Goal: Task Accomplishment & Management: Manage account settings

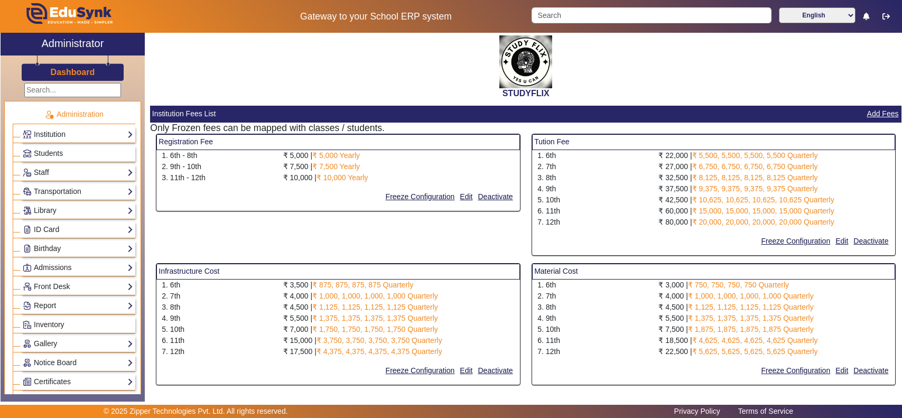
select select "10"
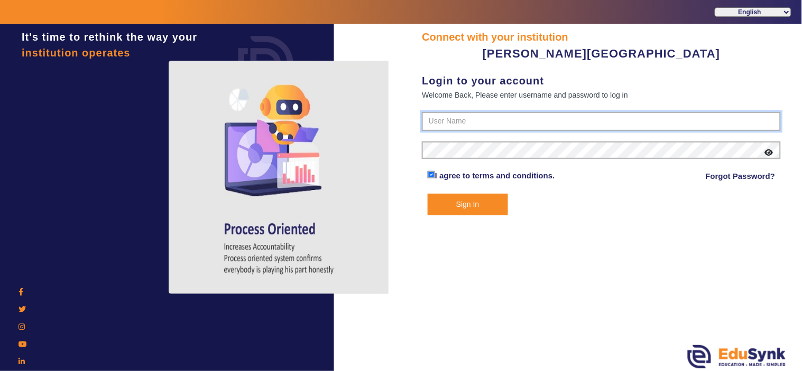
type input "9799013603"
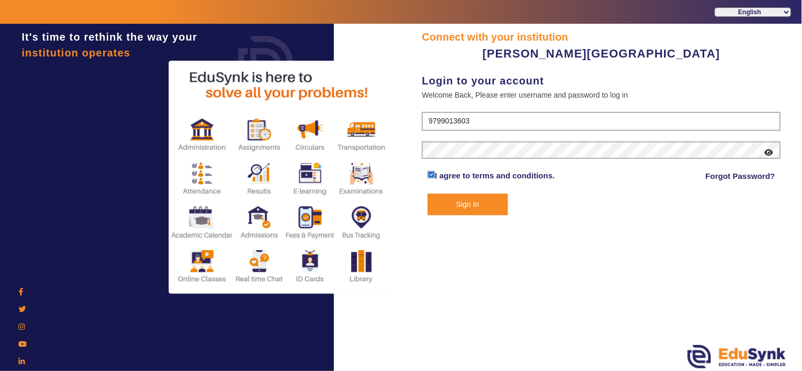
click at [458, 200] on button "Sign In" at bounding box center [467, 205] width 80 height 22
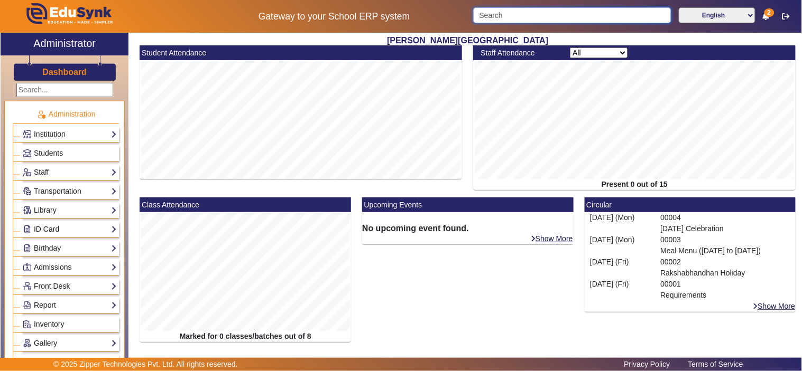
click at [539, 15] on input "Search" at bounding box center [572, 15] width 198 height 16
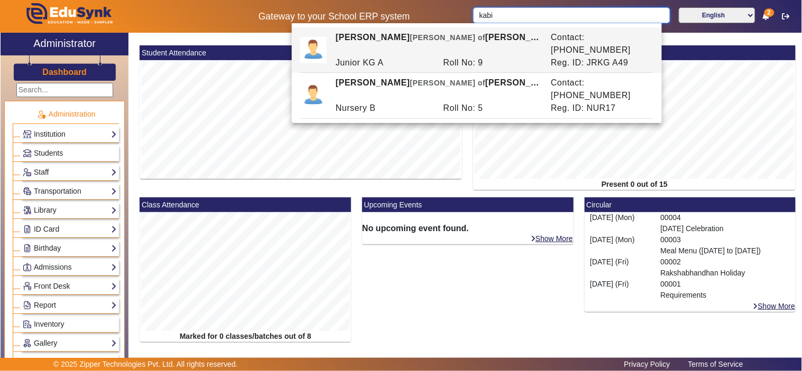
type input "kabi"
click at [57, 155] on span "Students" at bounding box center [48, 153] width 29 height 8
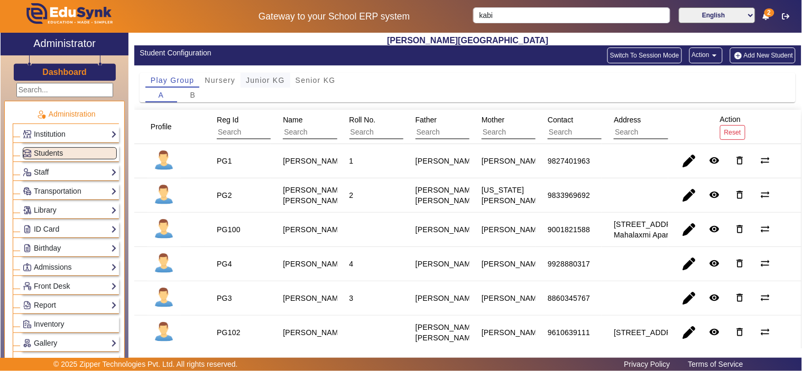
click at [262, 78] on span "Junior KG" at bounding box center [265, 80] width 39 height 7
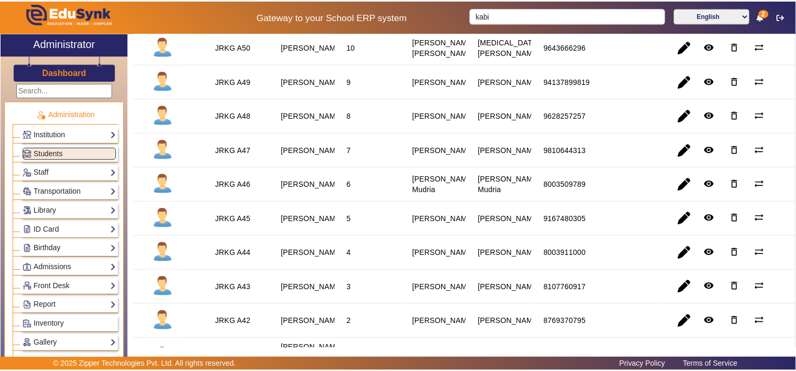
scroll to position [223, 0]
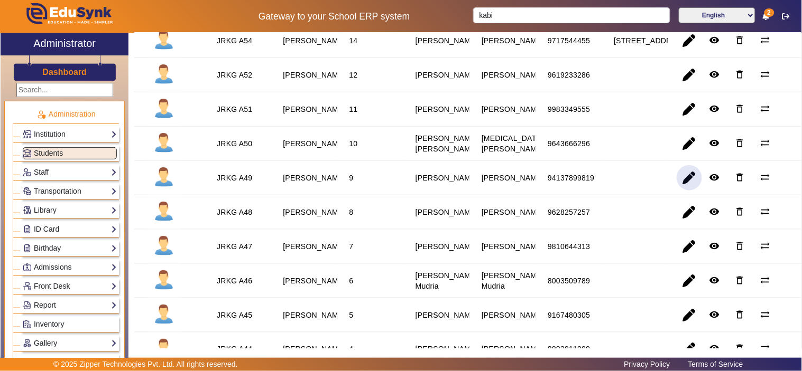
click at [676, 191] on span "button" at bounding box center [688, 177] width 25 height 25
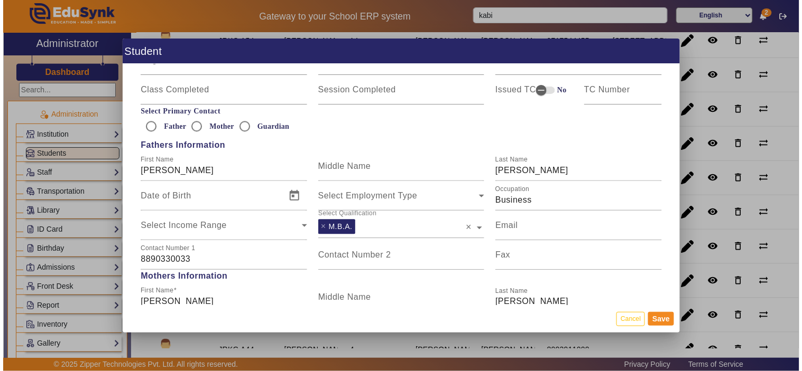
scroll to position [813, 0]
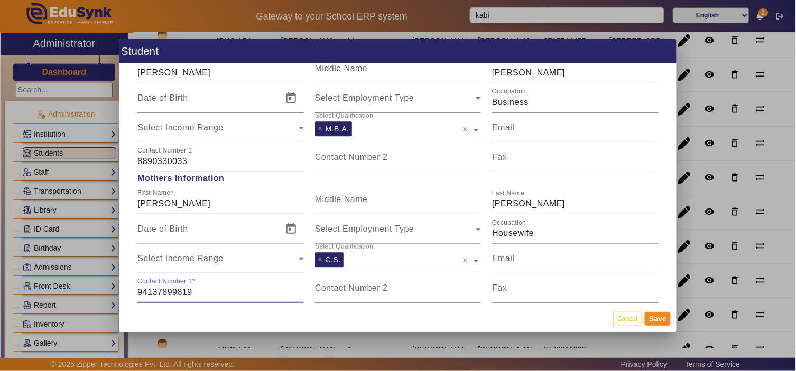
click at [166, 292] on input "94137899819" at bounding box center [220, 292] width 166 height 13
type input "9413789819"
click at [657, 318] on button "Save" at bounding box center [658, 319] width 26 height 14
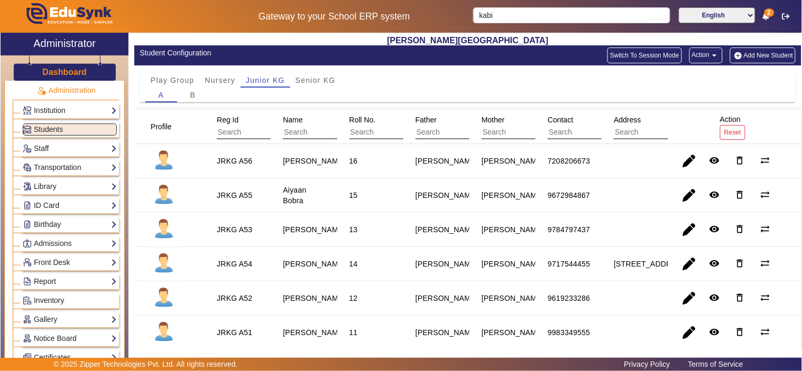
scroll to position [0, 0]
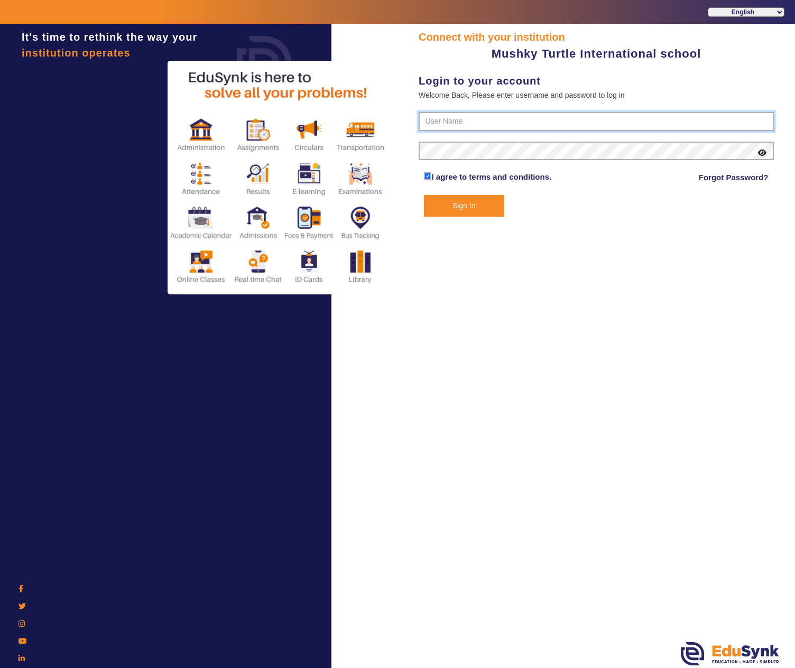
type input "9950605811"
click at [486, 203] on button "Sign In" at bounding box center [463, 206] width 79 height 22
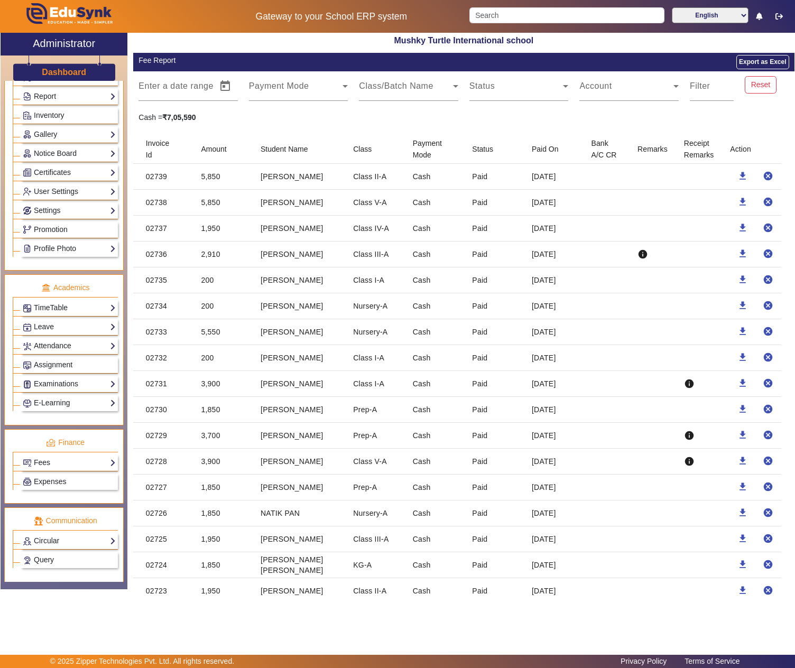
scroll to position [320, 0]
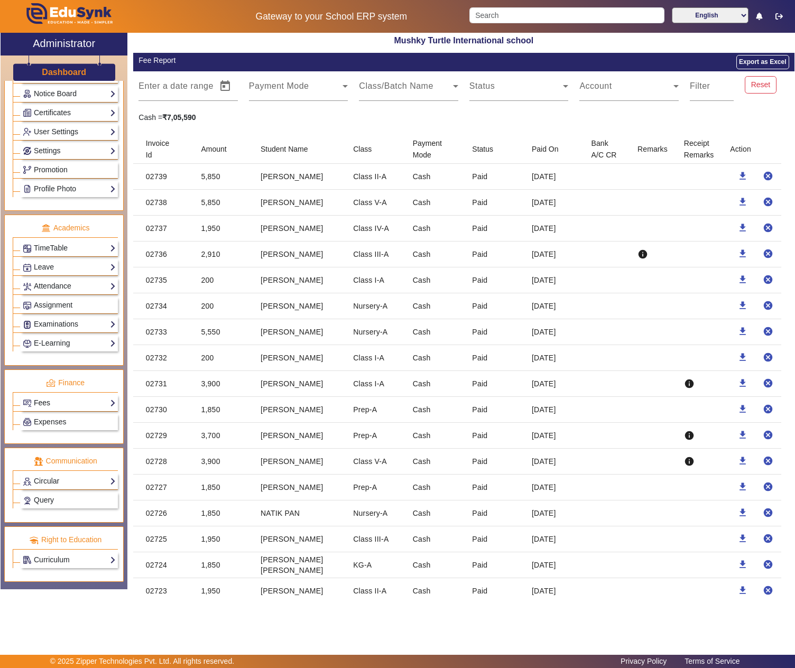
click at [43, 397] on link "Fees" at bounding box center [69, 403] width 93 height 12
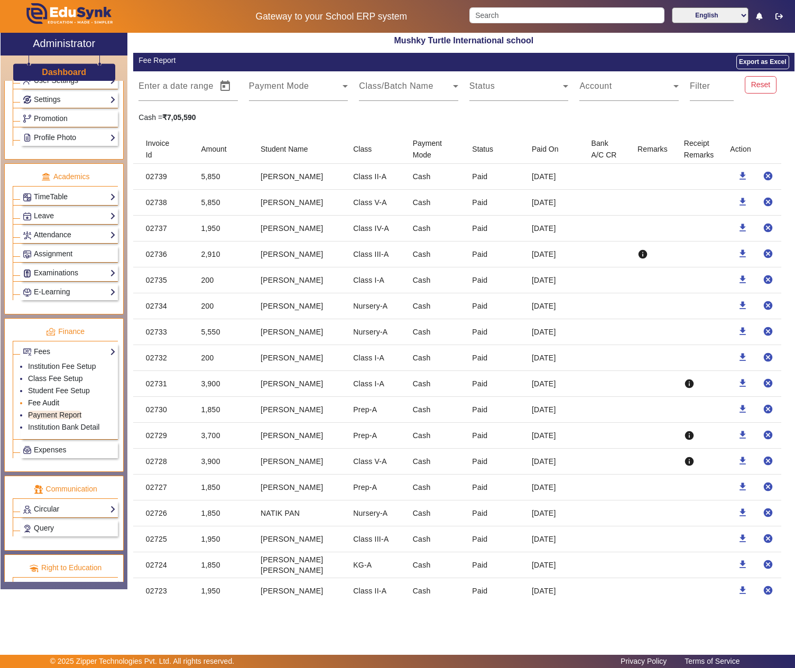
click at [51, 407] on link "Fee Audit" at bounding box center [43, 402] width 31 height 8
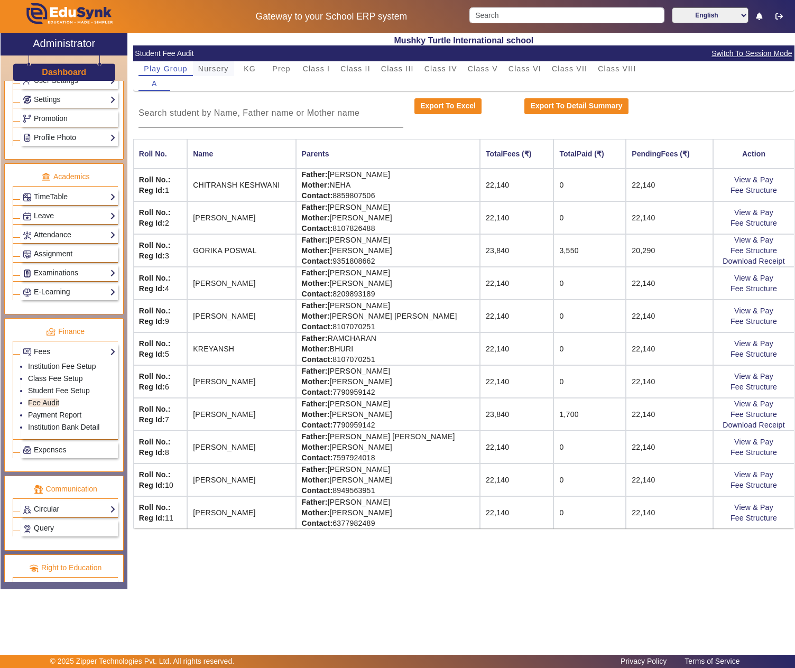
click at [215, 66] on span "Nursery" at bounding box center [213, 68] width 31 height 7
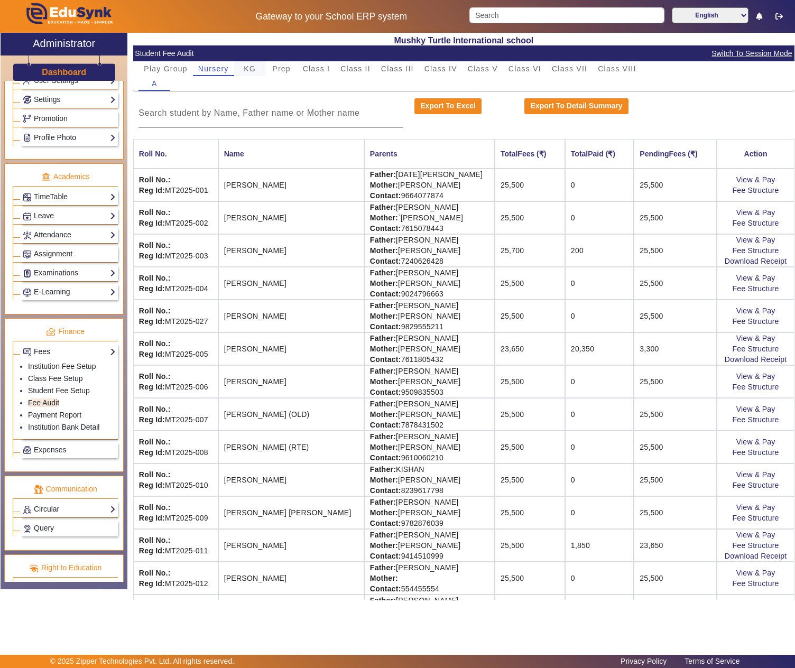
click at [257, 72] on div "KG" at bounding box center [250, 68] width 32 height 15
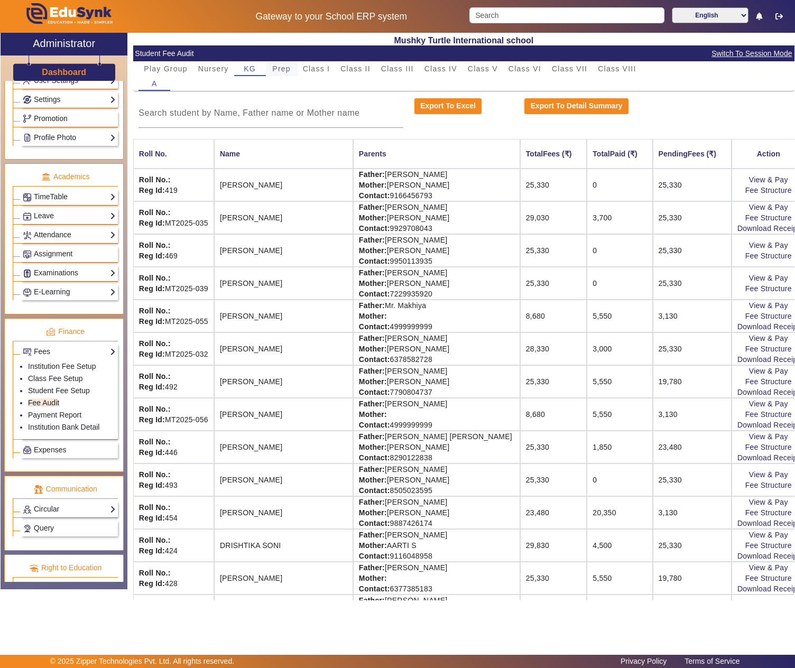
click at [291, 66] on span "Prep" at bounding box center [281, 68] width 18 height 7
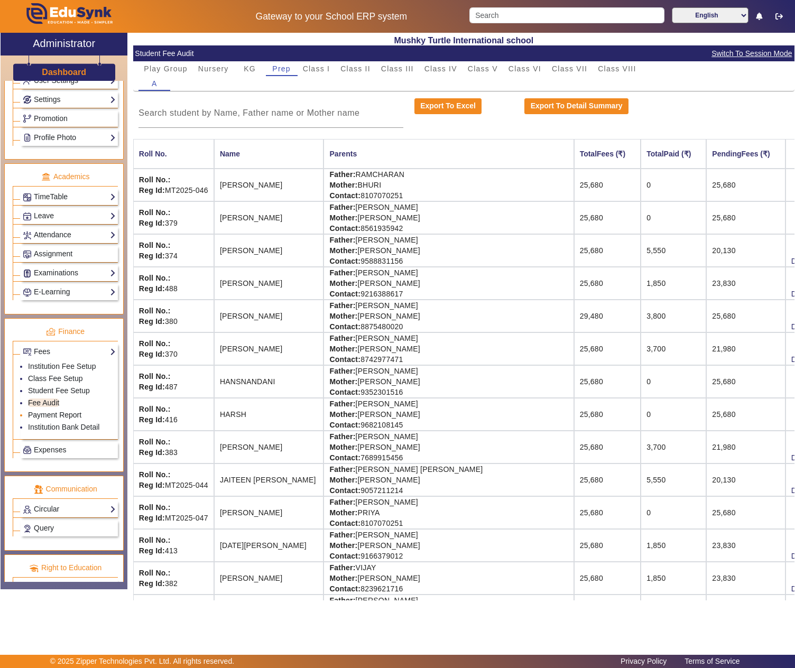
click at [45, 419] on link "Payment Report" at bounding box center [54, 415] width 53 height 8
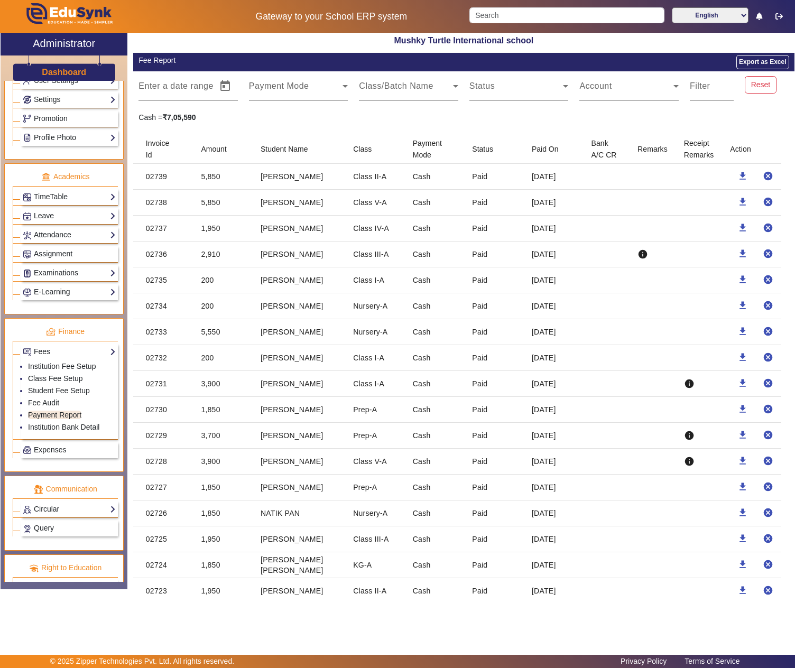
click at [276, 285] on mat-cell "SAMARTH SAINI" at bounding box center [298, 280] width 92 height 26
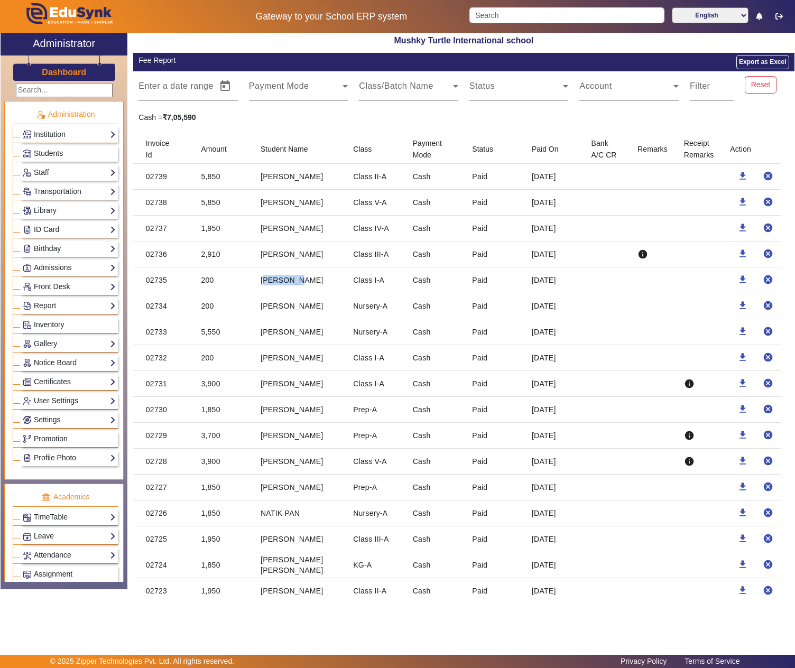
click at [57, 156] on span "Students" at bounding box center [48, 153] width 29 height 8
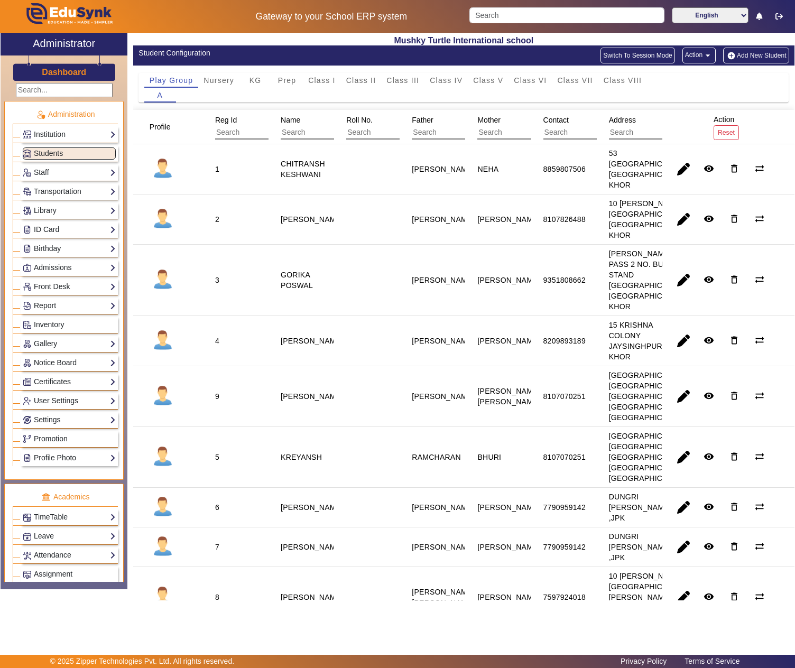
click at [689, 53] on button "Action arrow_drop_down" at bounding box center [698, 56] width 33 height 16
click at [556, 53] on div at bounding box center [397, 334] width 795 height 668
click at [621, 50] on button "Switch To Session Mode" at bounding box center [637, 56] width 74 height 16
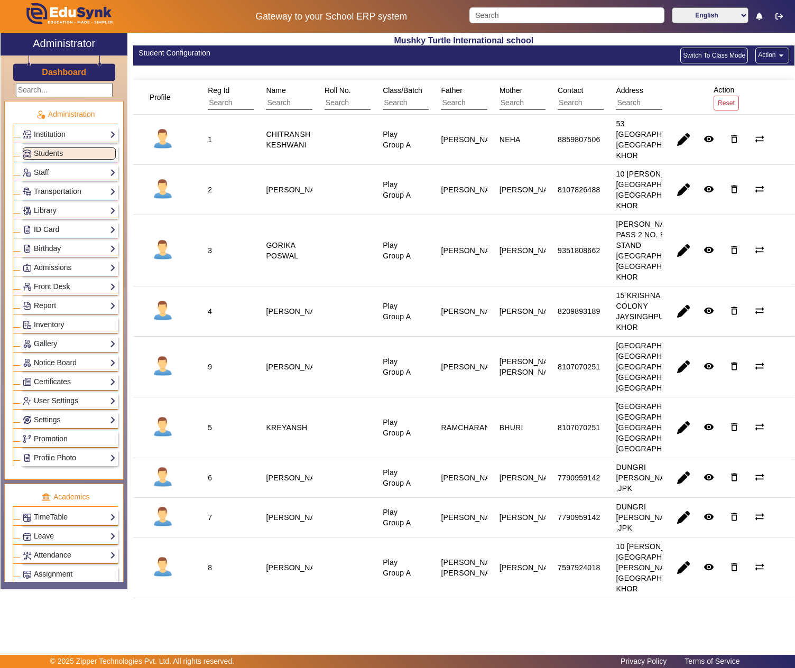
click at [755, 55] on button "Action arrow_drop_down" at bounding box center [771, 56] width 33 height 16
click at [562, 72] on div at bounding box center [397, 334] width 795 height 668
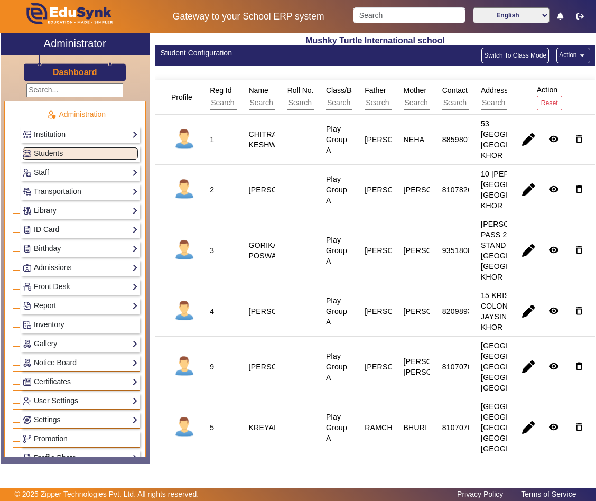
click at [566, 55] on button "Action arrow_drop_down" at bounding box center [572, 56] width 33 height 16
click at [414, 13] on div at bounding box center [298, 250] width 596 height 501
click at [412, 13] on input "Search" at bounding box center [409, 15] width 112 height 16
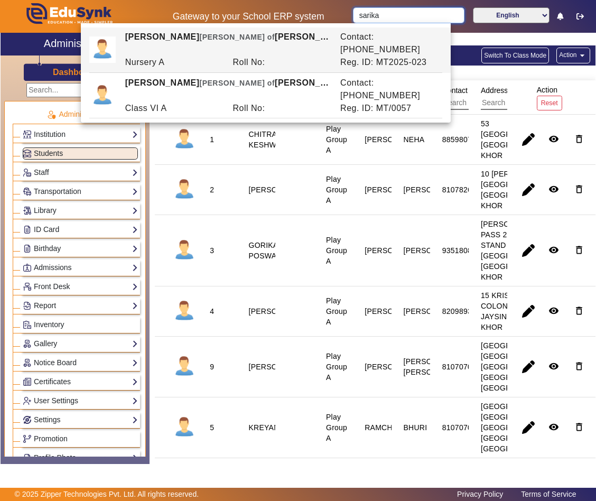
click at [411, 14] on input "sarika" at bounding box center [408, 15] width 111 height 16
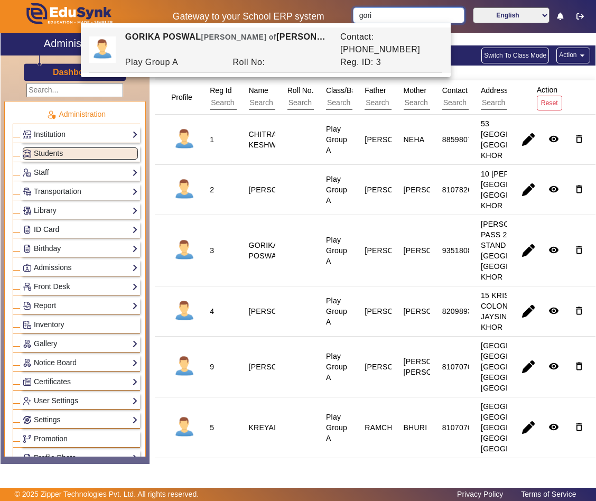
type input "gori"
click at [154, 80] on div "Mushky Turtle International school Student Configuration Switch To Class Mode A…" at bounding box center [373, 246] width 446 height 426
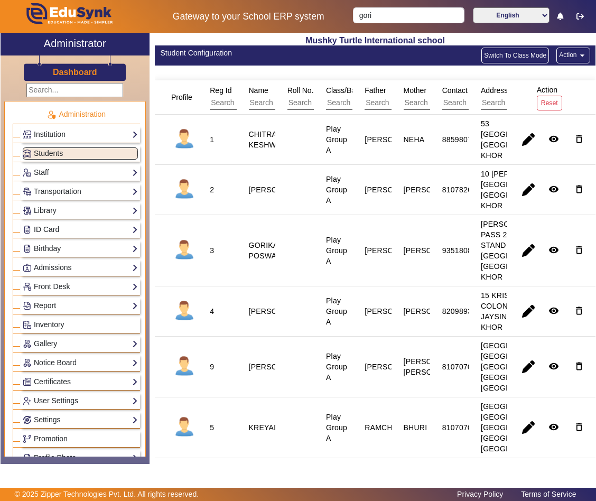
click at [52, 312] on link "Report" at bounding box center [80, 306] width 115 height 12
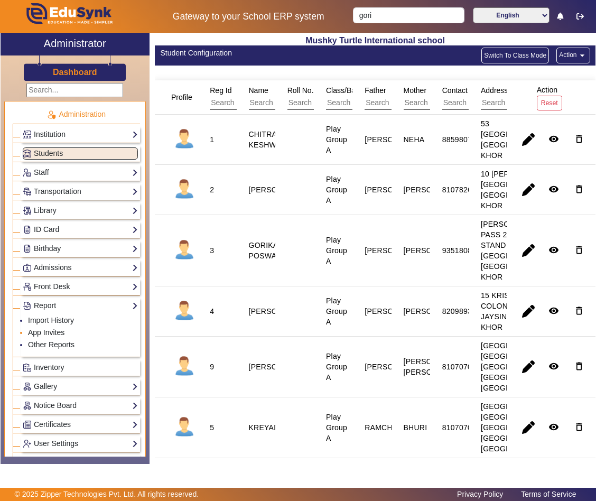
click at [51, 337] on link "App Invites" at bounding box center [46, 332] width 36 height 8
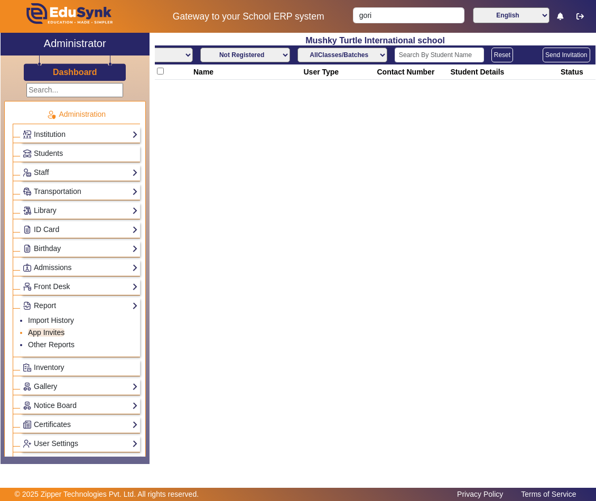
select select "All"
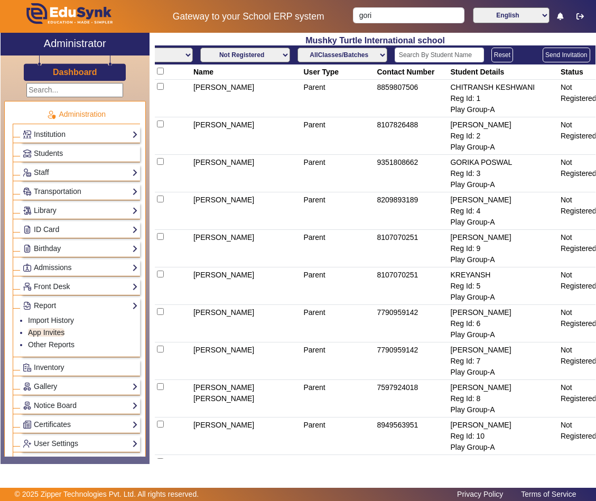
click at [243, 57] on select "Not Registered Registered" at bounding box center [245, 55] width 90 height 15
click at [200, 48] on select "Not Registered Registered" at bounding box center [245, 55] width 90 height 15
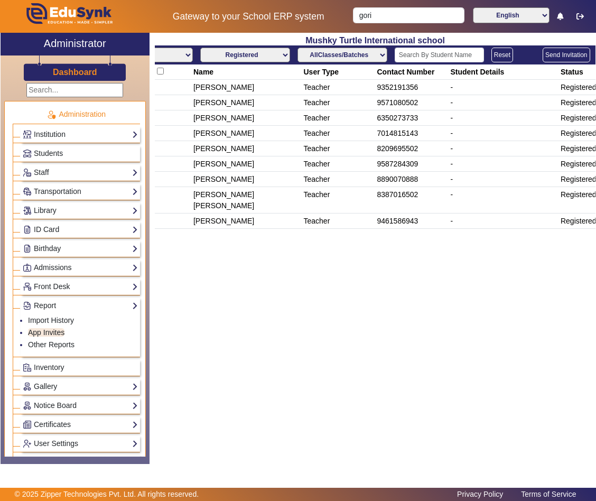
drag, startPoint x: 255, startPoint y: 52, endPoint x: 251, endPoint y: 62, distance: 10.4
click at [255, 52] on select "Not Registered Registered" at bounding box center [245, 55] width 90 height 15
select select "not_registered"
click at [200, 48] on select "Not Registered Registered" at bounding box center [245, 55] width 90 height 15
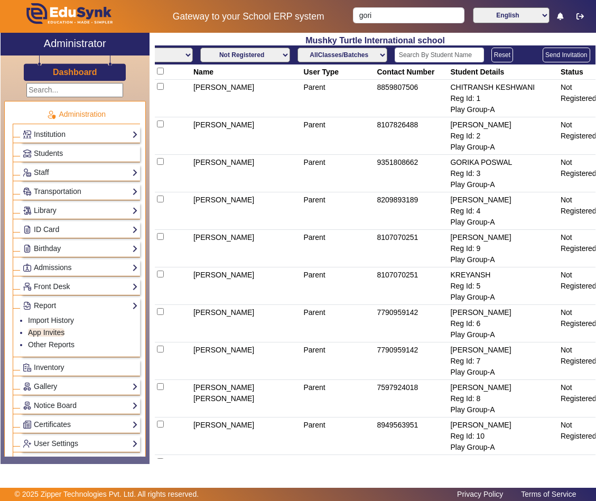
click at [159, 69] on input "checkbox" at bounding box center [160, 71] width 7 height 7
checkbox input "true"
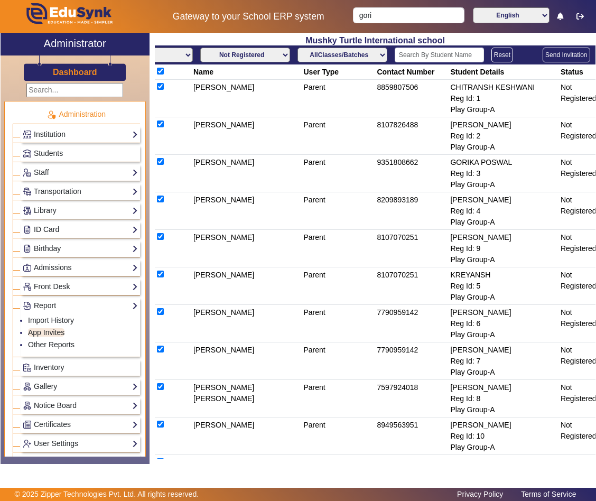
checkbox input "true"
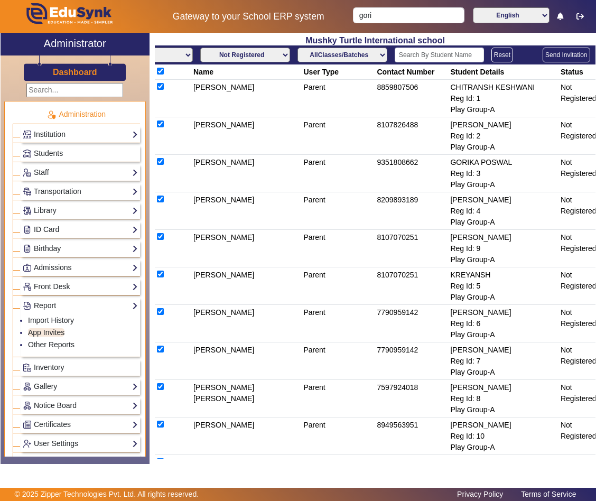
checkbox input "true"
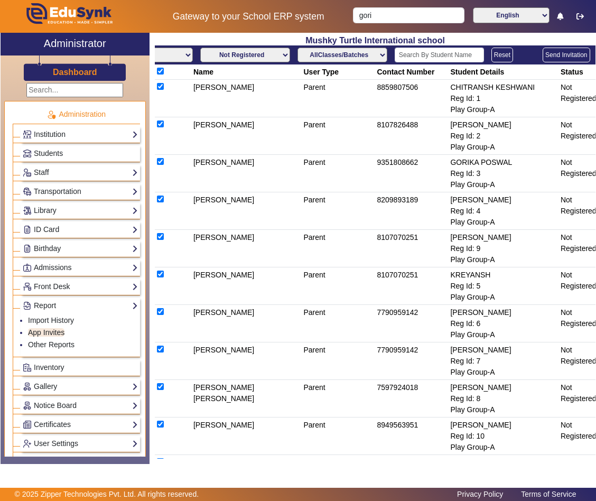
checkbox input "true"
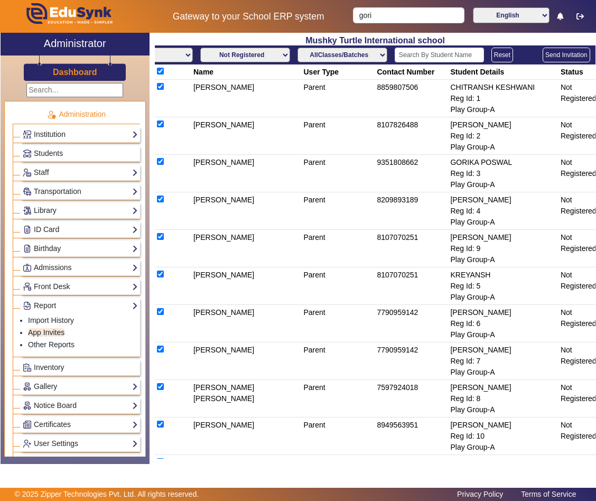
checkbox input "true"
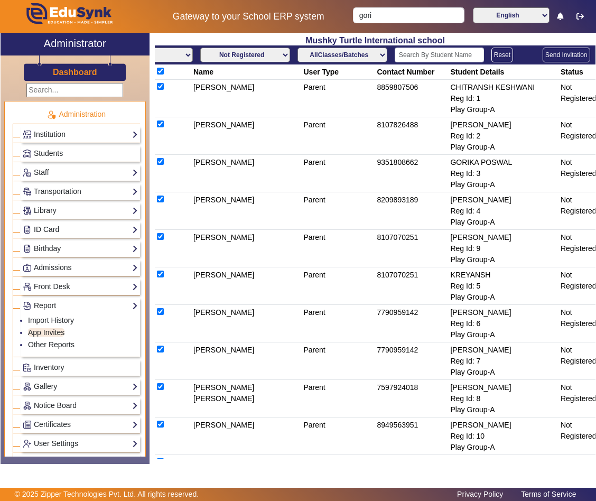
checkbox input "true"
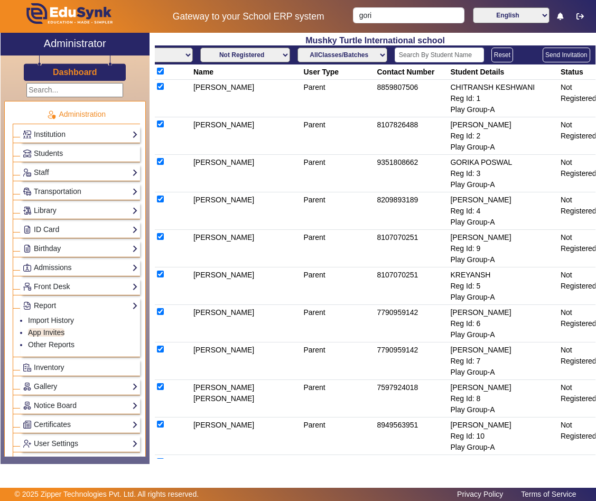
checkbox input "true"
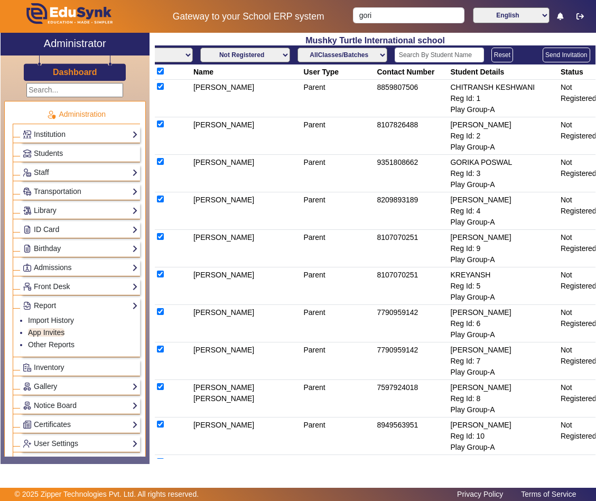
checkbox input "true"
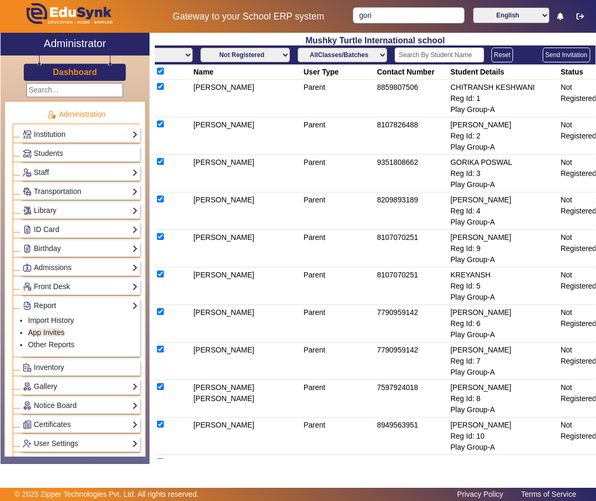
checkbox input "true"
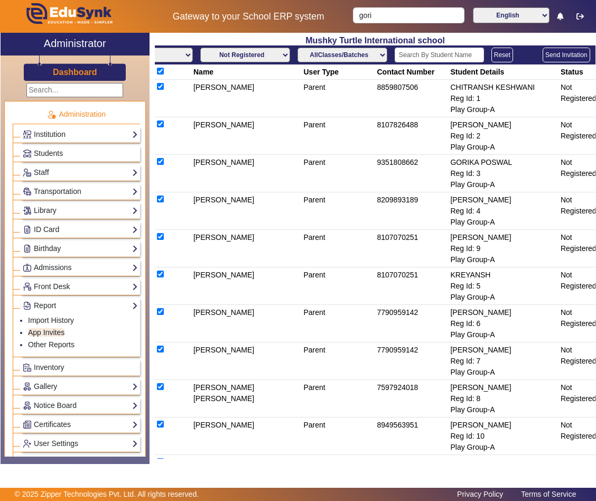
checkbox input "true"
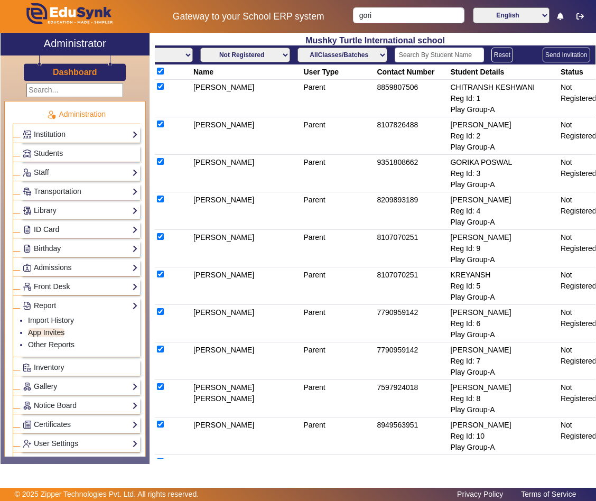
checkbox input "true"
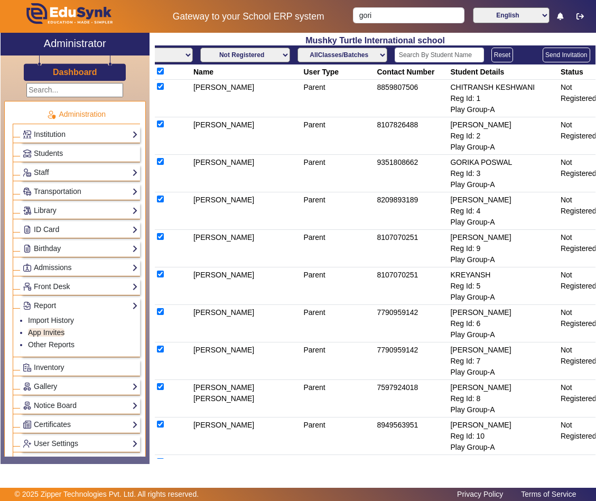
checkbox input "true"
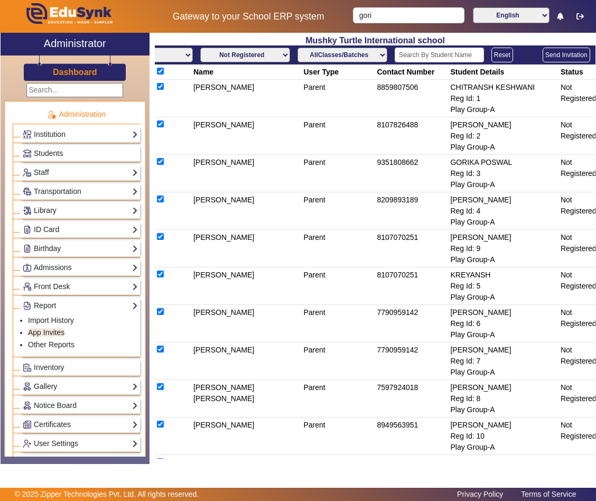
checkbox input "true"
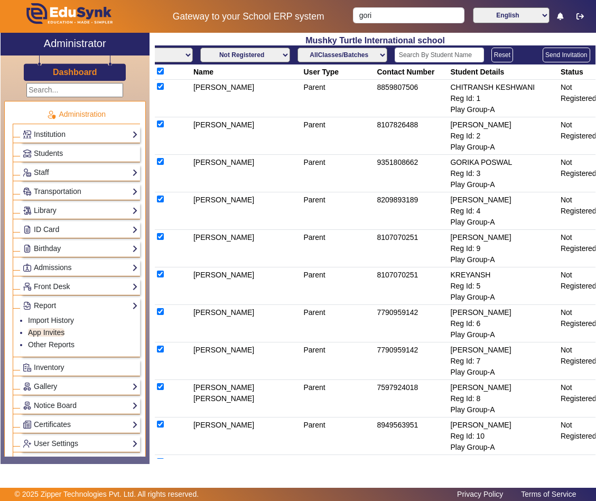
checkbox input "true"
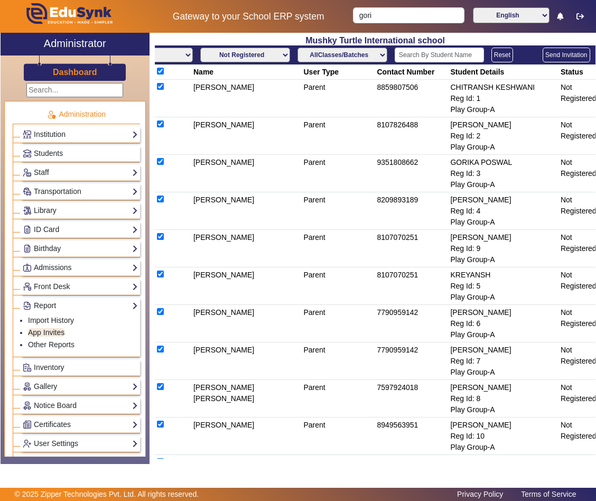
checkbox input "true"
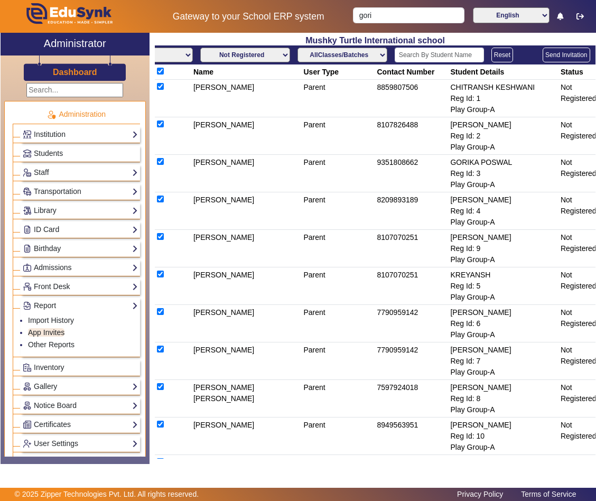
checkbox input "true"
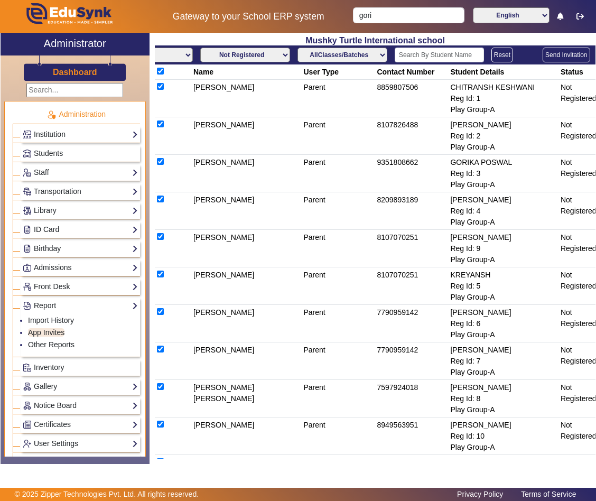
checkbox input "true"
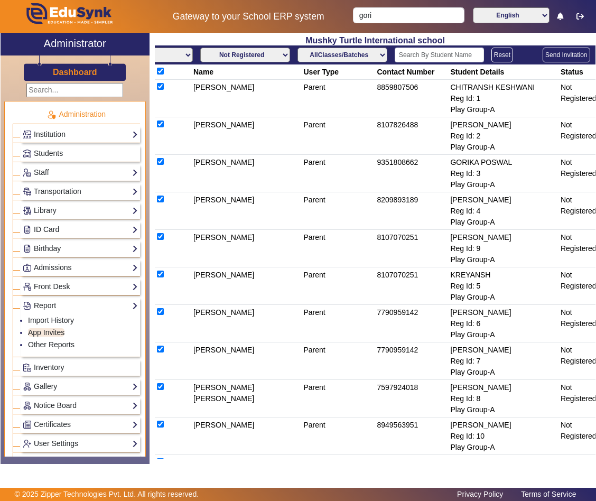
checkbox input "true"
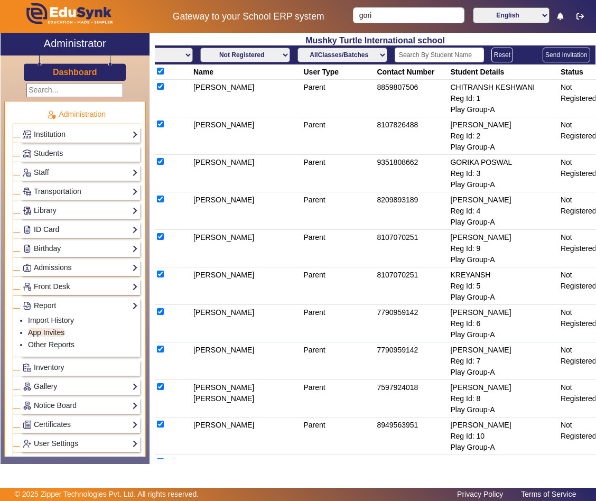
checkbox input "true"
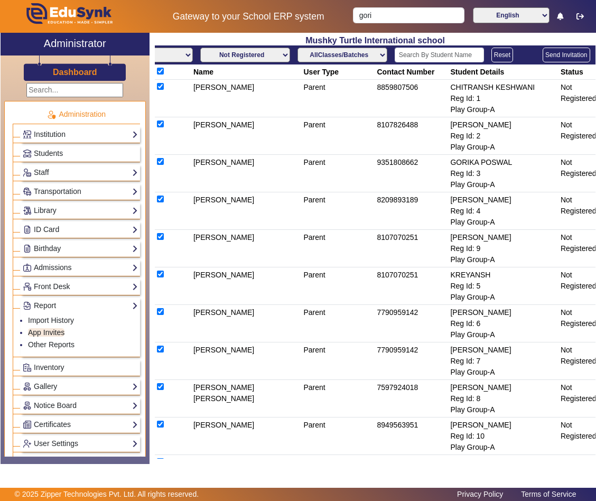
checkbox input "true"
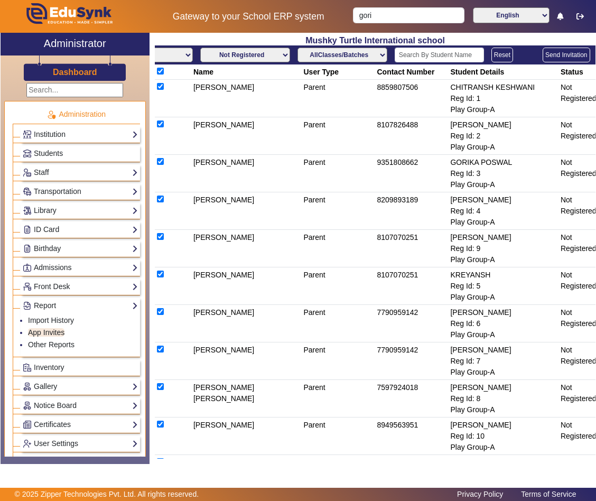
checkbox input "true"
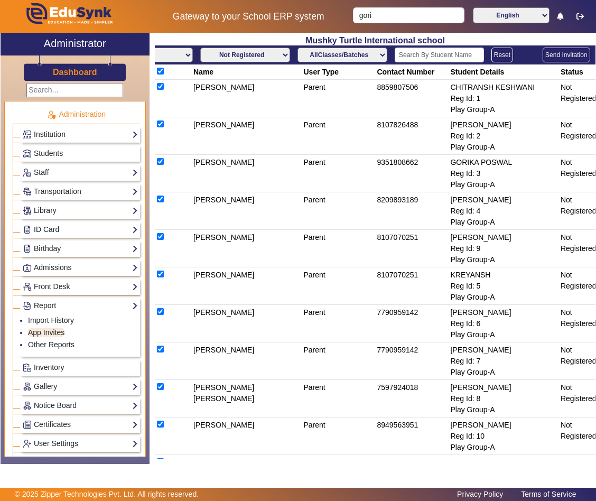
checkbox input "true"
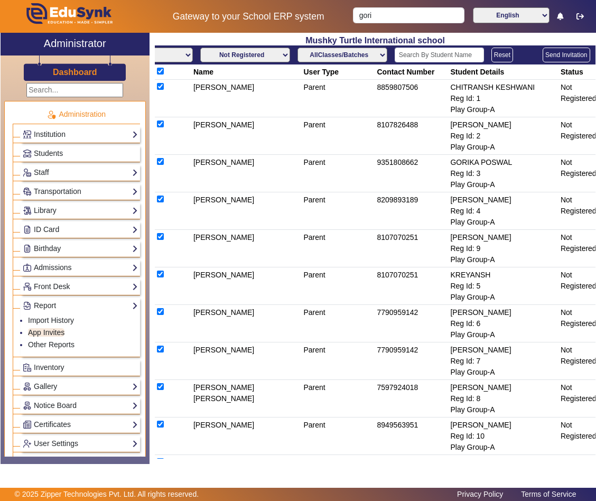
checkbox input "true"
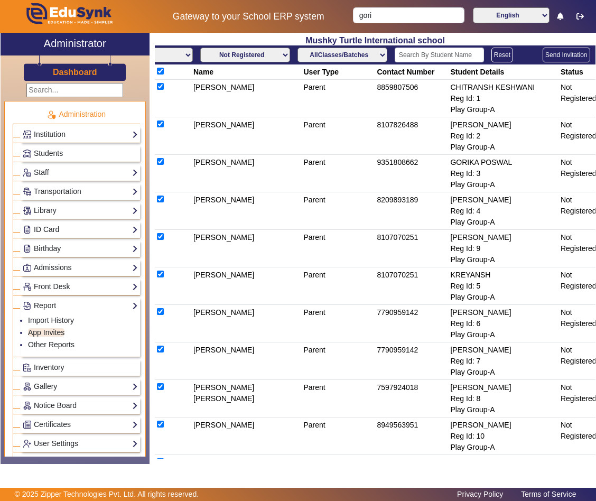
checkbox input "true"
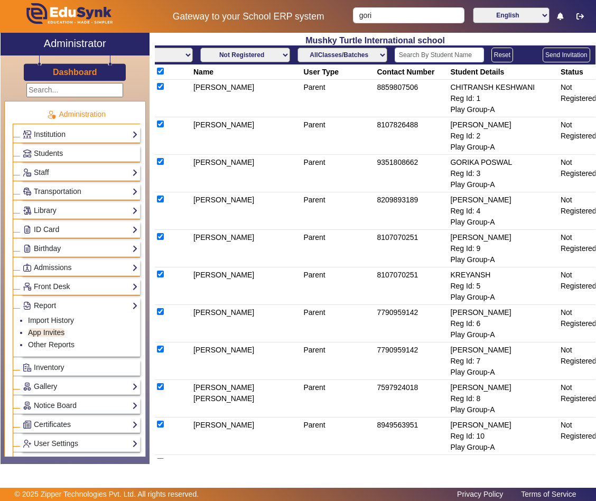
checkbox input "true"
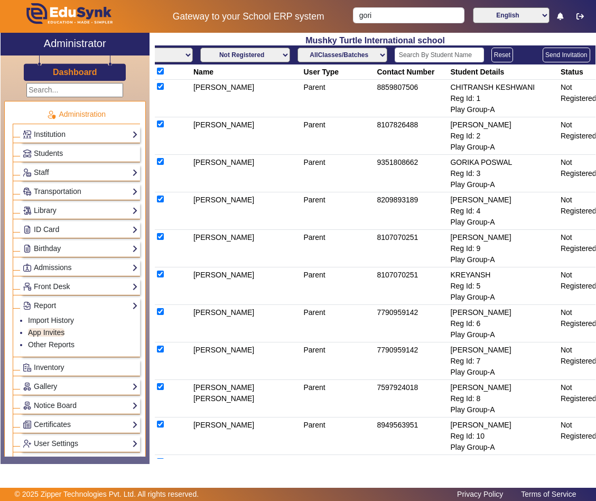
checkbox input "true"
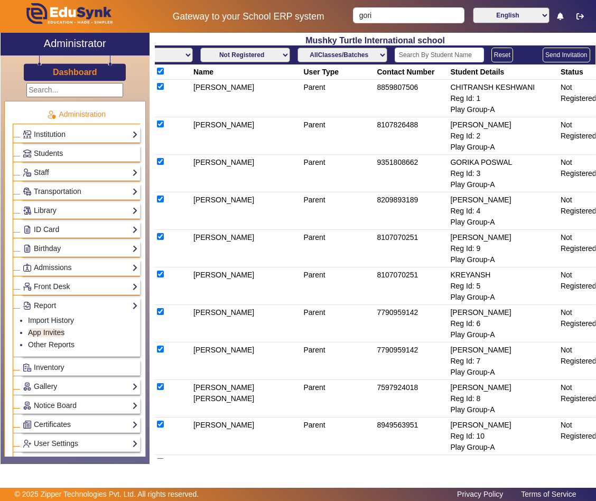
checkbox input "true"
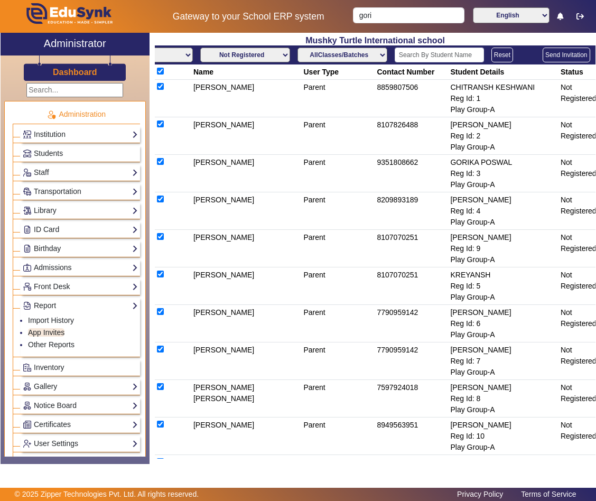
checkbox input "true"
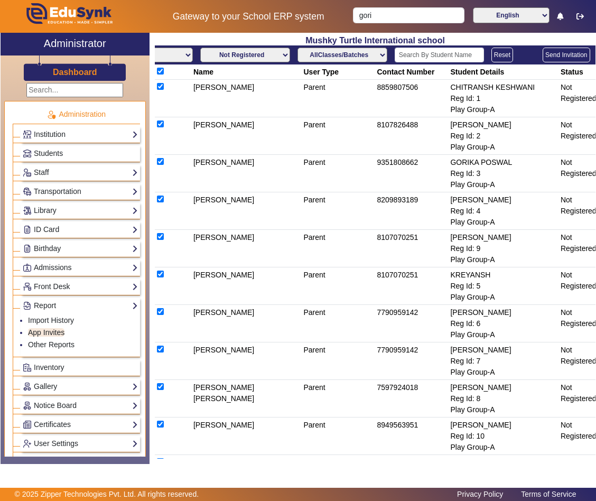
checkbox input "true"
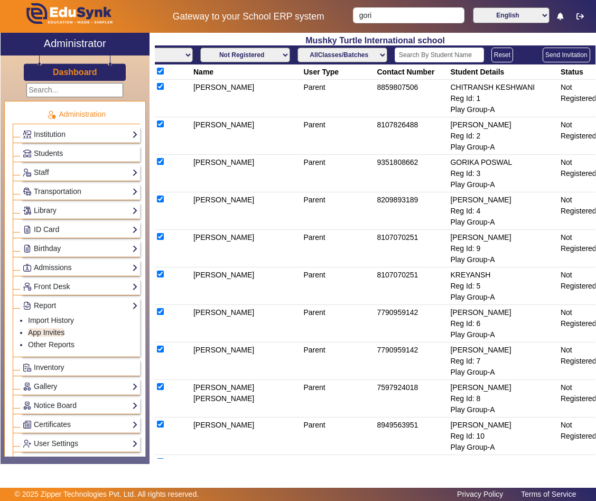
checkbox input "true"
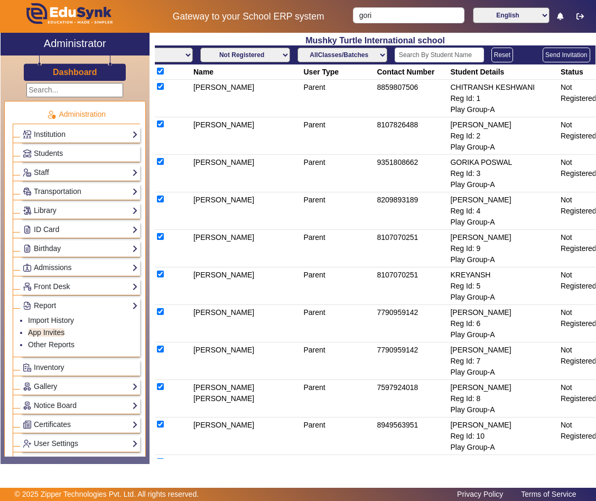
checkbox input "true"
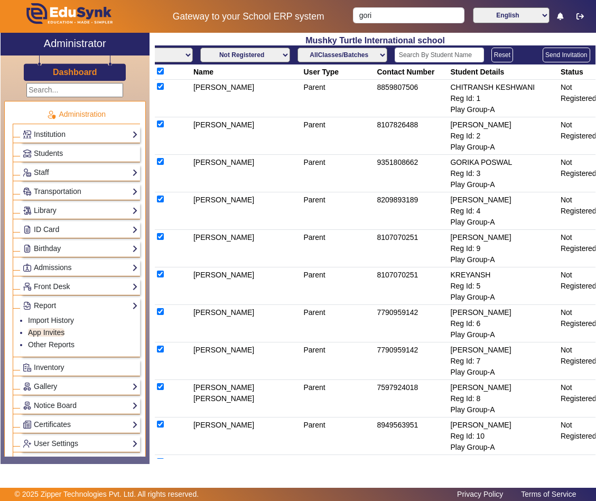
checkbox input "true"
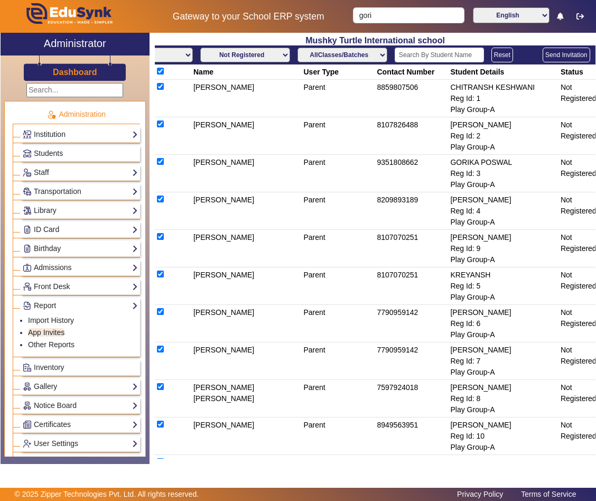
checkbox input "true"
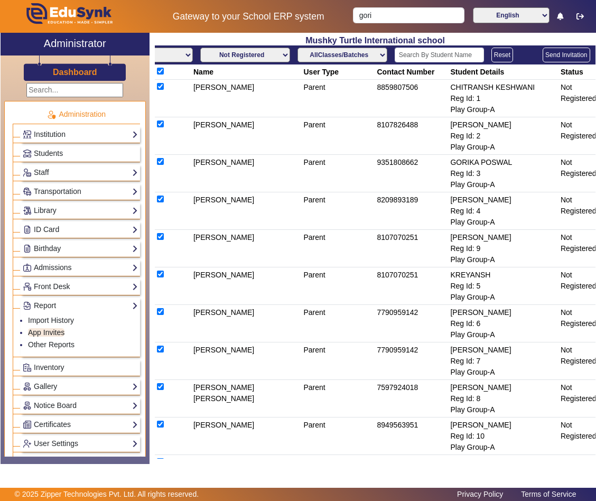
checkbox input "true"
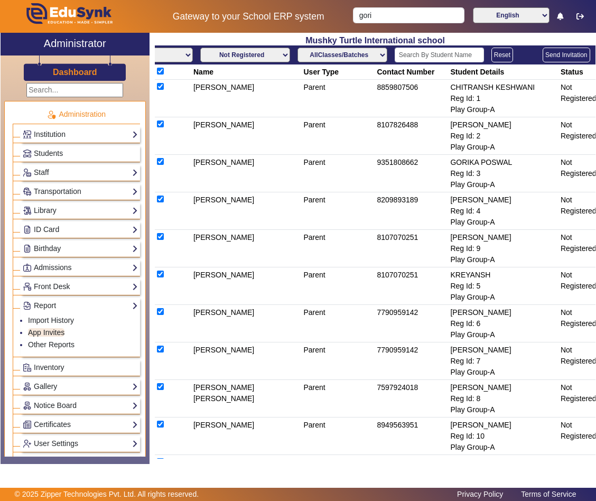
checkbox input "true"
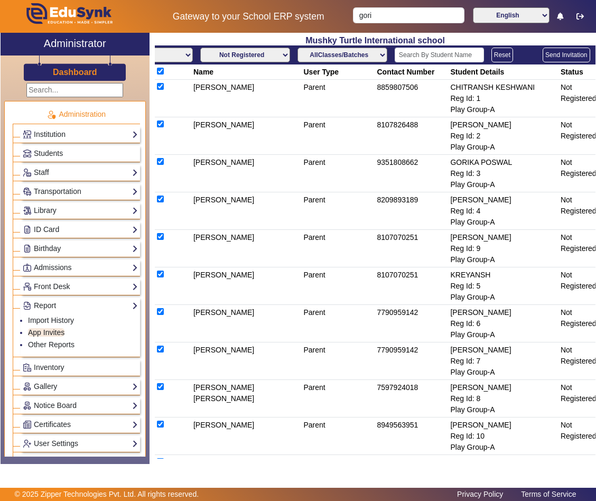
checkbox input "true"
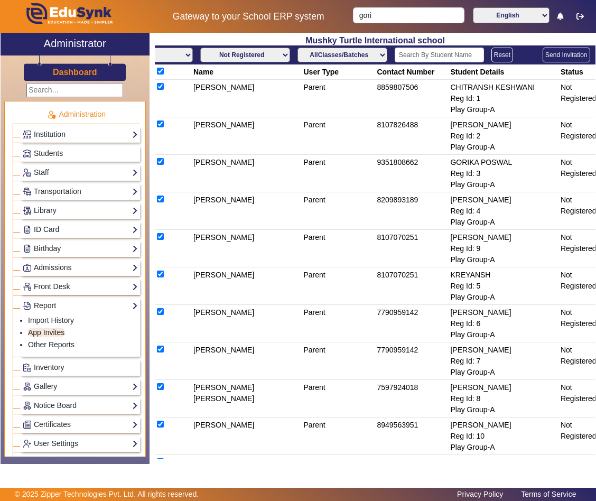
checkbox input "true"
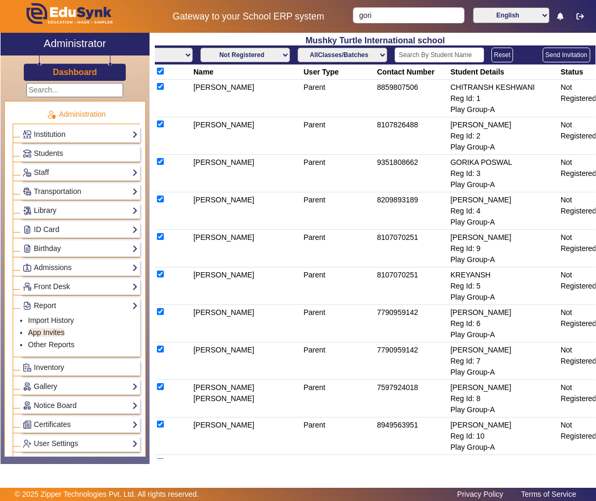
checkbox input "true"
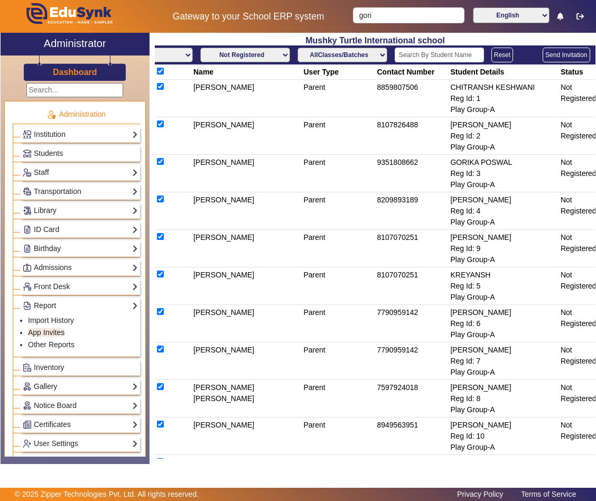
checkbox input "true"
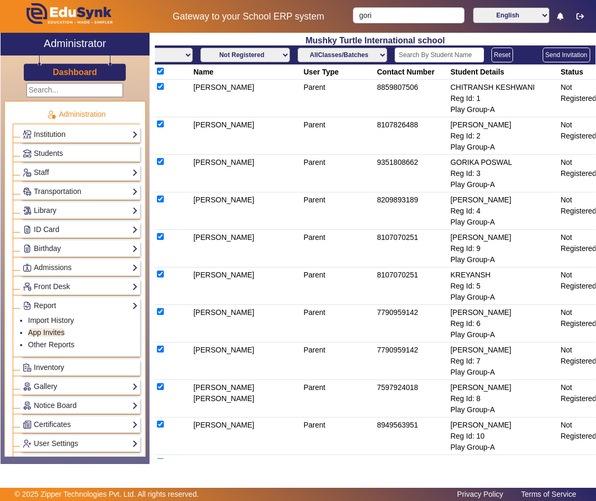
scroll to position [460, 0]
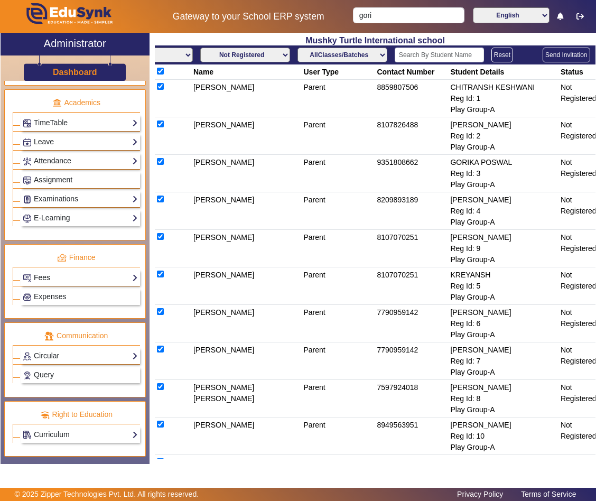
click at [33, 273] on link "Fees" at bounding box center [80, 278] width 115 height 12
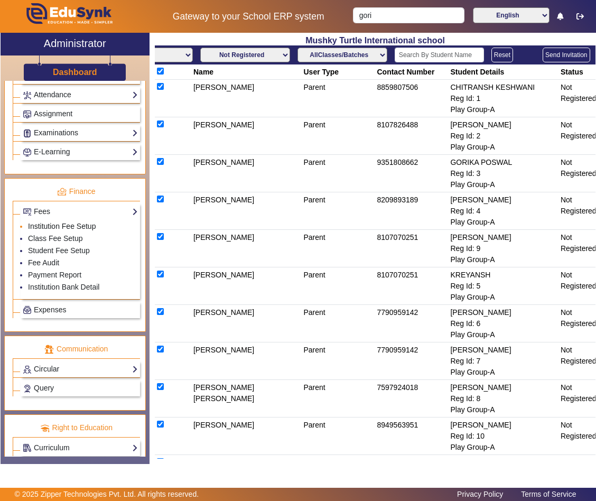
scroll to position [417, 0]
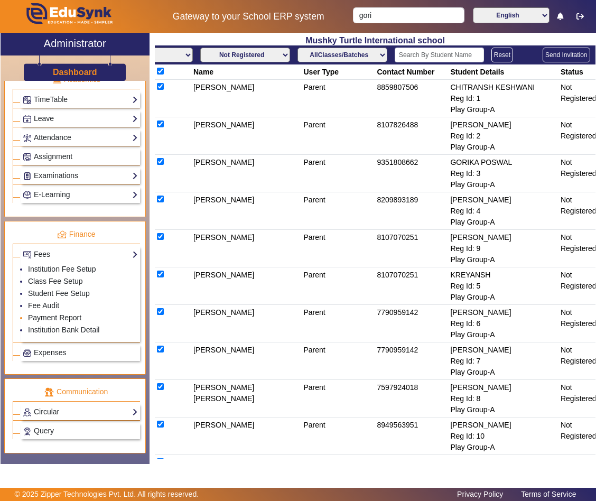
click at [45, 322] on link "Payment Report" at bounding box center [54, 317] width 53 height 8
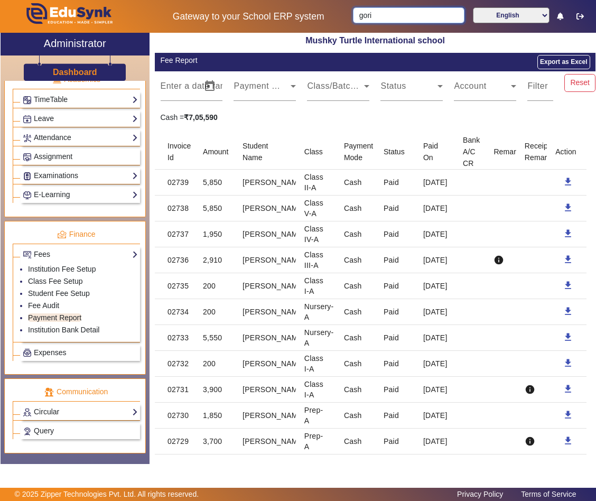
click at [400, 10] on input "gori" at bounding box center [408, 15] width 111 height 16
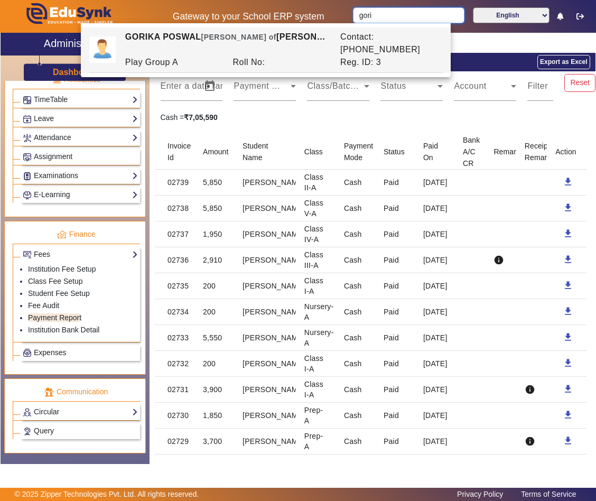
paste input "SHIVANGI BARI"
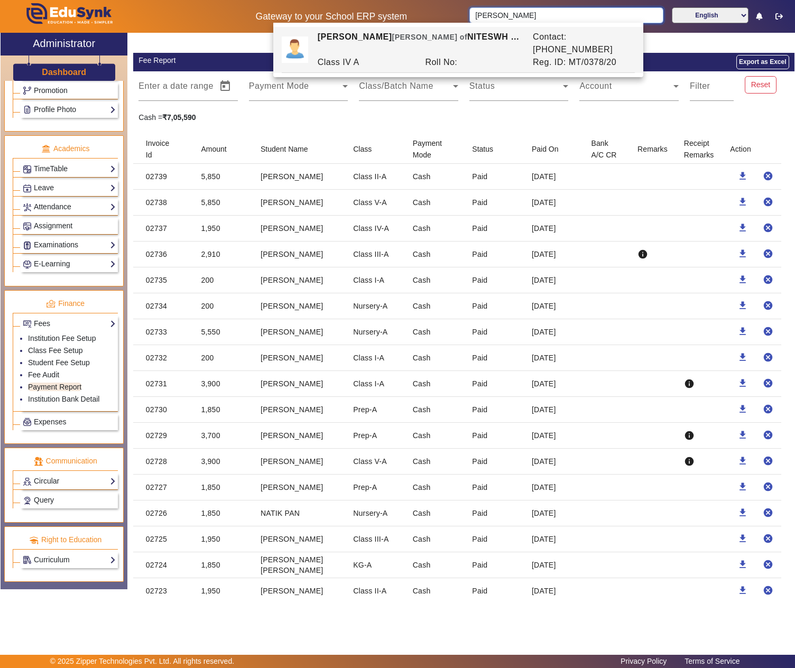
scroll to position [399, 0]
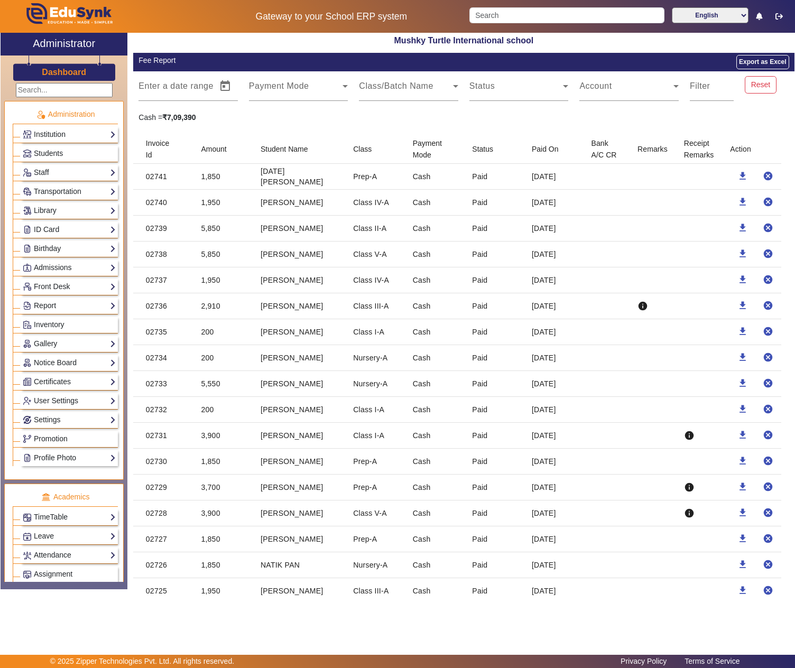
drag, startPoint x: 167, startPoint y: 229, endPoint x: 144, endPoint y: 175, distance: 58.7
click at [181, 221] on mat-cell "02739" at bounding box center [163, 229] width 60 height 26
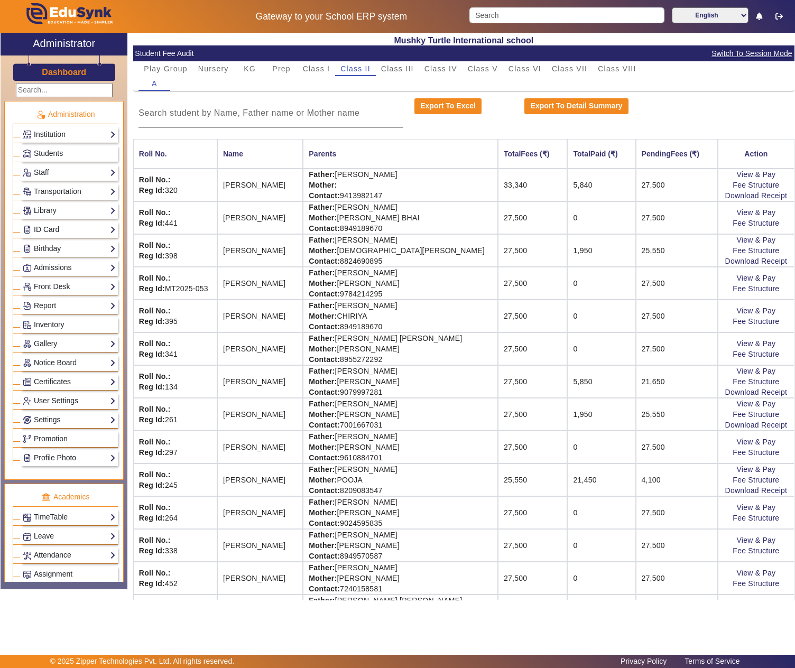
scroll to position [320, 0]
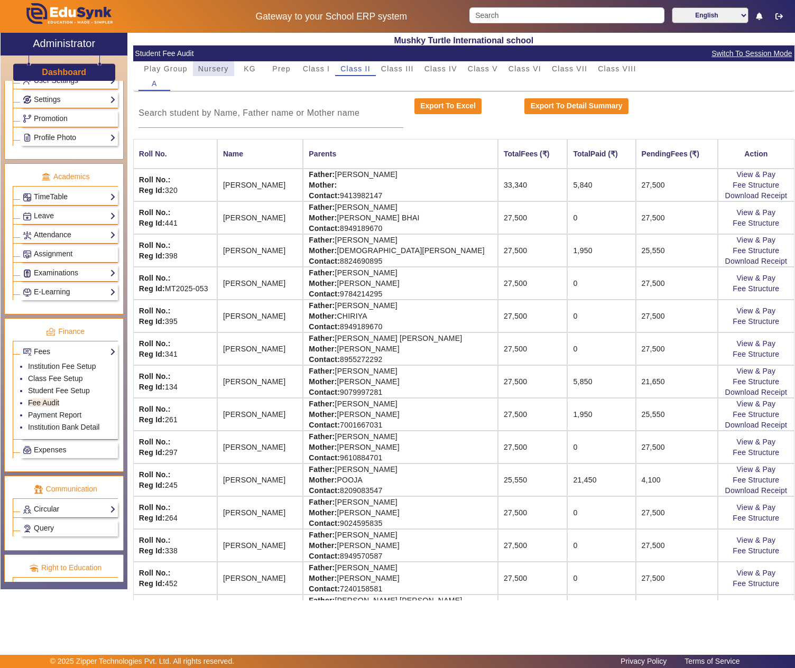
click at [207, 75] on span "Nursery" at bounding box center [213, 68] width 31 height 15
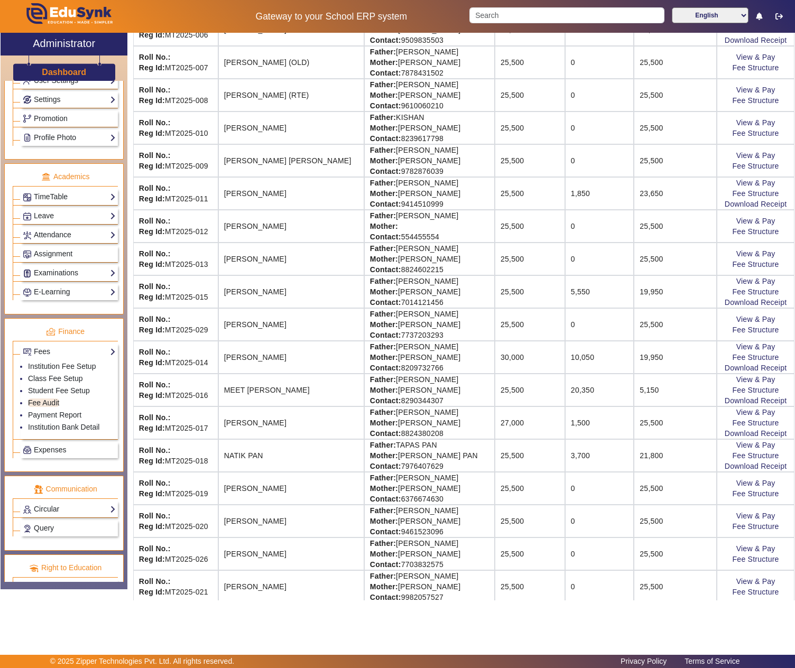
scroll to position [0, 0]
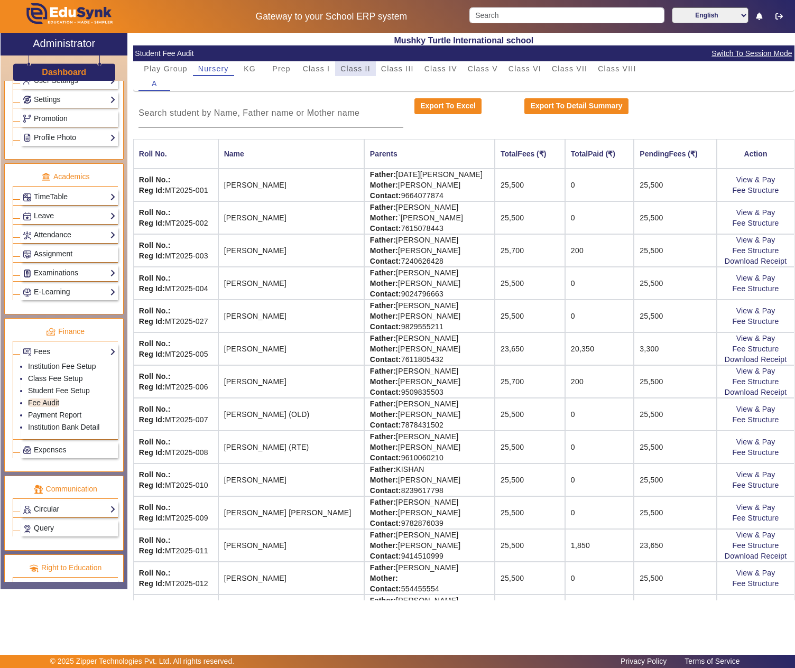
click at [354, 63] on span "Class II" at bounding box center [355, 68] width 30 height 15
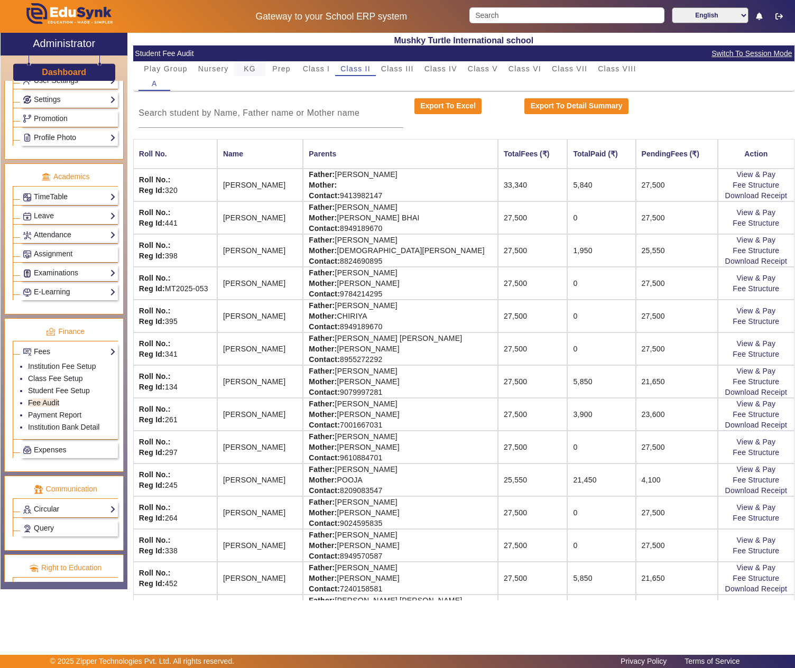
click at [256, 68] on span "KG" at bounding box center [250, 68] width 12 height 7
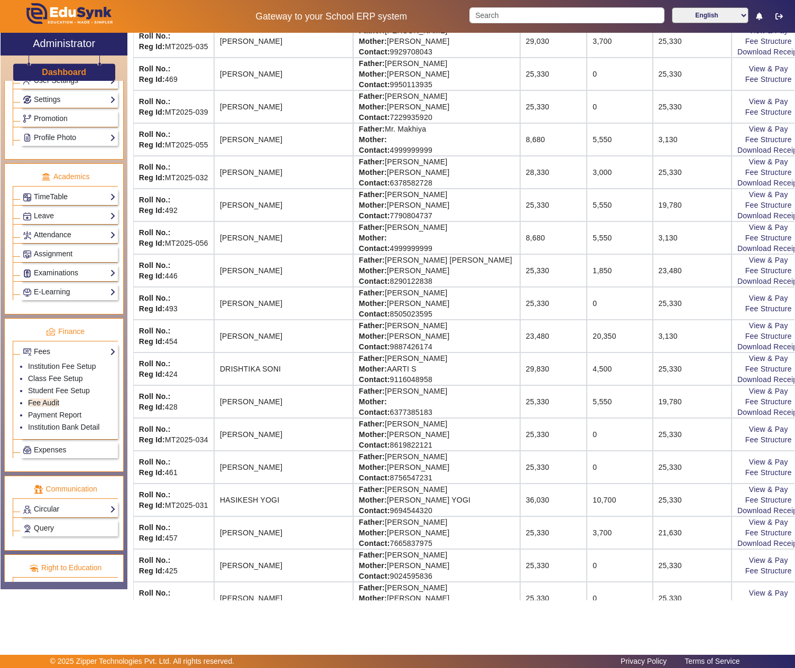
scroll to position [352, 0]
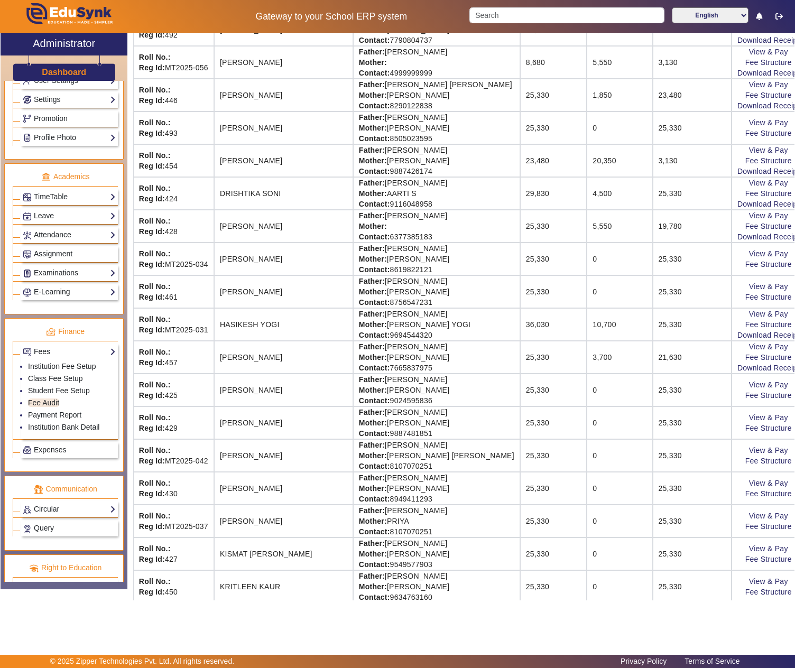
click at [283, 406] on td "[PERSON_NAME]" at bounding box center [283, 390] width 139 height 33
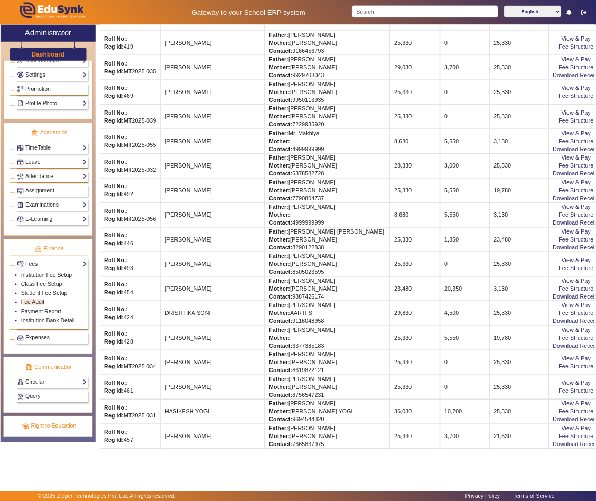
scroll to position [0, 0]
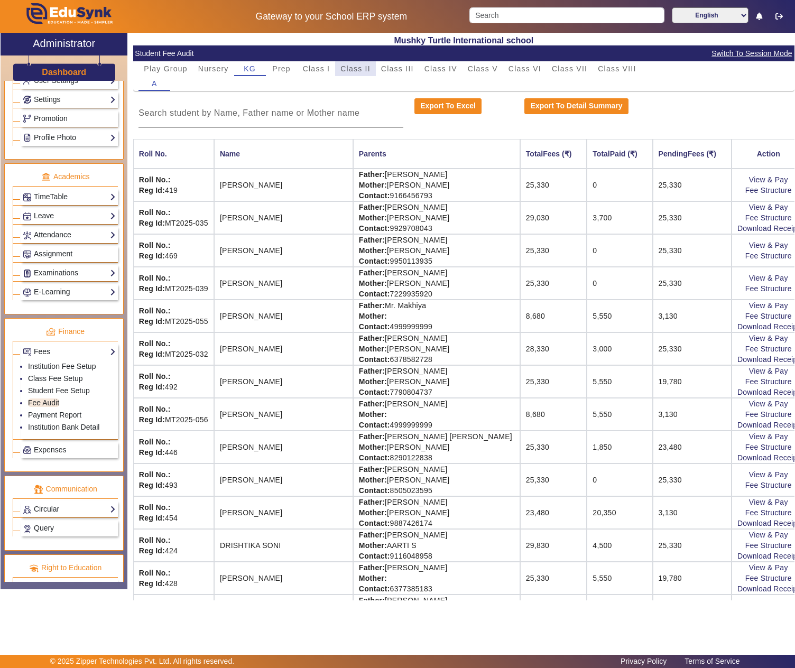
click at [361, 70] on span "Class II" at bounding box center [355, 68] width 30 height 7
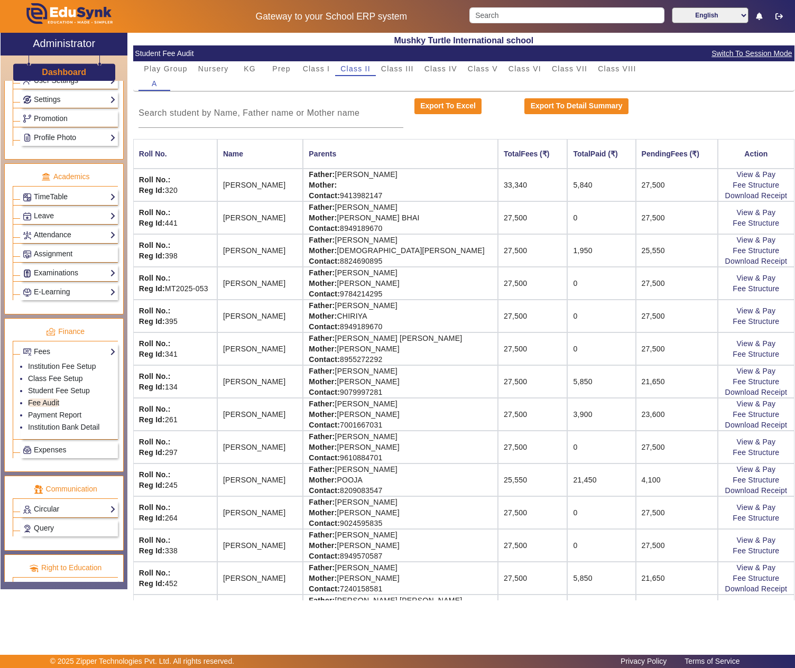
click at [388, 511] on td "Father: [PERSON_NAME] Mother: [PERSON_NAME] Contact: [PHONE_NUMBER]" at bounding box center [400, 512] width 195 height 33
click at [750, 511] on link "View & Pay" at bounding box center [755, 507] width 39 height 8
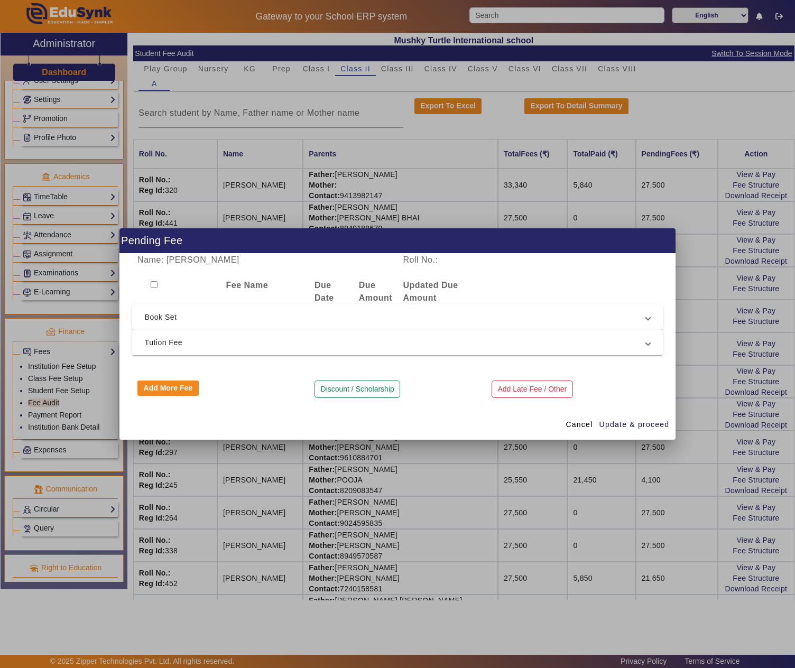
click at [194, 339] on span "Tution Fee" at bounding box center [395, 342] width 501 height 13
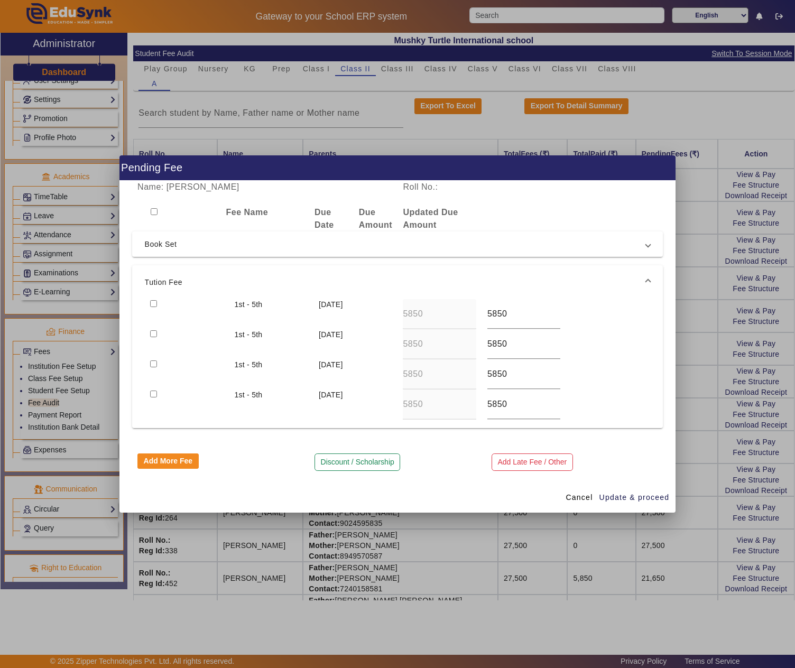
click at [153, 300] on input "checkbox" at bounding box center [153, 303] width 7 height 7
checkbox input "true"
click at [155, 336] on div at bounding box center [187, 344] width 84 height 30
click at [155, 334] on input "checkbox" at bounding box center [153, 333] width 7 height 7
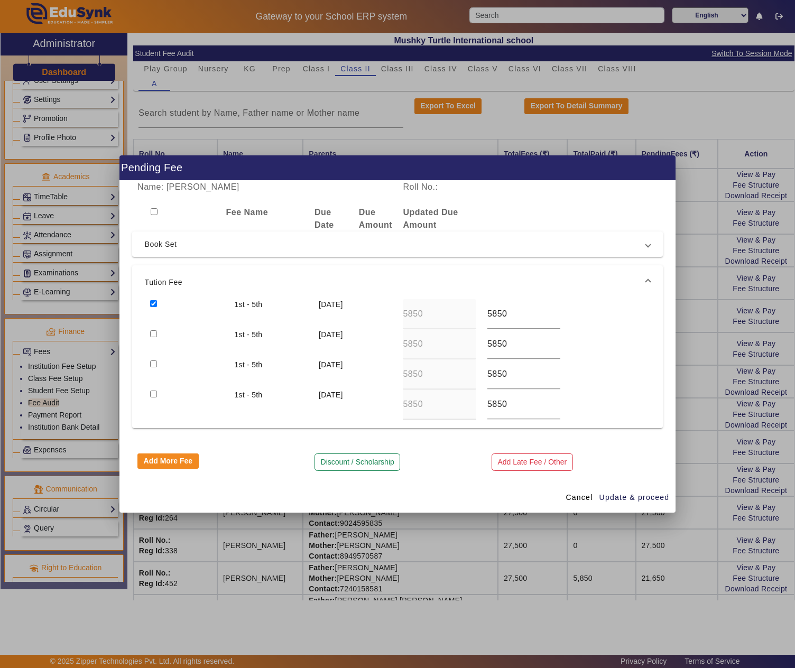
checkbox input "true"
click at [154, 364] on input "checkbox" at bounding box center [153, 363] width 7 height 7
checkbox input "true"
click at [155, 393] on input "checkbox" at bounding box center [153, 393] width 7 height 7
checkbox input "true"
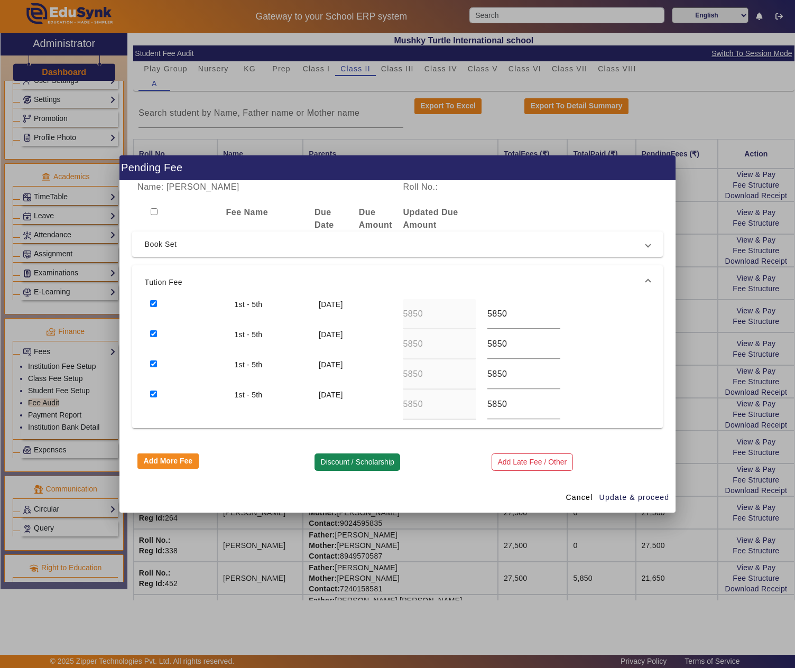
click at [354, 465] on button "Discount / Scholarship" at bounding box center [357, 462] width 86 height 18
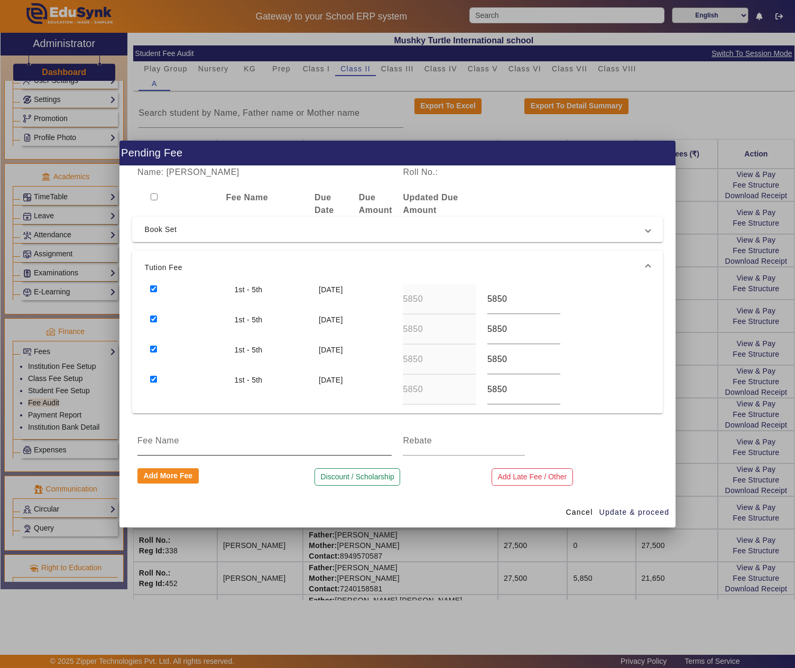
click at [272, 441] on input at bounding box center [264, 440] width 254 height 13
type input "!"
type input "1 month discount"
type input "1950"
click at [627, 506] on span "button" at bounding box center [634, 511] width 71 height 25
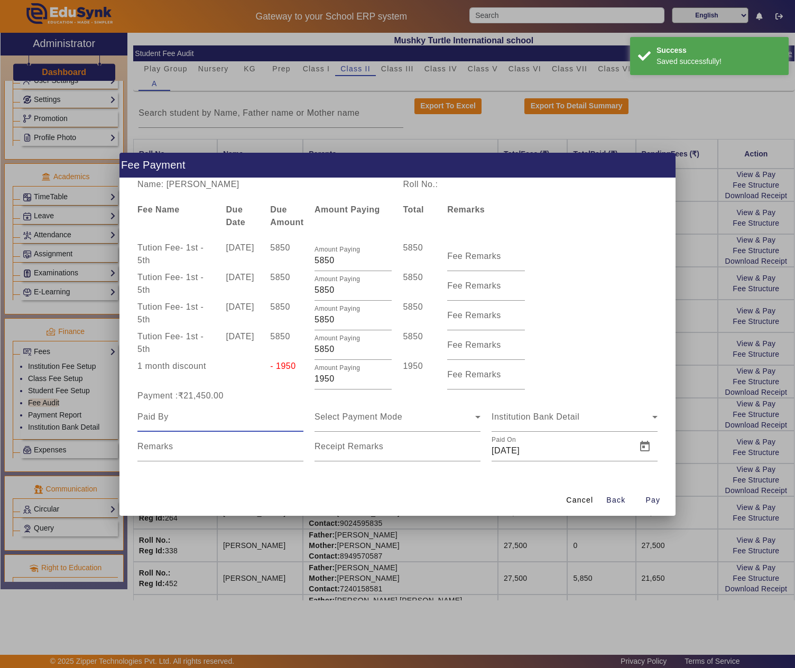
click at [164, 416] on input at bounding box center [220, 417] width 166 height 13
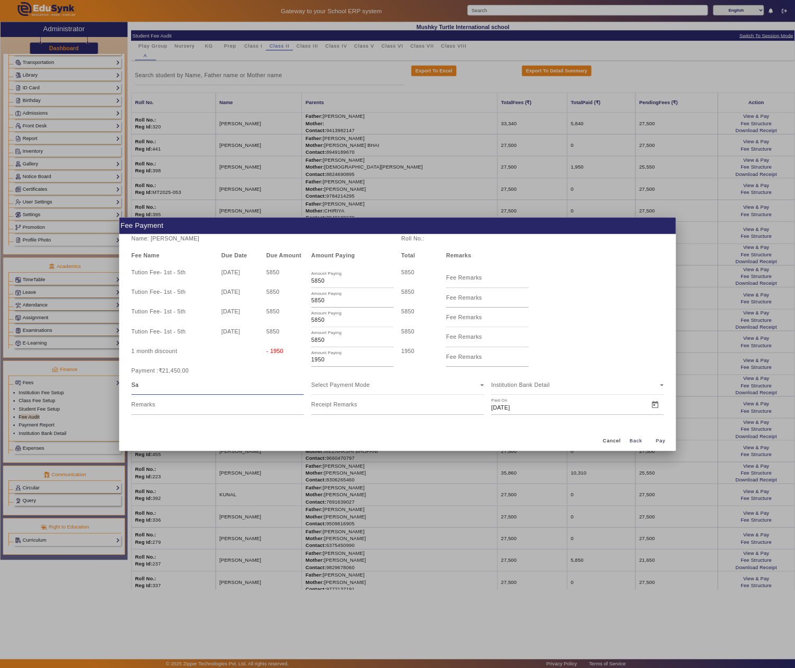
scroll to position [200, 0]
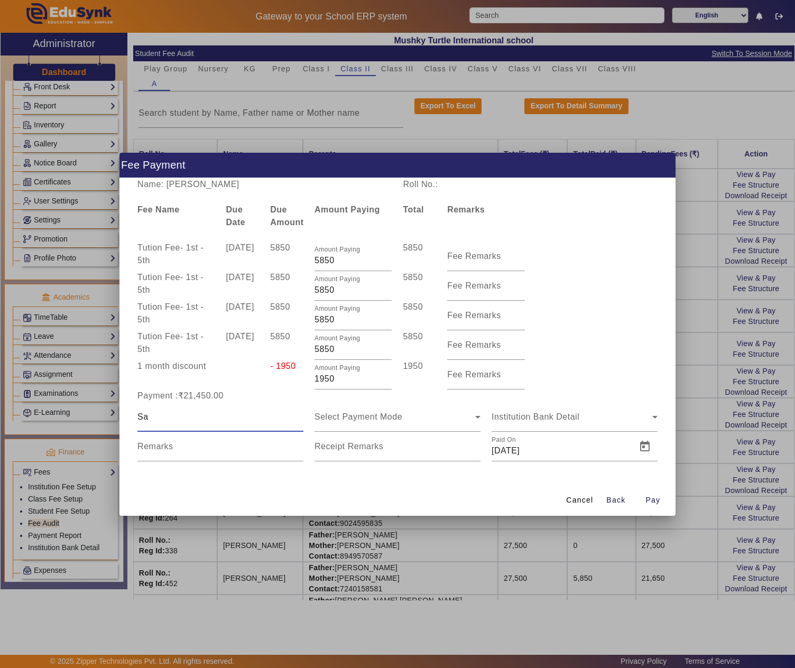
click at [218, 423] on div "Sa" at bounding box center [220, 417] width 166 height 30
type input "[PERSON_NAME]"
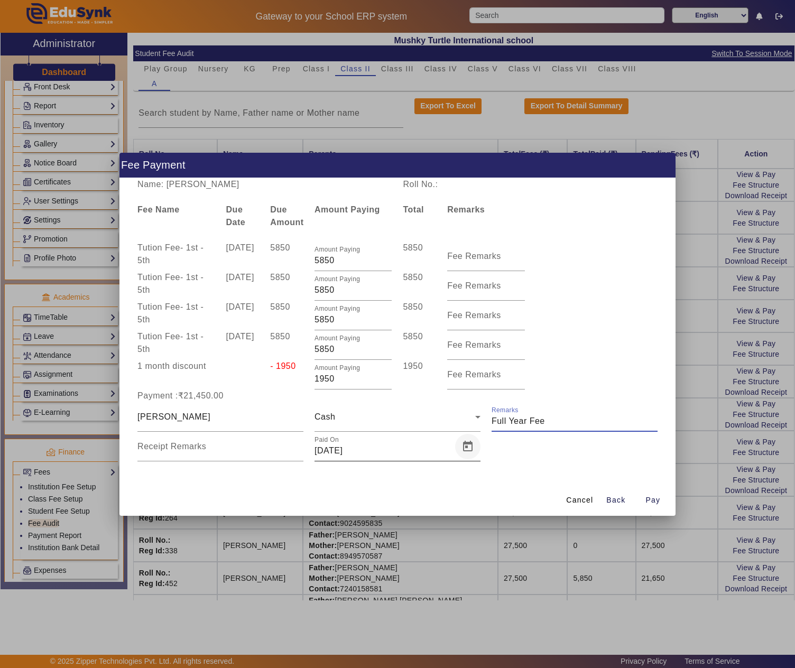
type input "Full Year Fee"
click at [465, 451] on span "Open calendar" at bounding box center [467, 446] width 25 height 25
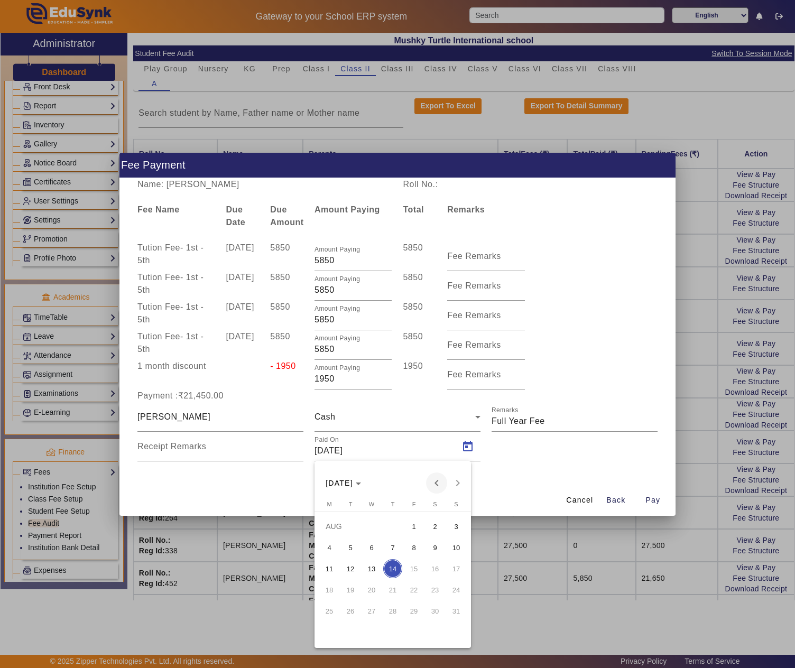
click at [436, 481] on span "Previous month" at bounding box center [436, 482] width 21 height 21
click at [398, 566] on span "15" at bounding box center [392, 568] width 19 height 19
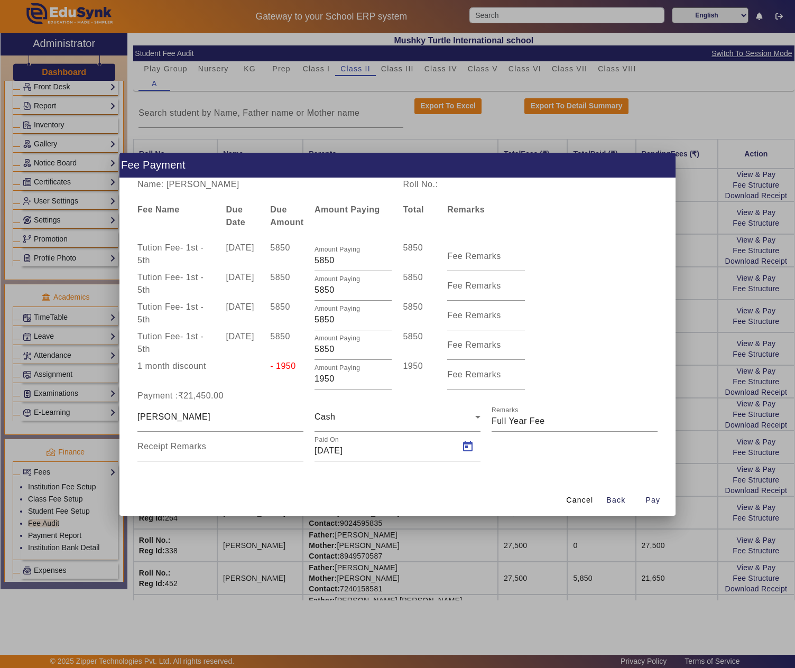
type input "15/05/2025"
click at [580, 417] on input "Remarks" at bounding box center [574, 421] width 166 height 13
type input "Full Year Fee paid for [PERSON_NAME] & [PERSON_NAME]"
click at [221, 447] on input "Receipt Remarks" at bounding box center [220, 450] width 166 height 13
type input "t"
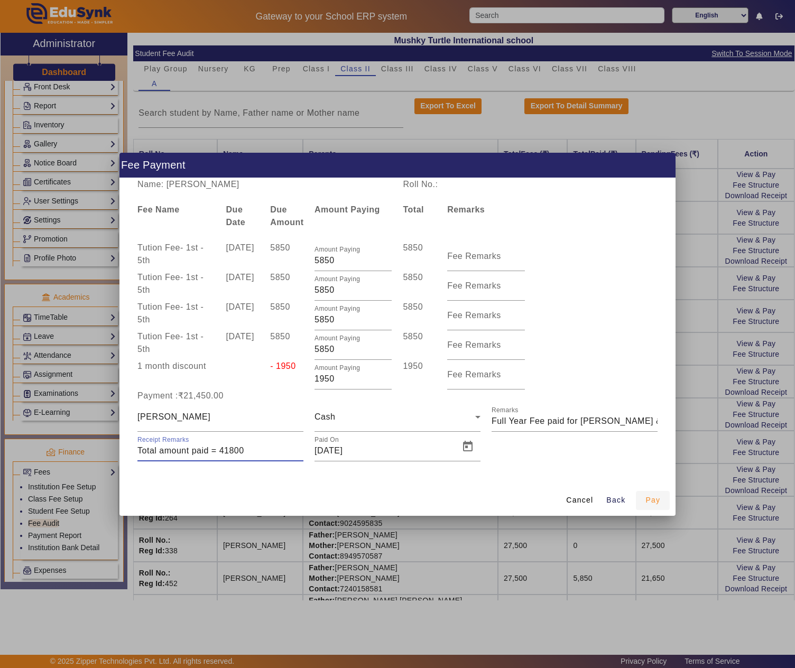
type input "Total amount paid = 41800"
click at [653, 496] on span "Pay" at bounding box center [652, 500] width 15 height 11
type input "0"
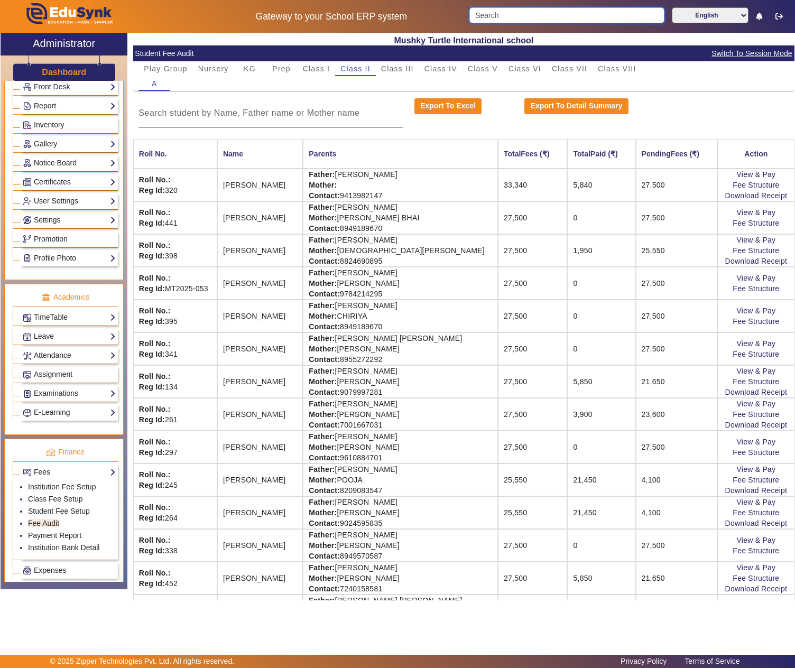
click at [513, 14] on input "Search" at bounding box center [566, 15] width 195 height 16
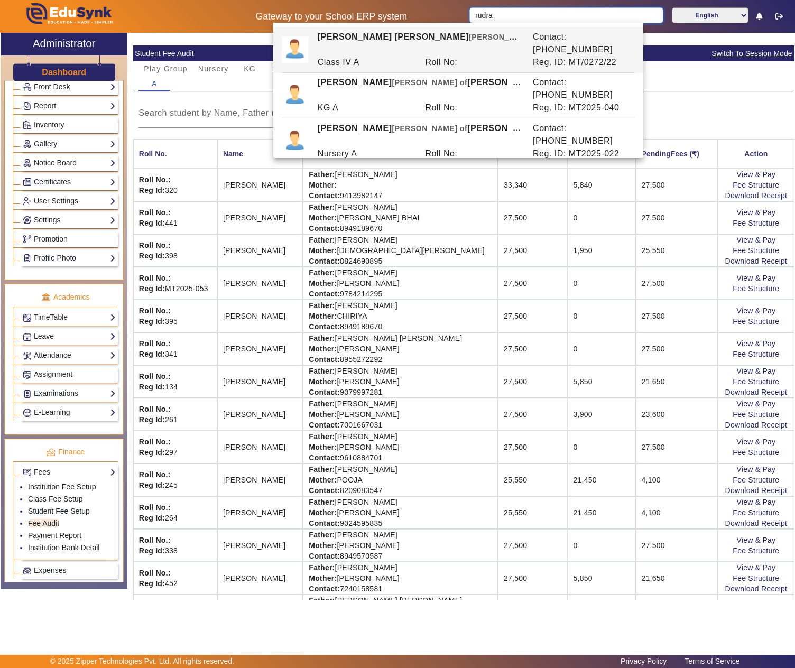
type input "rudra"
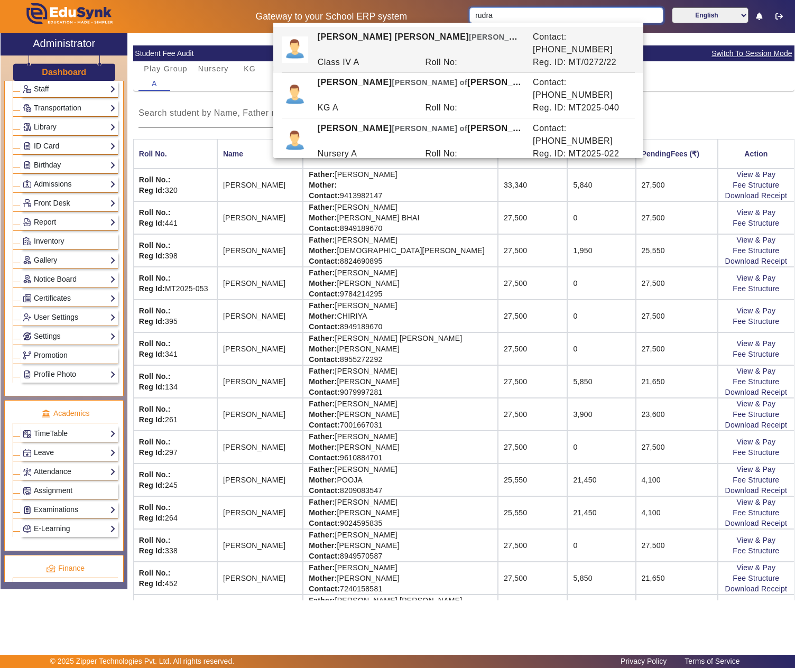
scroll to position [0, 0]
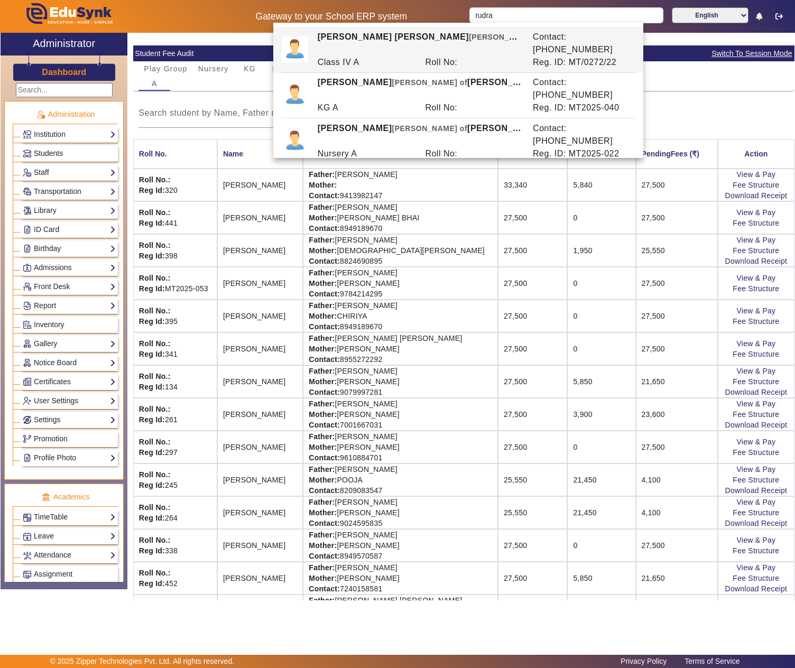
click at [50, 156] on span "Students" at bounding box center [48, 153] width 29 height 8
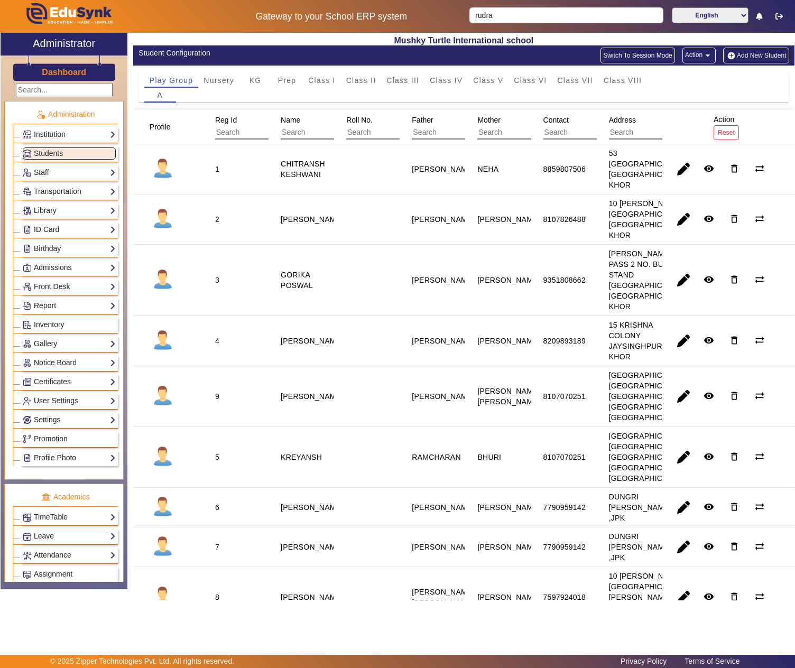
click at [738, 53] on button "Add New Student" at bounding box center [756, 56] width 66 height 16
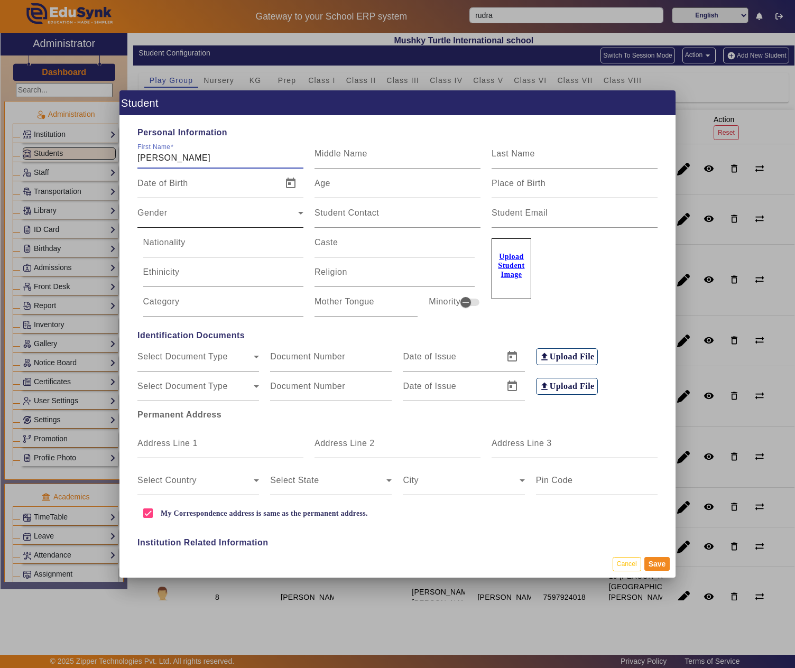
type input "Ayush Basak"
click at [217, 212] on div "Gender" at bounding box center [217, 217] width 161 height 13
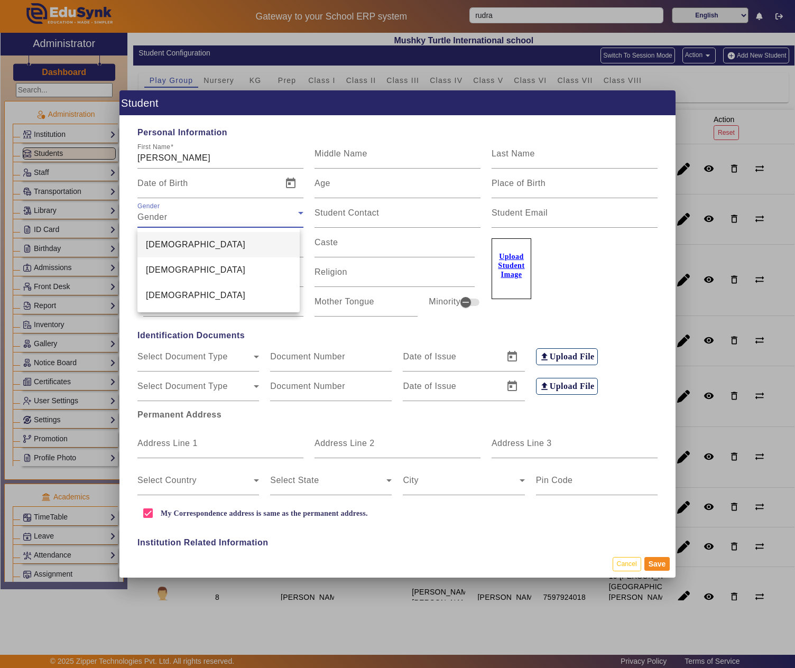
click at [211, 232] on mat-option "Male" at bounding box center [218, 244] width 162 height 25
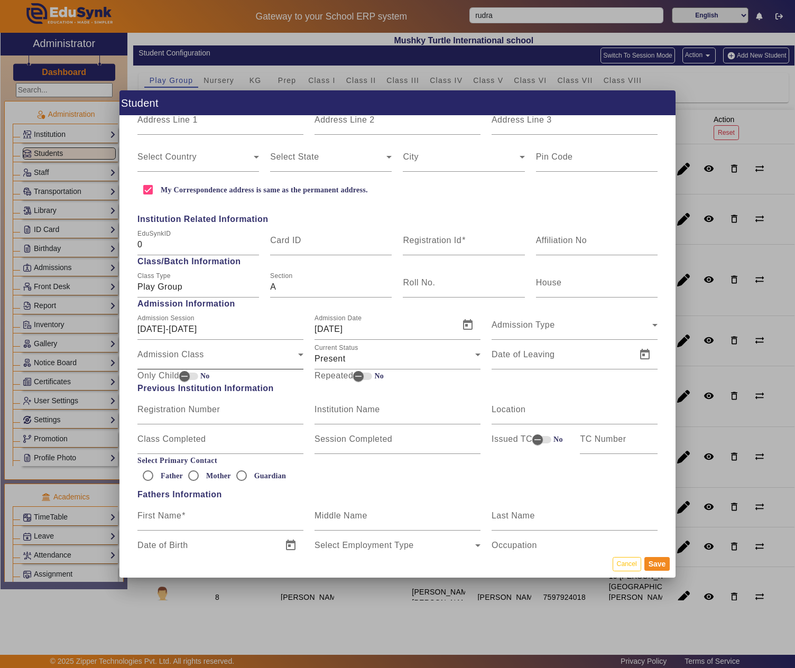
scroll to position [528, 0]
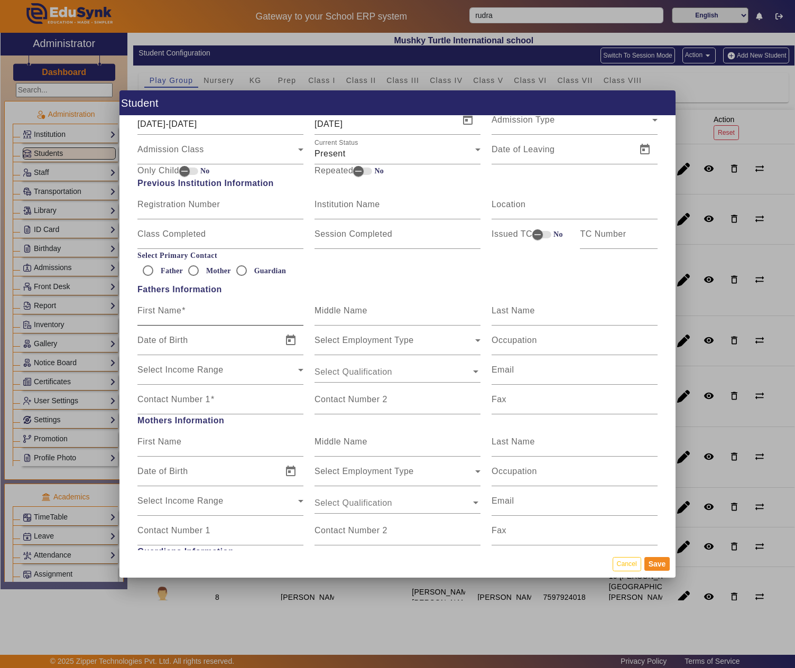
click at [172, 313] on mat-label "First Name" at bounding box center [159, 310] width 44 height 9
click at [172, 313] on input "First Name" at bounding box center [220, 315] width 166 height 13
type input "Mr, Basak"
click at [187, 390] on div "Contact Number 1" at bounding box center [220, 400] width 166 height 30
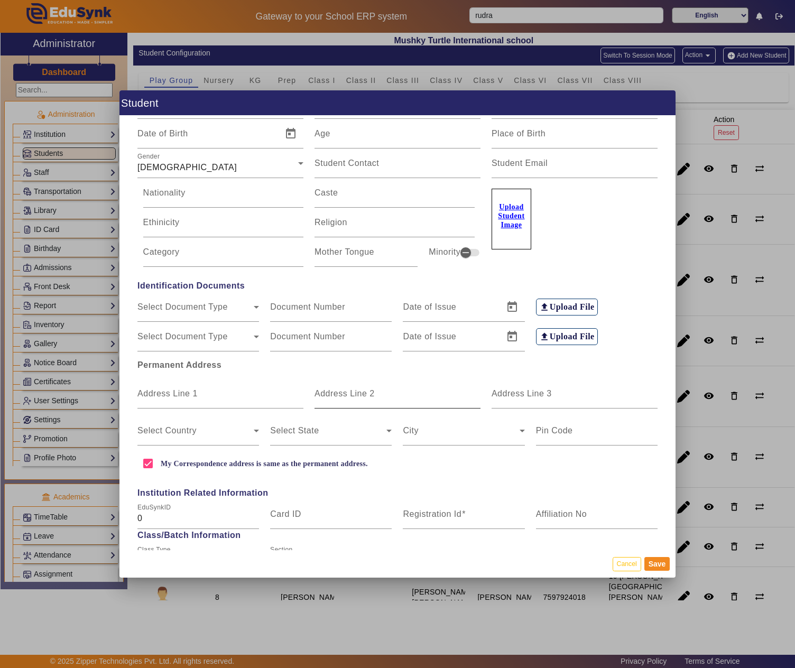
scroll to position [176, 0]
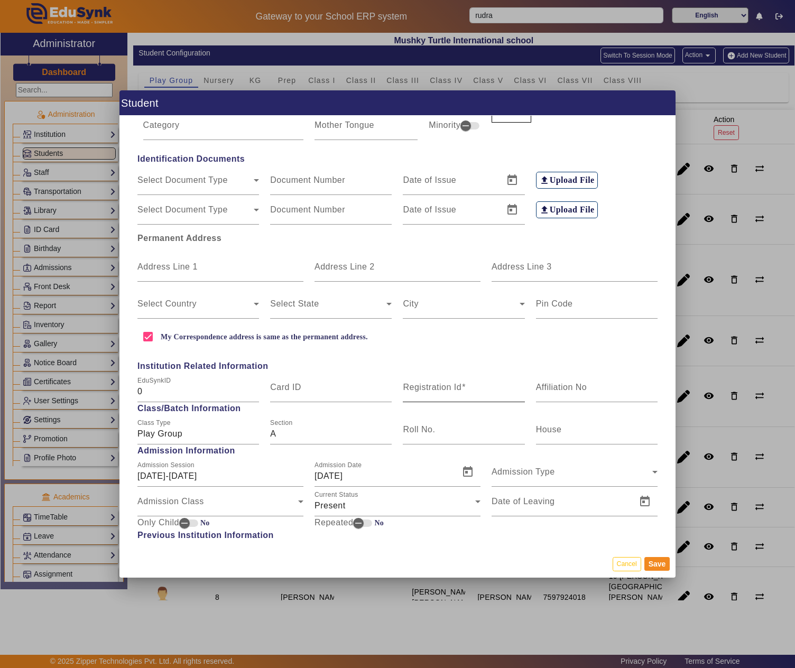
type input "4999999999"
click at [409, 387] on mat-label "Registration Id" at bounding box center [432, 387] width 59 height 9
click at [409, 387] on input "Registration Id" at bounding box center [464, 391] width 122 height 13
paste input "MT2025-058"
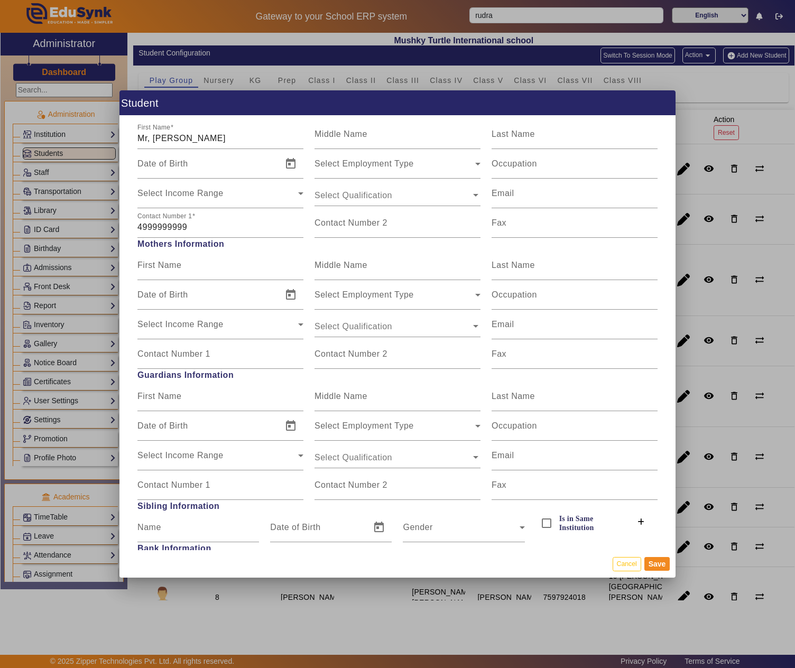
scroll to position [528, 0]
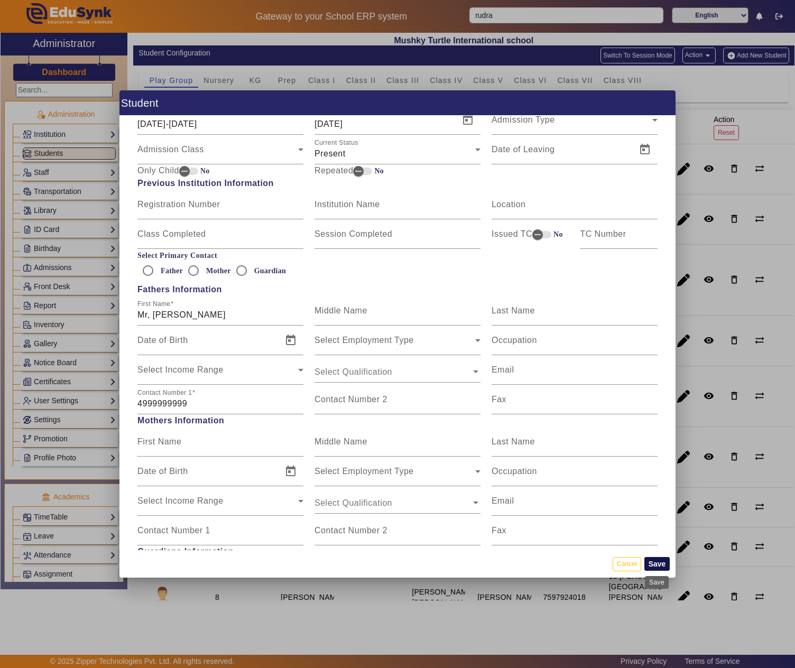
type input "MT2025-058"
click at [652, 561] on button "Save" at bounding box center [657, 564] width 26 height 14
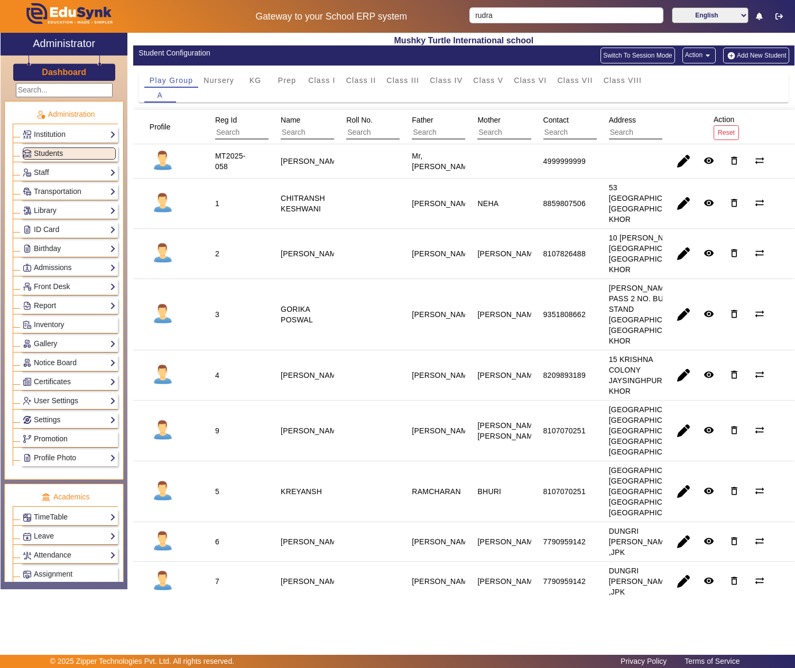
scroll to position [320, 0]
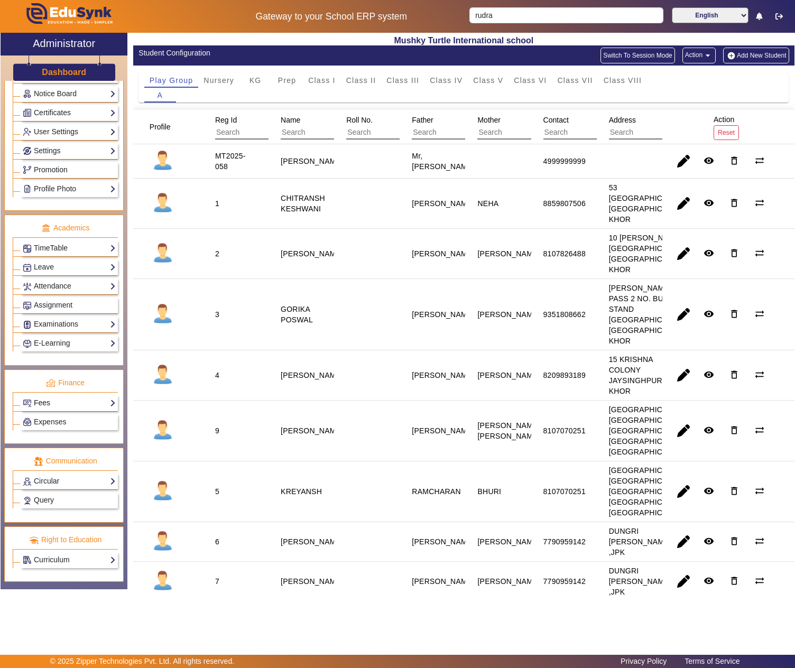
click at [53, 397] on link "Fees" at bounding box center [69, 403] width 93 height 12
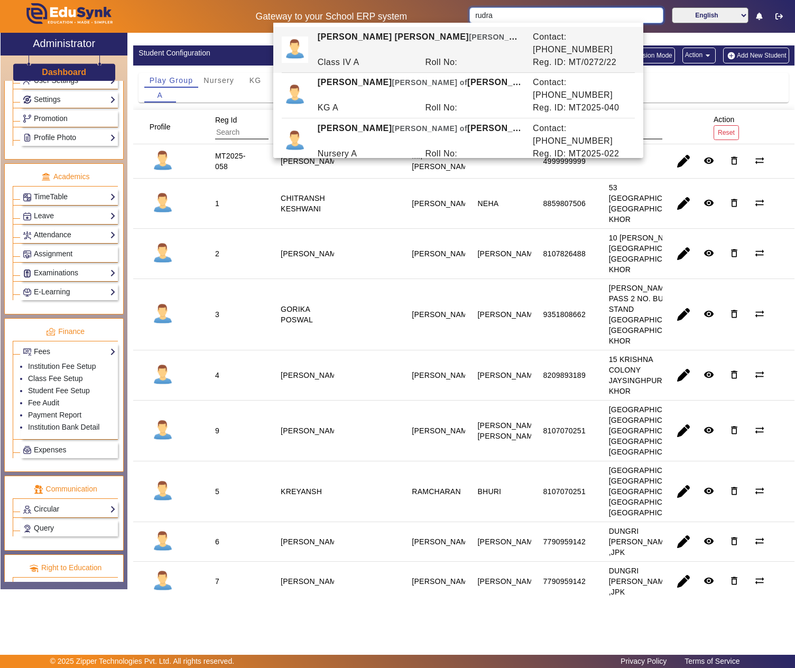
click at [502, 11] on input "rudra" at bounding box center [566, 15] width 194 height 16
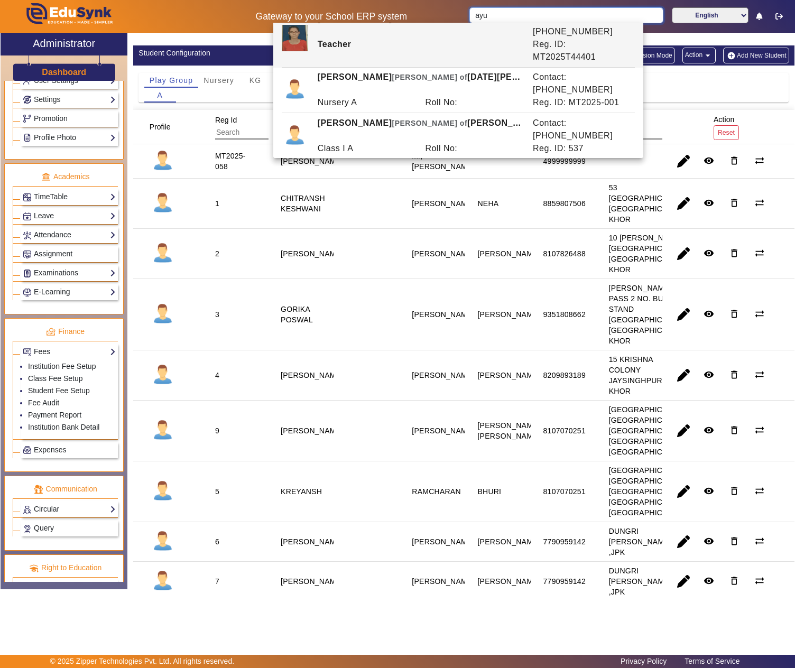
scroll to position [22, 0]
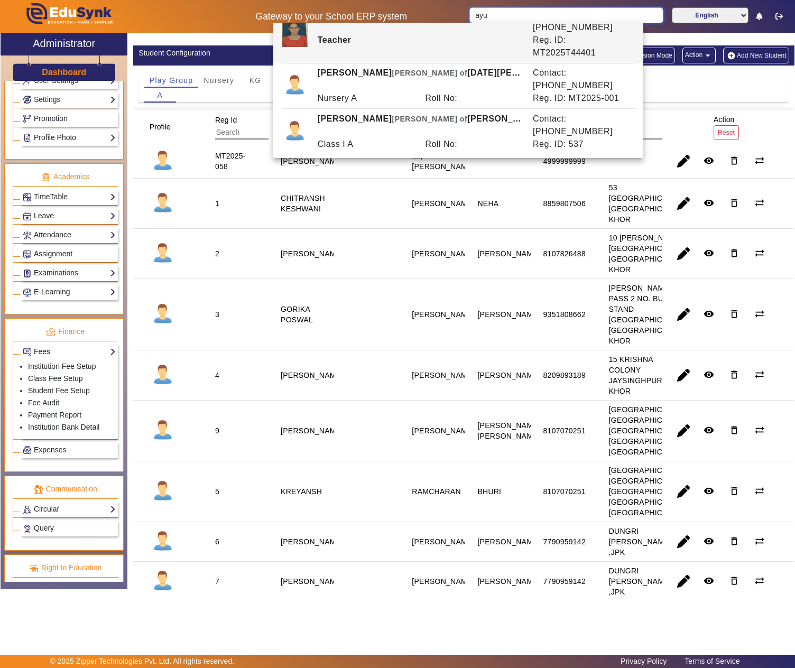
type input "ayu"
click at [265, 256] on mat-cell "2" at bounding box center [236, 254] width 66 height 50
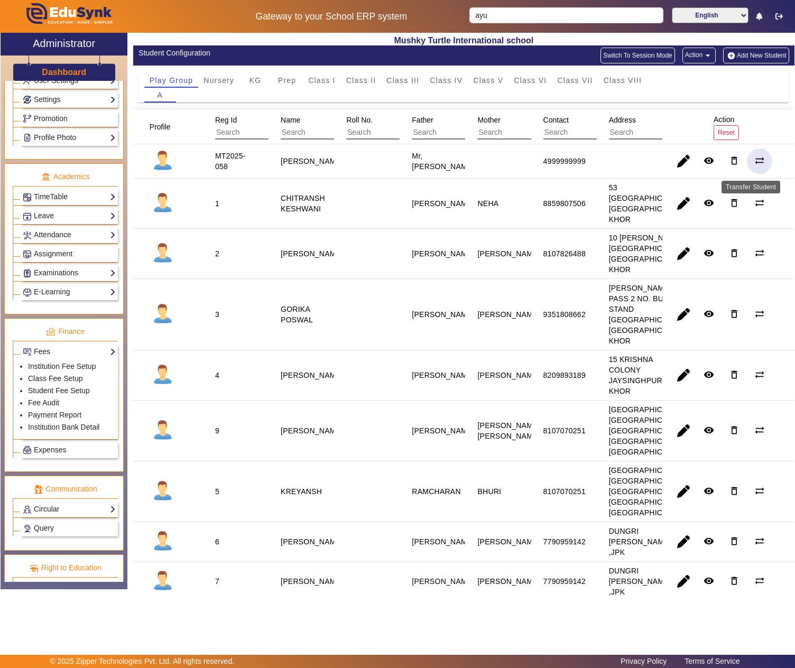
click at [754, 164] on mat-icon "sync_alt" at bounding box center [759, 160] width 11 height 11
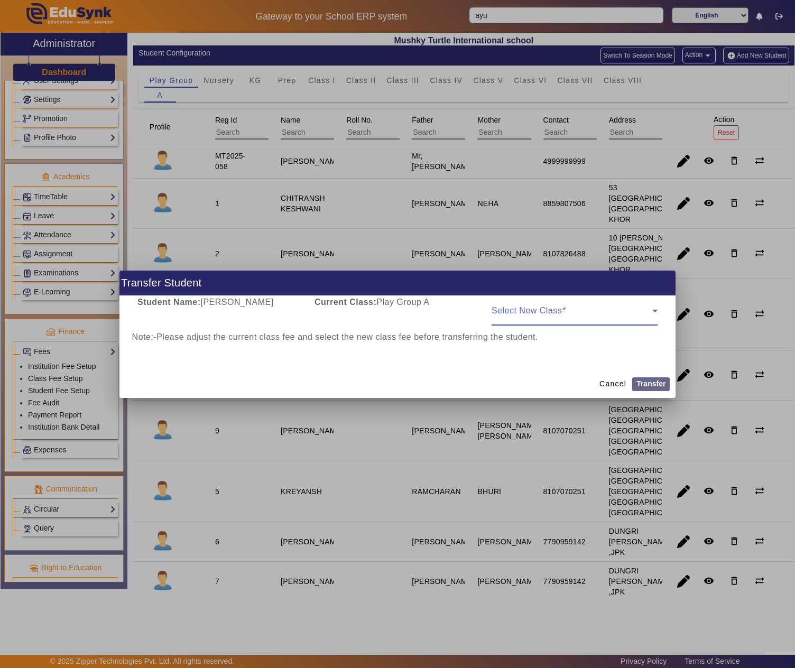
click at [539, 313] on span at bounding box center [571, 315] width 161 height 13
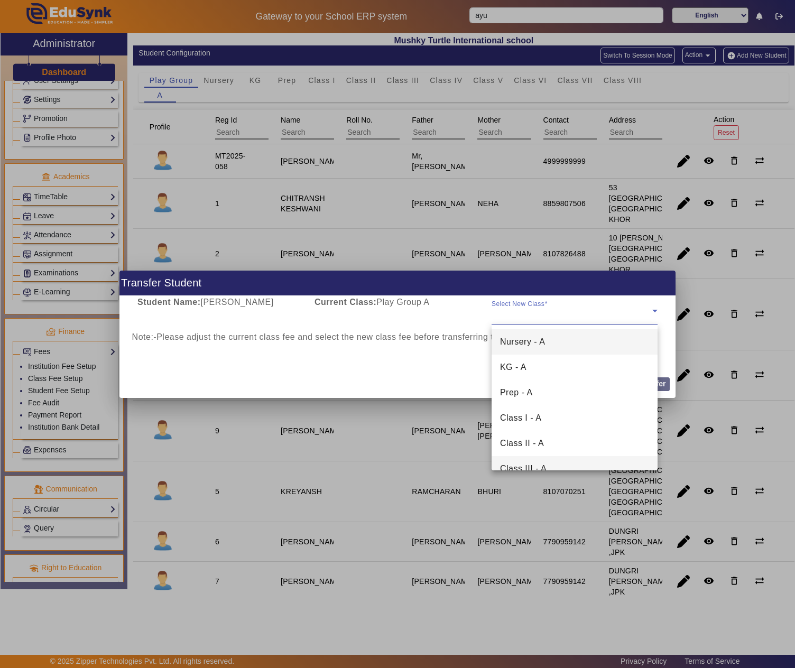
click at [524, 463] on span "Class III - A" at bounding box center [523, 468] width 46 height 13
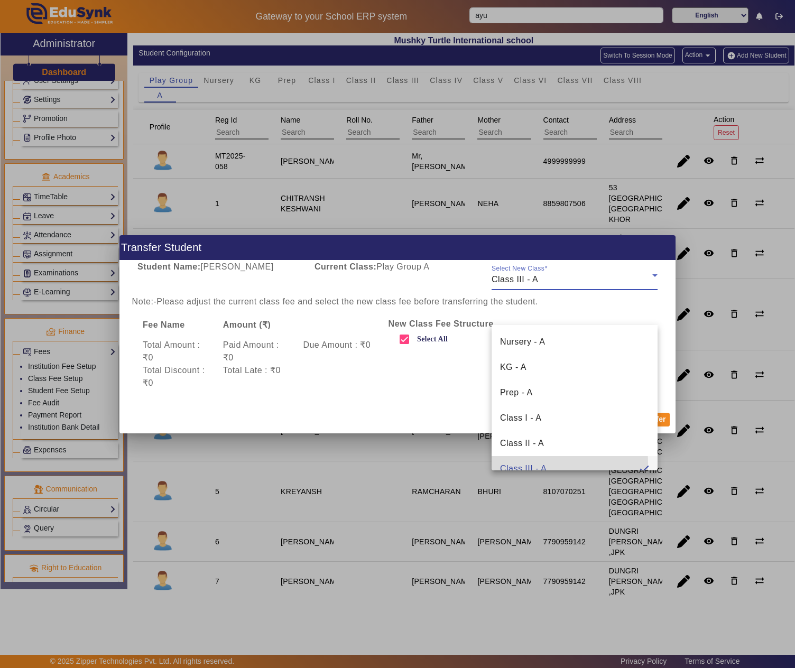
scroll to position [12, 0]
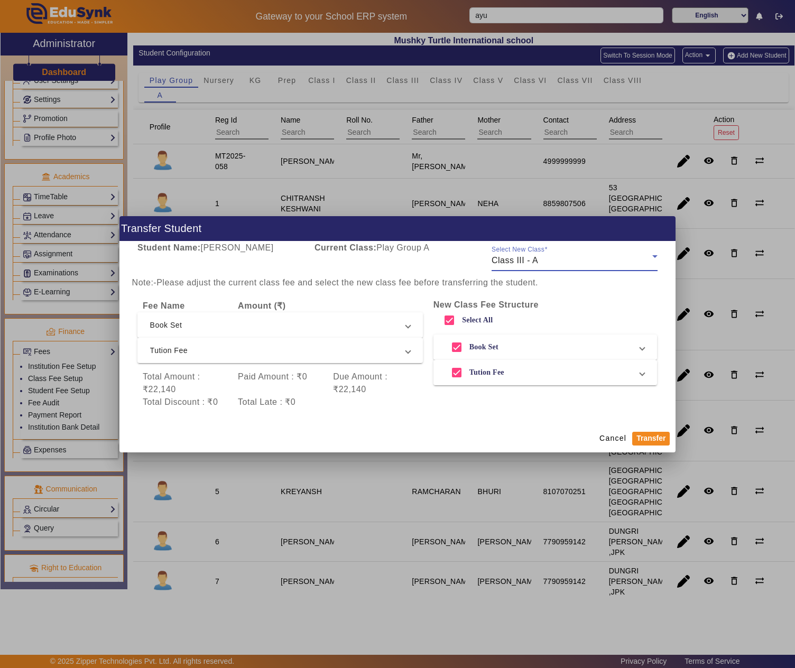
click at [174, 327] on span "Book Set" at bounding box center [278, 325] width 256 height 13
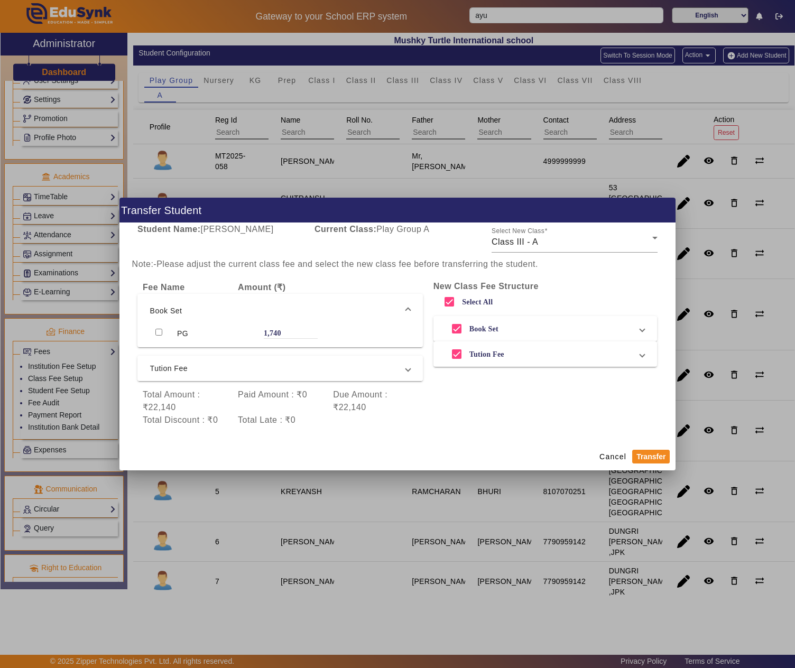
click at [172, 370] on span "Tution Fee" at bounding box center [278, 368] width 256 height 13
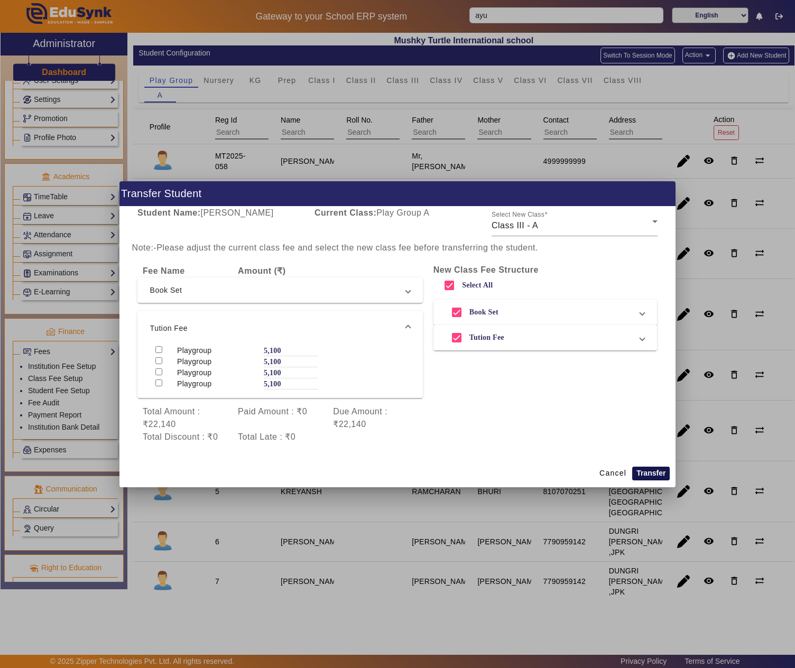
click at [655, 474] on button "Transfer" at bounding box center [651, 474] width 38 height 14
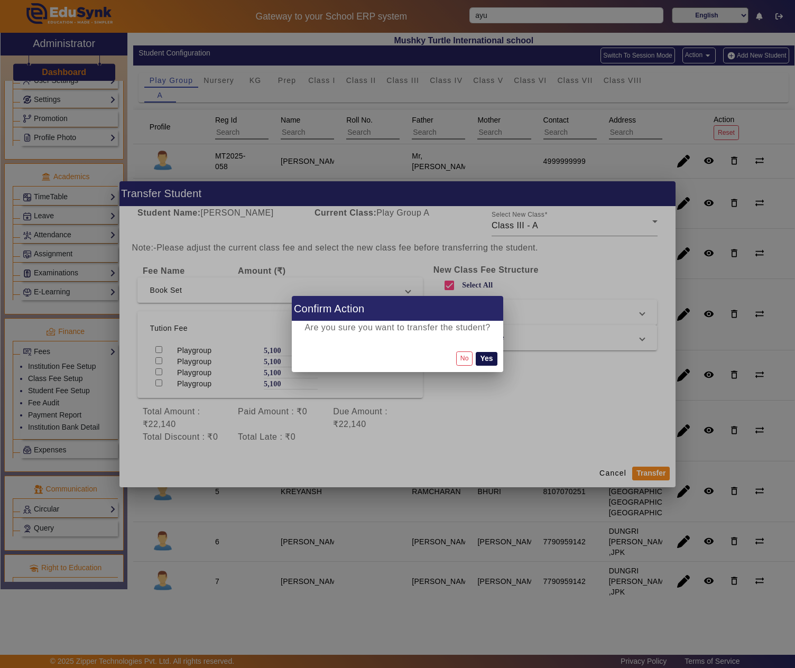
click at [487, 354] on button "Yes" at bounding box center [486, 359] width 21 height 14
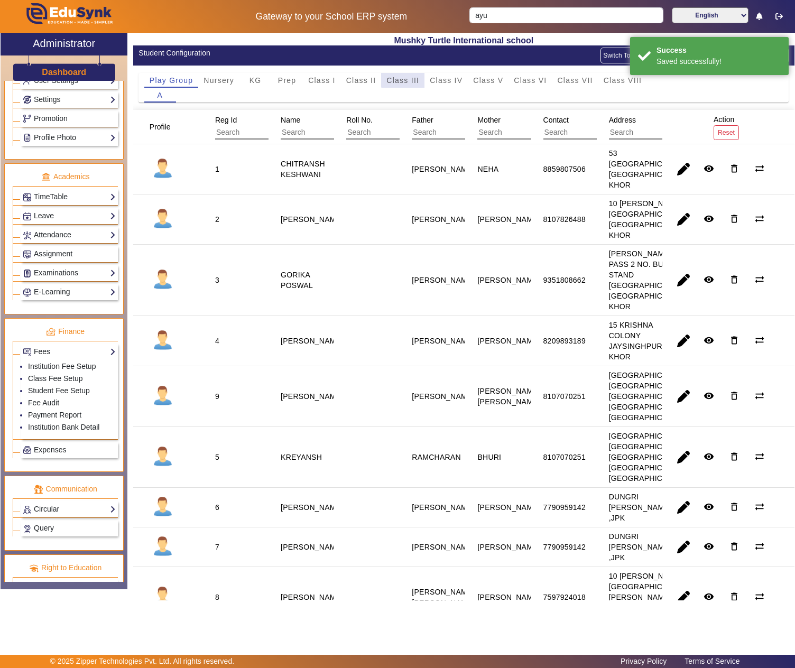
click at [404, 79] on span "Class III" at bounding box center [402, 80] width 33 height 7
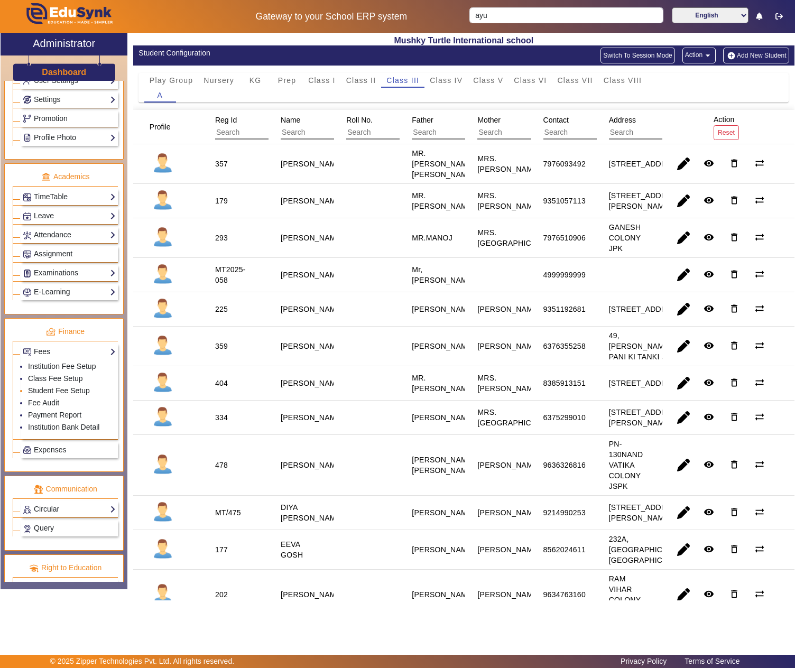
click at [68, 395] on link "Student Fee Setup" at bounding box center [59, 390] width 62 height 8
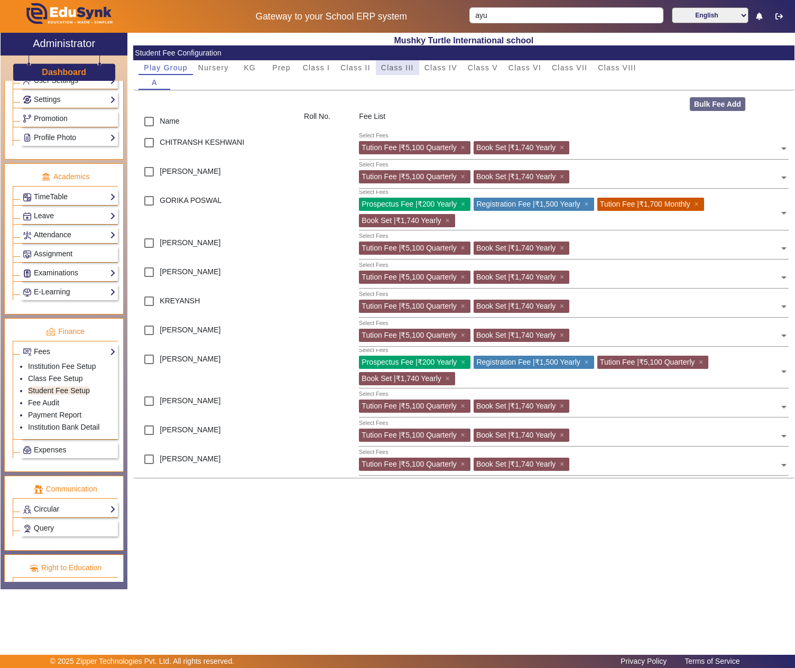
click at [393, 64] on span "Class III" at bounding box center [397, 67] width 33 height 7
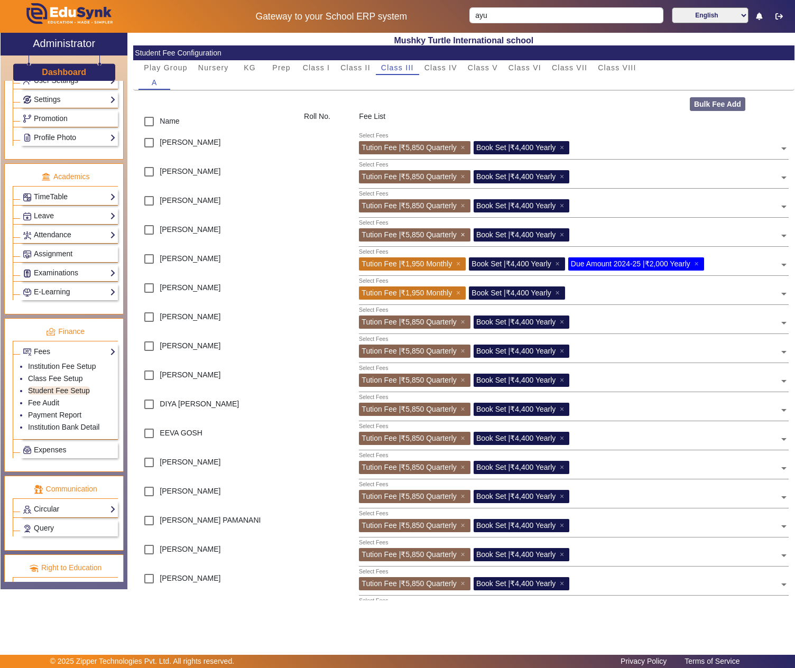
click at [464, 235] on span "×" at bounding box center [464, 234] width 7 height 8
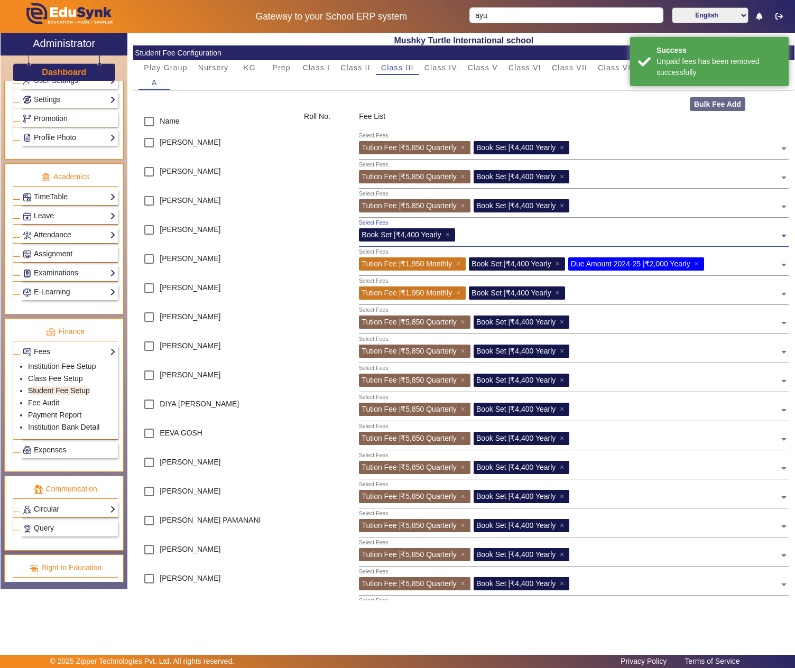
click at [500, 232] on input "text" at bounding box center [618, 233] width 321 height 10
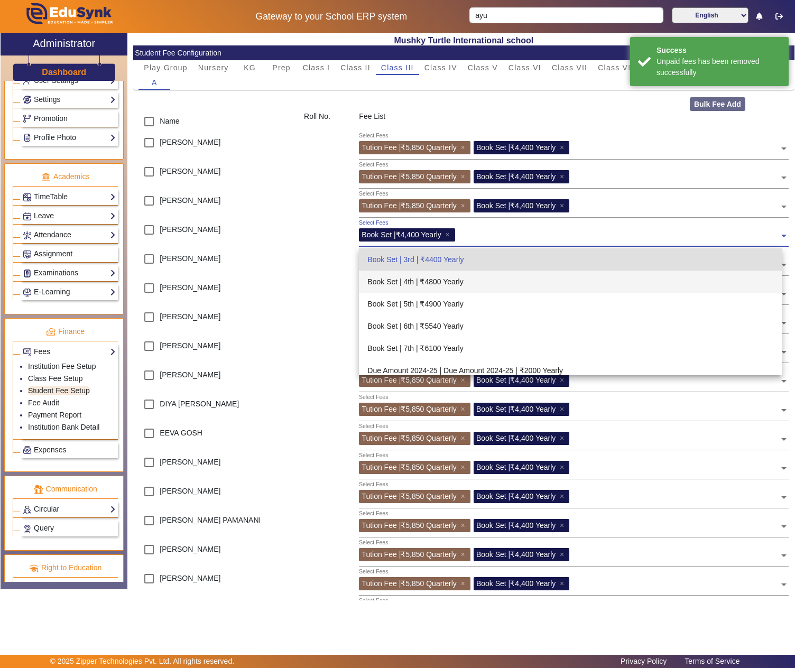
scroll to position [310, 0]
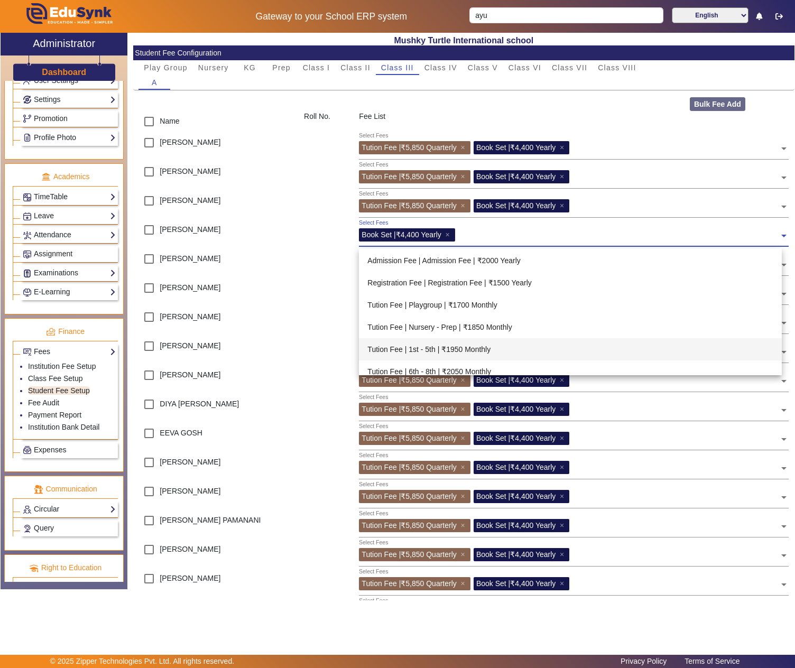
click at [521, 346] on div "Tution Fee | 1st - 5th | ₹1950 Monthly" at bounding box center [570, 349] width 423 height 22
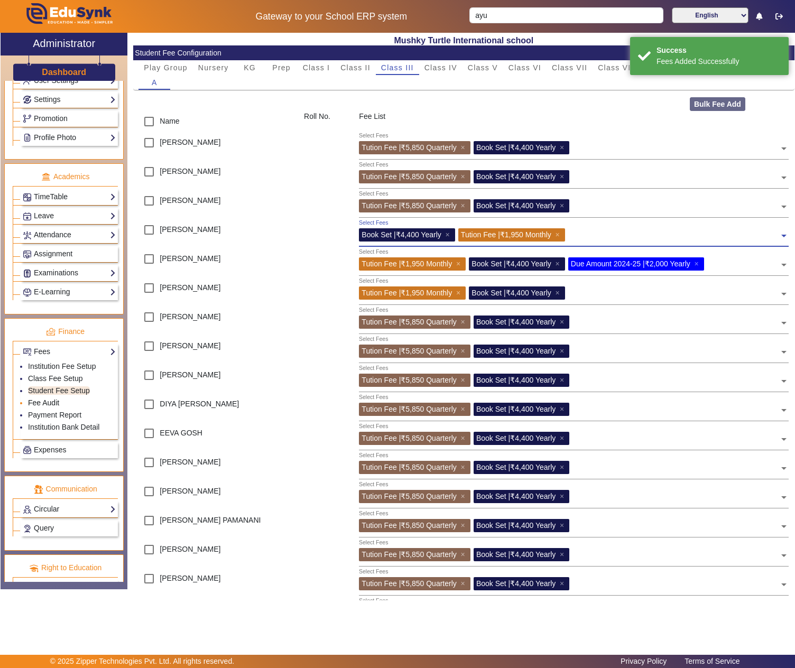
click at [55, 407] on link "Fee Audit" at bounding box center [43, 402] width 31 height 8
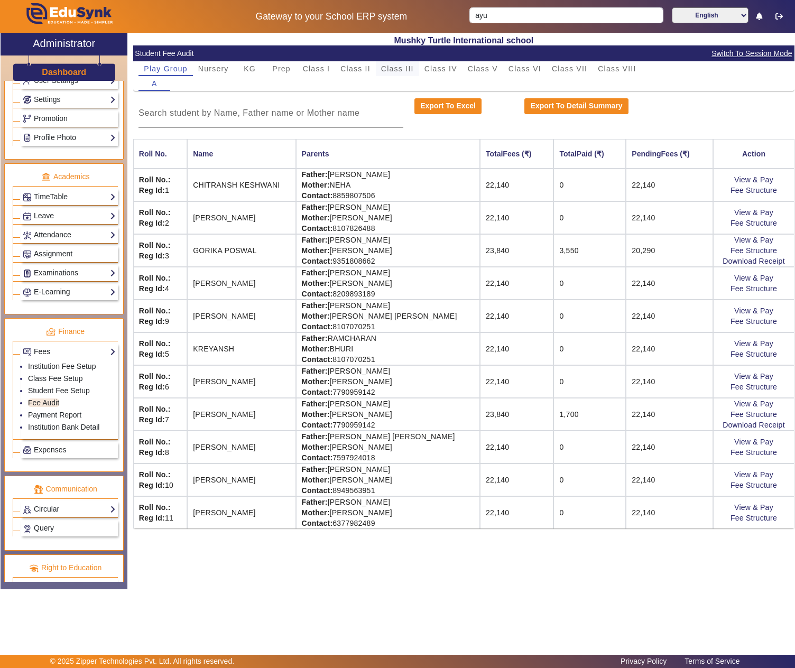
click at [405, 71] on span "Class III" at bounding box center [397, 68] width 33 height 7
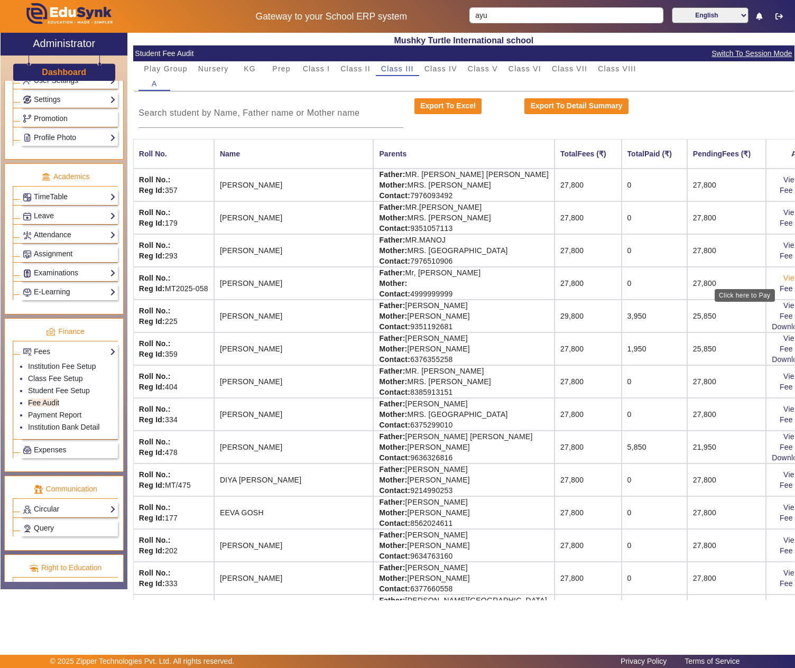
click at [783, 279] on link "View & Pay" at bounding box center [802, 278] width 39 height 8
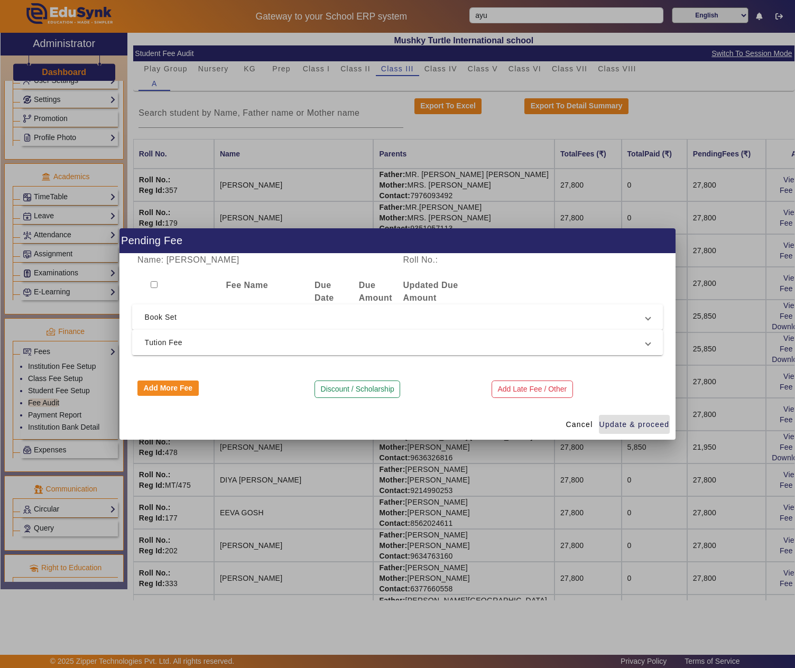
click at [225, 332] on mat-expansion-panel-header "Tution Fee" at bounding box center [397, 342] width 531 height 25
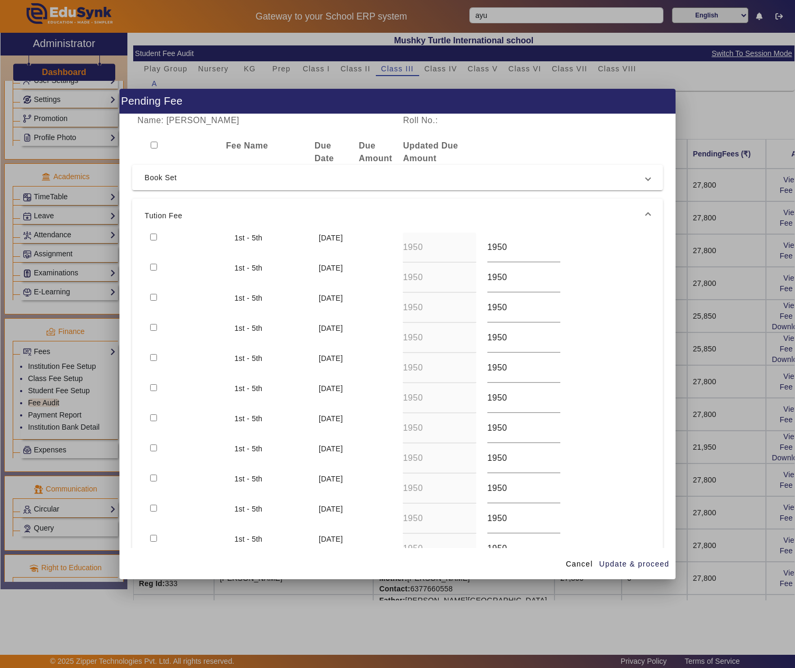
click at [153, 236] on input "checkbox" at bounding box center [153, 237] width 7 height 7
checkbox input "true"
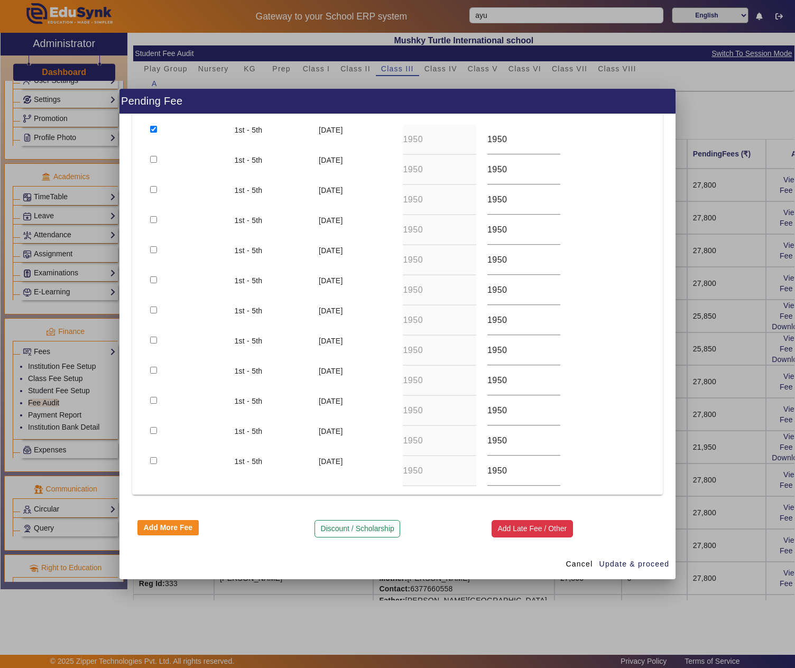
click at [517, 527] on button "Add Late Fee / Other" at bounding box center [531, 529] width 81 height 18
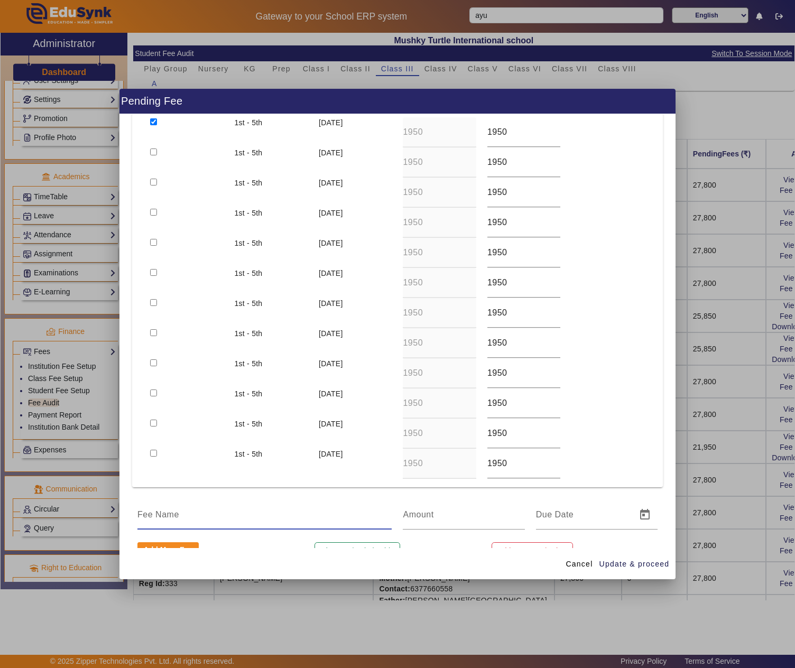
click at [176, 518] on input at bounding box center [264, 514] width 254 height 13
type input "TC"
type input "150"
click at [632, 563] on span "Update & proceed" at bounding box center [634, 563] width 70 height 11
type input "14/08/2025"
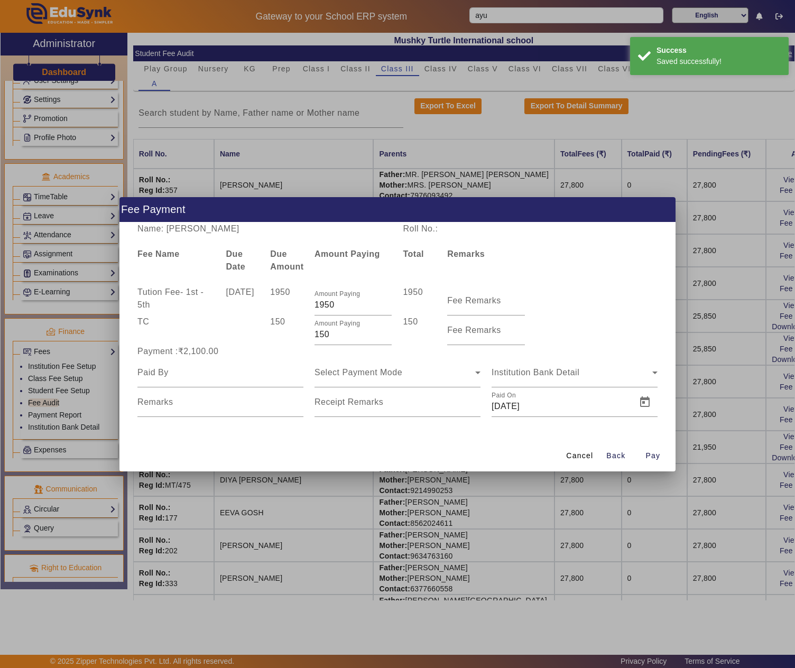
scroll to position [0, 0]
click at [211, 373] on input at bounding box center [220, 372] width 166 height 13
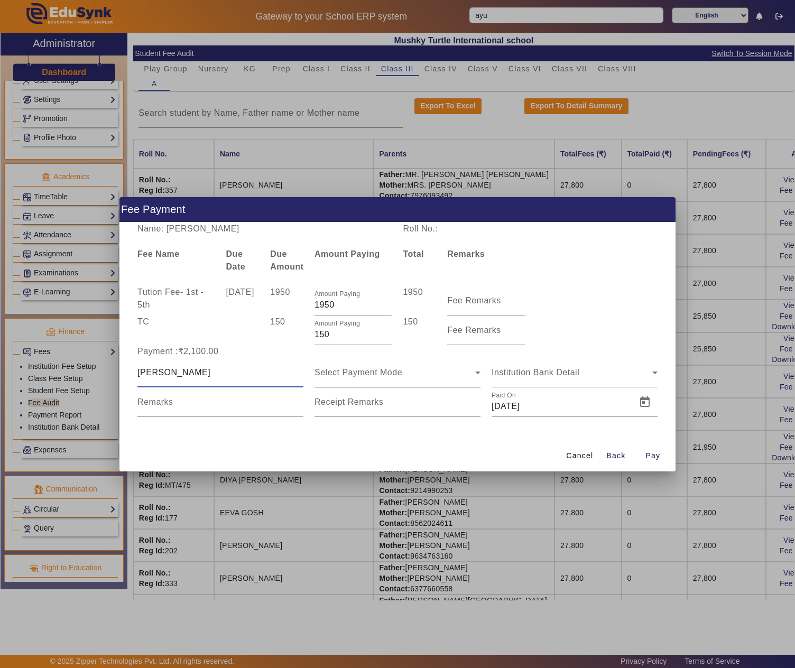
type input "Mr. Basak"
click at [570, 370] on input "Remarks" at bounding box center [574, 376] width 166 height 13
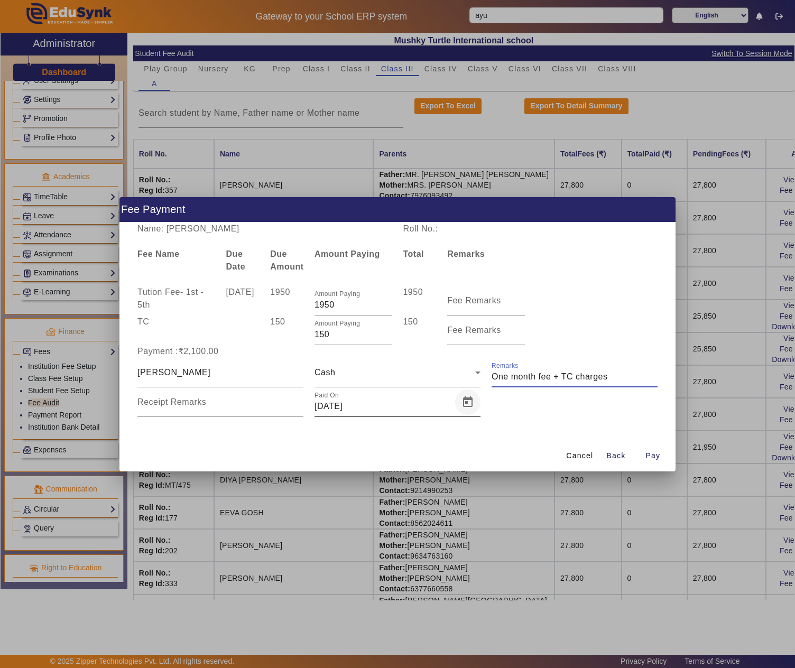
type input "One month fee + TC charges"
click at [470, 403] on span "Open calendar" at bounding box center [467, 401] width 25 height 25
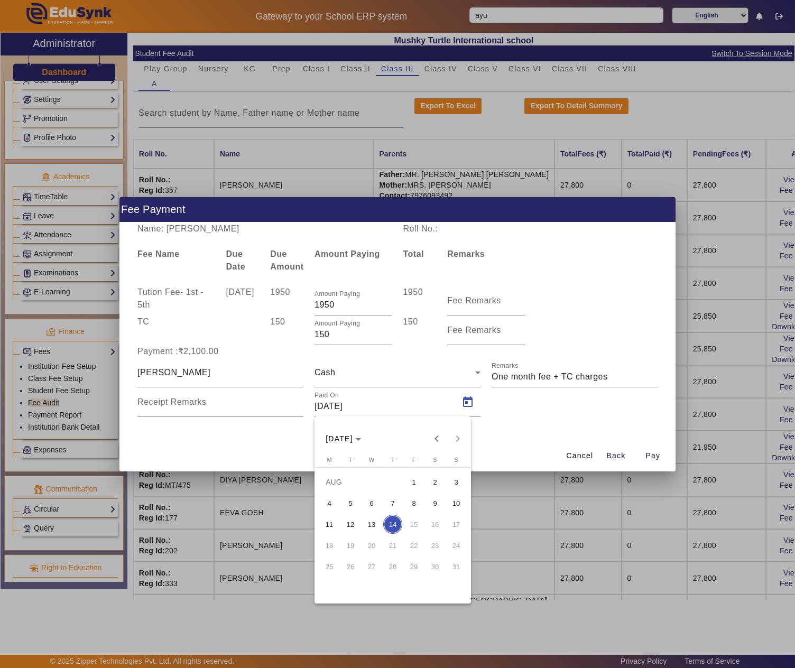
click at [440, 424] on div "AUG 2025 AUG 2025" at bounding box center [392, 432] width 156 height 33
drag, startPoint x: 440, startPoint y: 424, endPoint x: 435, endPoint y: 444, distance: 20.5
click at [440, 425] on div "AUG 2025 AUG 2025" at bounding box center [392, 432] width 156 height 33
click at [435, 444] on span "Previous month" at bounding box center [436, 438] width 21 height 21
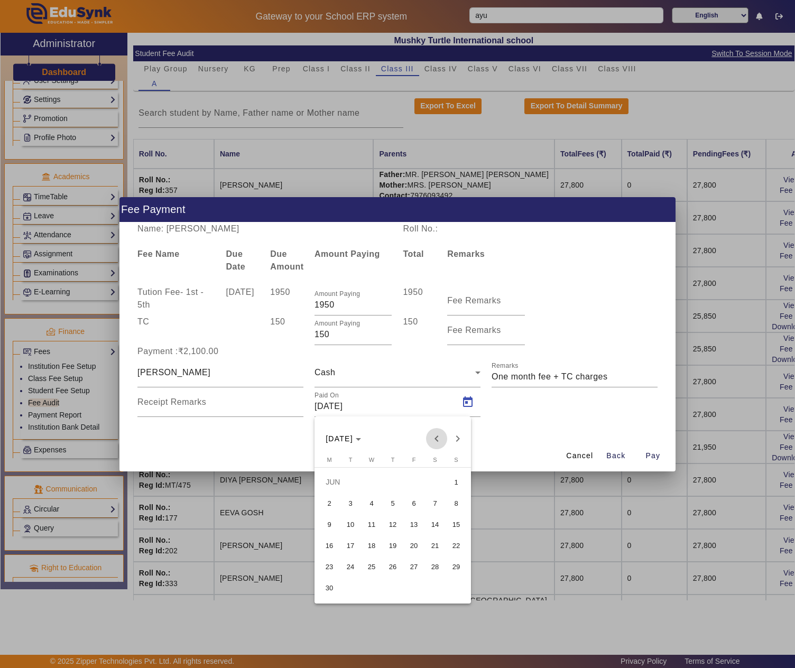
click at [435, 444] on span "Previous month" at bounding box center [436, 438] width 21 height 21
click at [333, 545] on span "19" at bounding box center [329, 545] width 19 height 19
type input "19/05/2025"
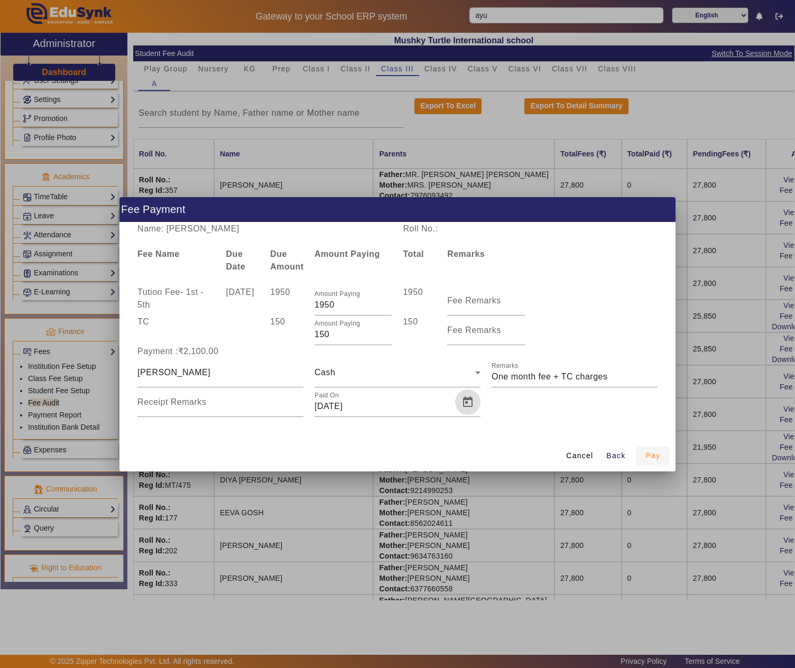
click at [652, 459] on span "Pay" at bounding box center [652, 455] width 15 height 11
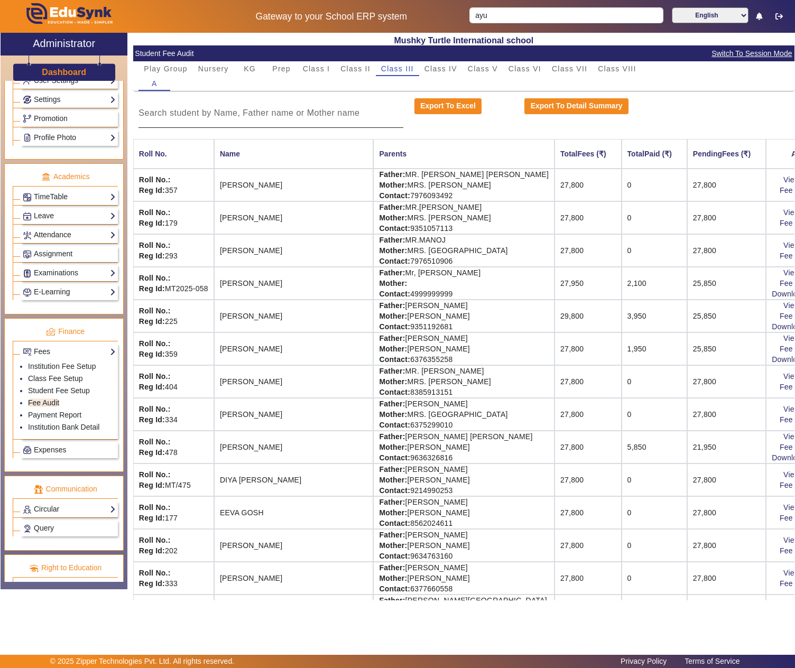
click at [226, 112] on input at bounding box center [270, 113] width 264 height 13
click at [526, 18] on input "ayu" at bounding box center [566, 15] width 194 height 16
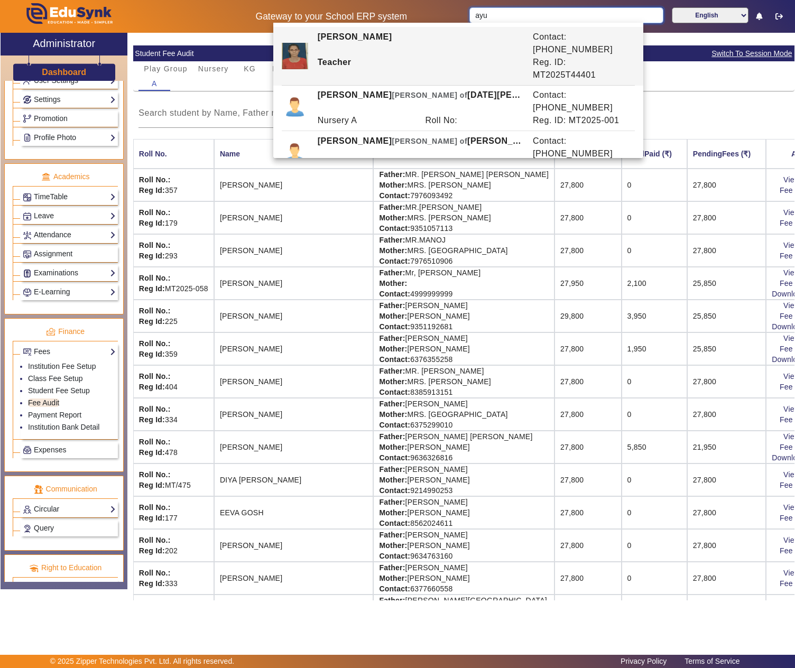
click at [526, 18] on input "ayu" at bounding box center [566, 15] width 194 height 16
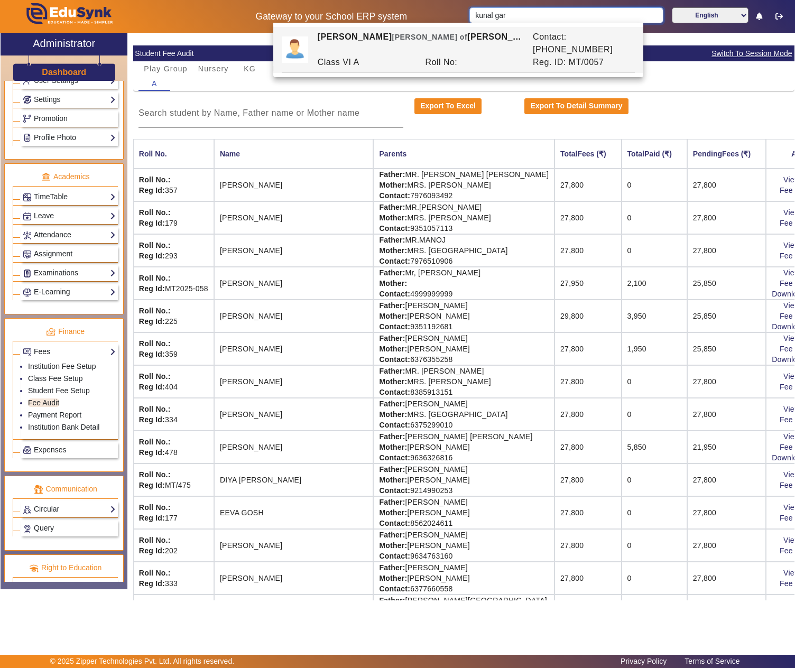
type input "kunal gar"
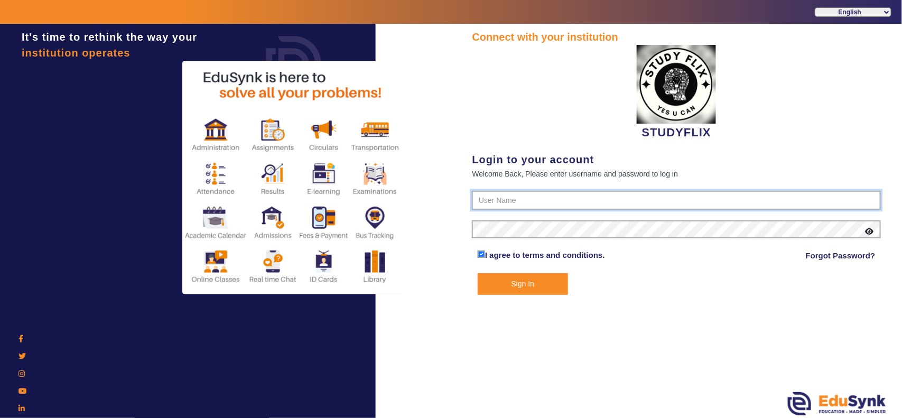
type input "6354922771"
click at [510, 287] on button "Sign In" at bounding box center [523, 284] width 90 height 22
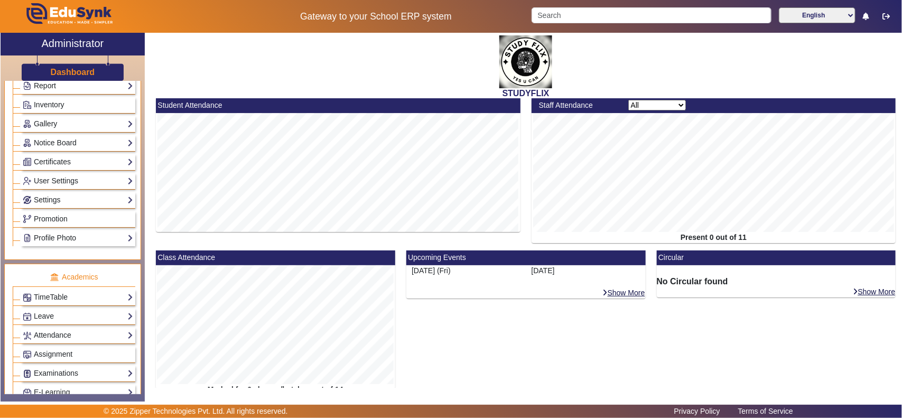
scroll to position [440, 0]
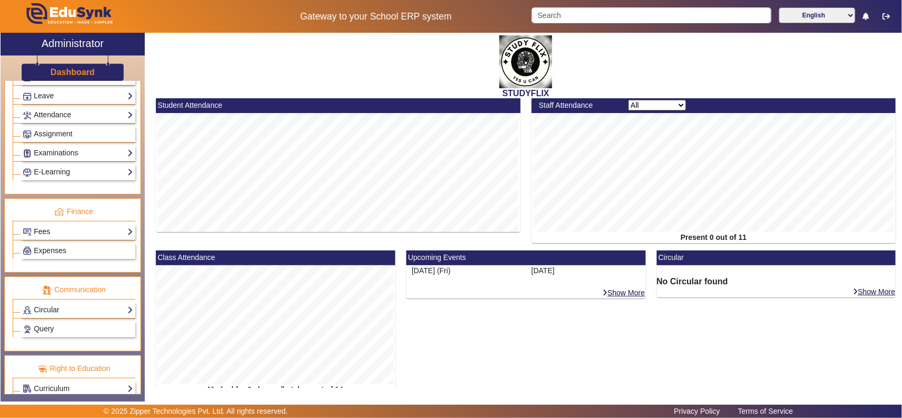
click at [49, 238] on link "Fees" at bounding box center [78, 232] width 110 height 12
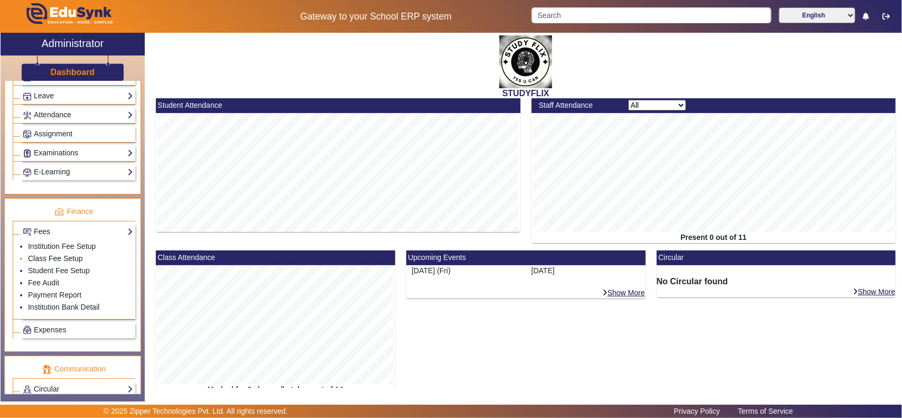
click at [50, 263] on link "Class Fee Setup" at bounding box center [55, 258] width 55 height 8
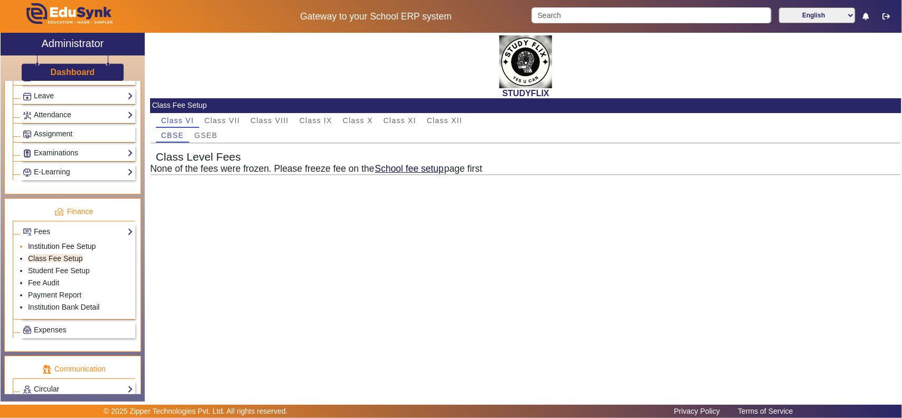
click at [63, 250] on link "Institution Fee Setup" at bounding box center [62, 246] width 68 height 8
select select "10"
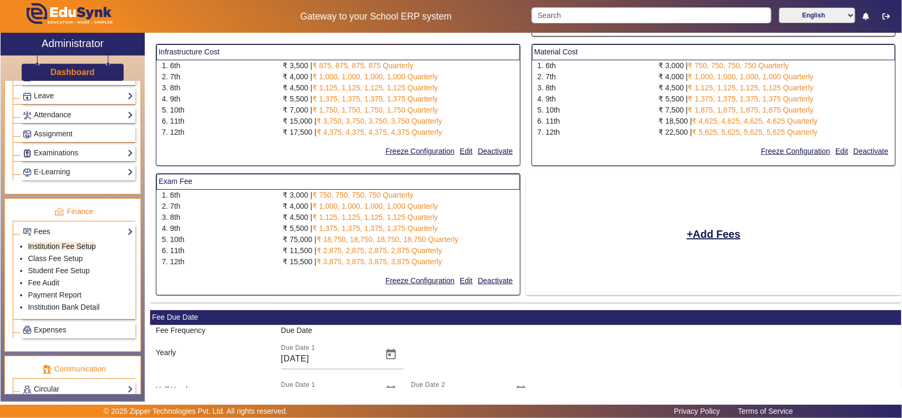
scroll to position [220, 0]
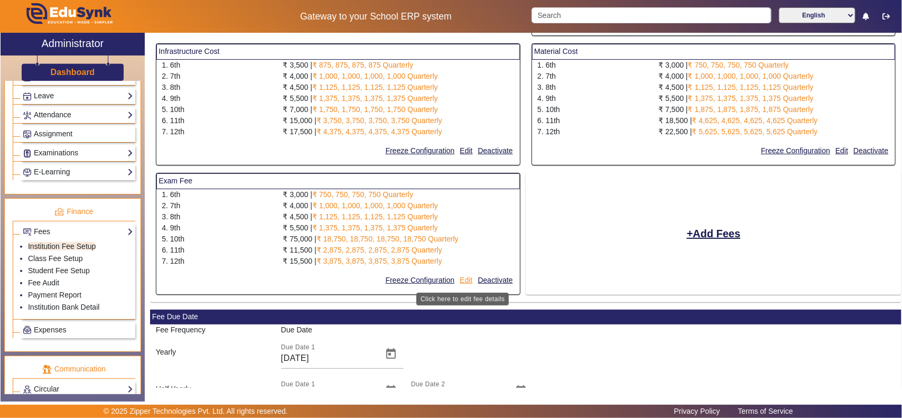
click at [464, 279] on button "Edit" at bounding box center [466, 280] width 15 height 13
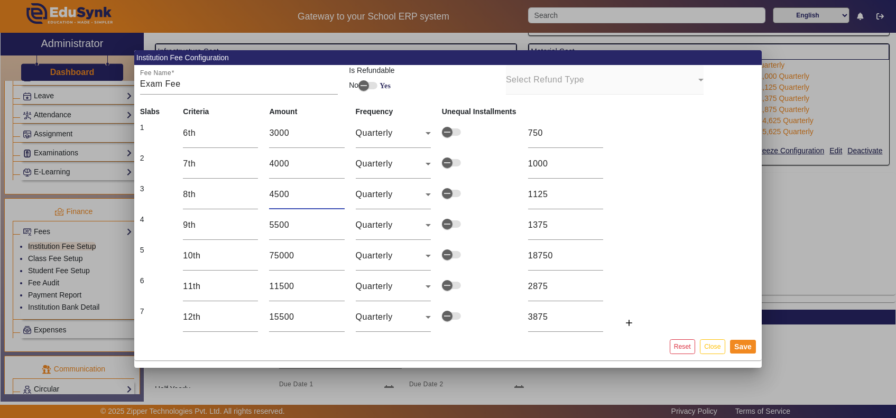
drag, startPoint x: 290, startPoint y: 192, endPoint x: 258, endPoint y: 190, distance: 31.7
click at [259, 190] on tr "3 8th 4500 Quarterly 1125" at bounding box center [392, 194] width 517 height 31
type input "4"
type input "1"
type input "40"
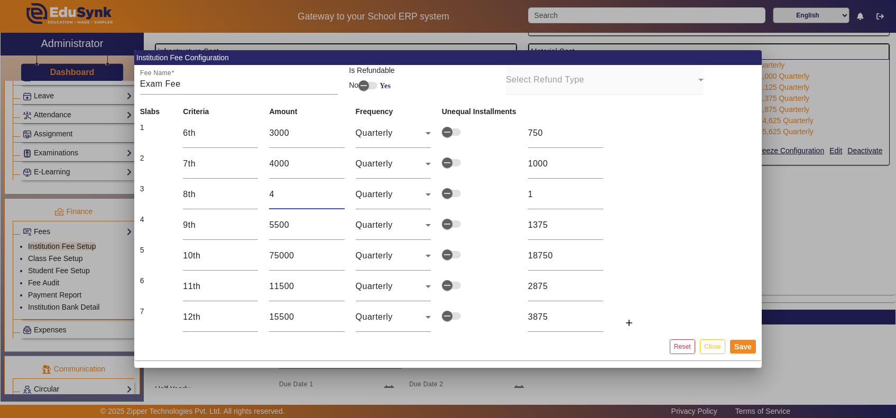
type input "10"
type input "400"
type input "100"
type input "4000"
type input "1000"
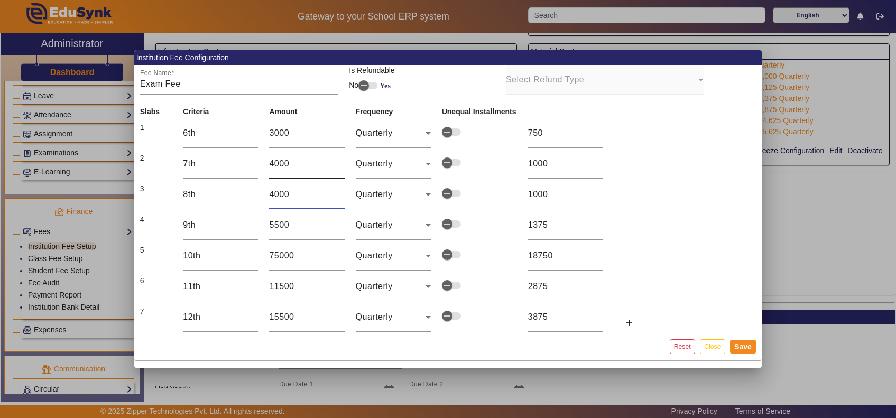
type input "4000"
drag, startPoint x: 291, startPoint y: 164, endPoint x: 256, endPoint y: 156, distance: 35.2
click at [256, 156] on tr "2 7th 4000 Quarterly 1000" at bounding box center [392, 163] width 517 height 31
type input "3"
type input "1"
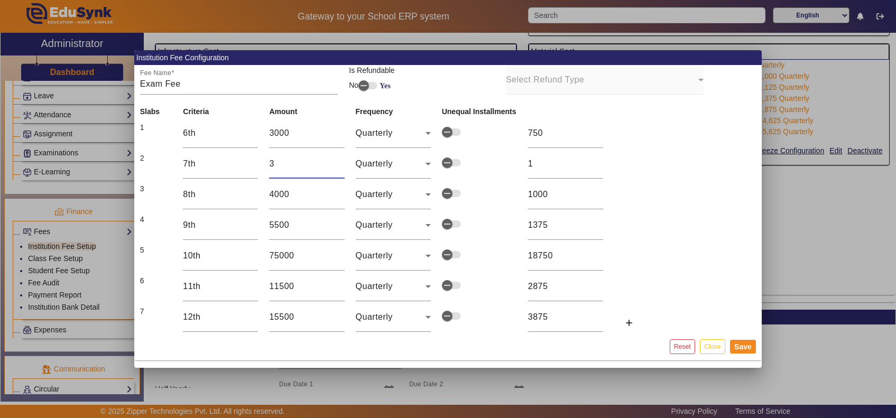
type input "35"
type input "9"
type input "350"
type input "88"
type input "3500"
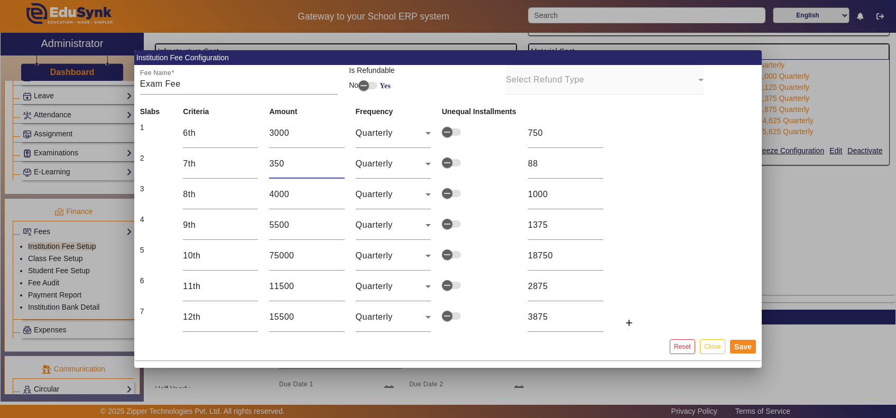
type input "875"
type input "3500"
click at [745, 347] on button "Save" at bounding box center [743, 347] width 26 height 14
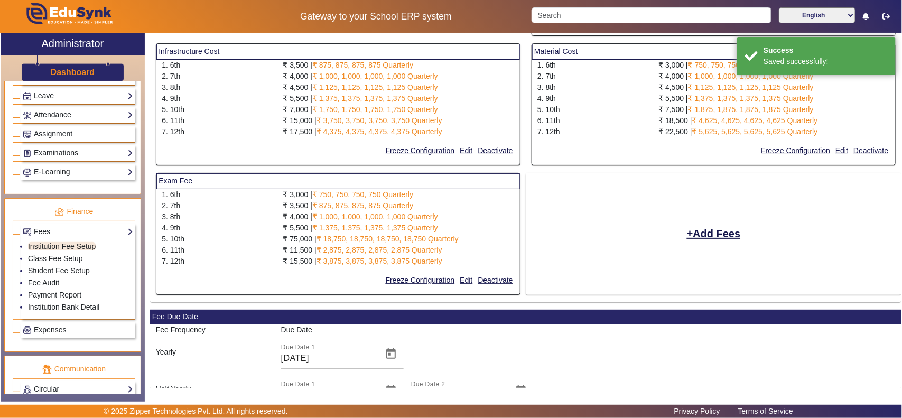
scroll to position [0, 0]
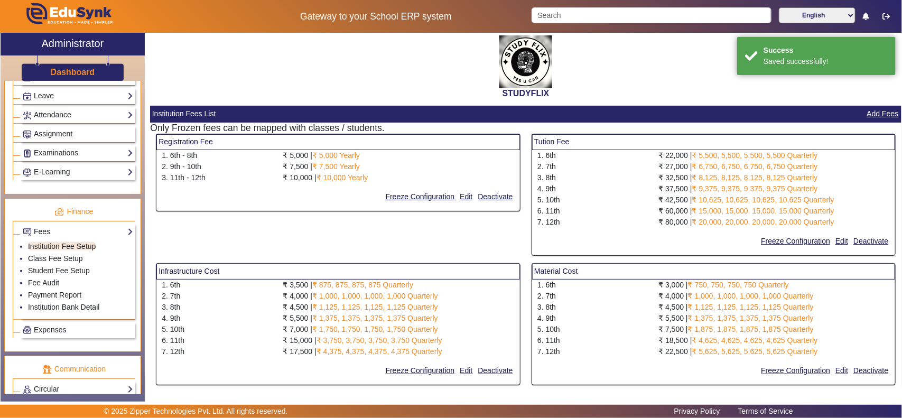
select select "10"
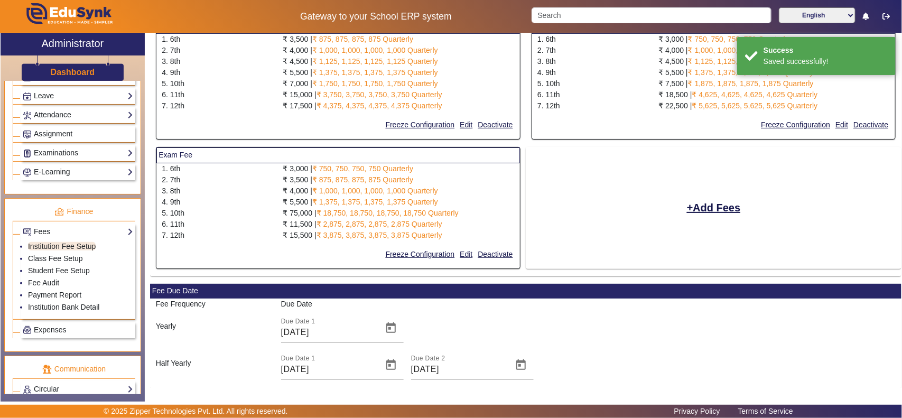
scroll to position [330, 0]
